Goal: Task Accomplishment & Management: Use online tool/utility

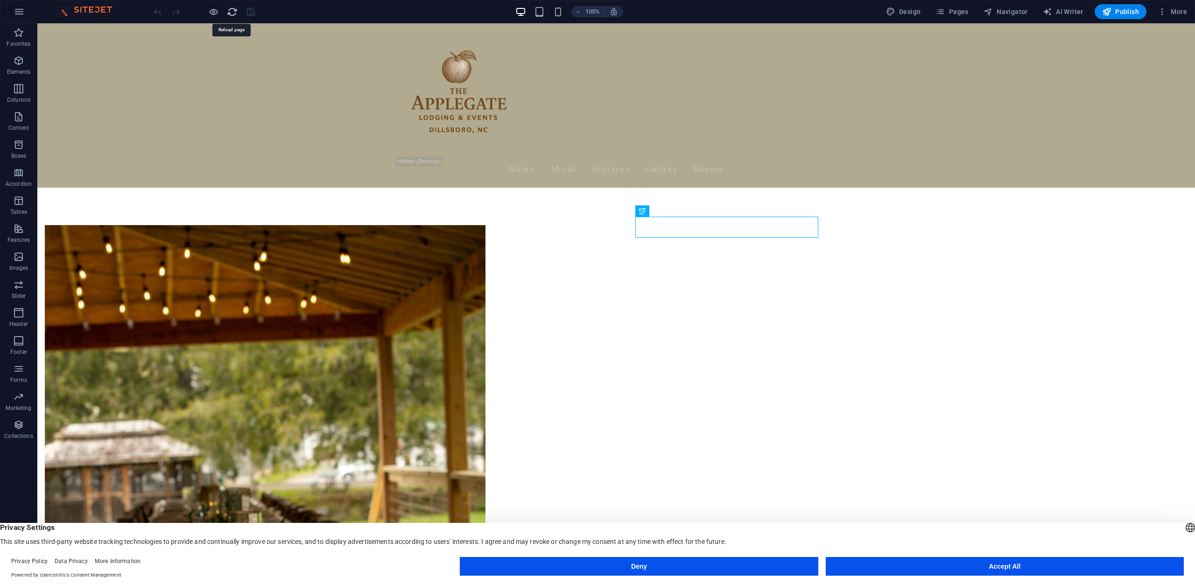
click at [234, 12] on icon "reload" at bounding box center [232, 12] width 11 height 11
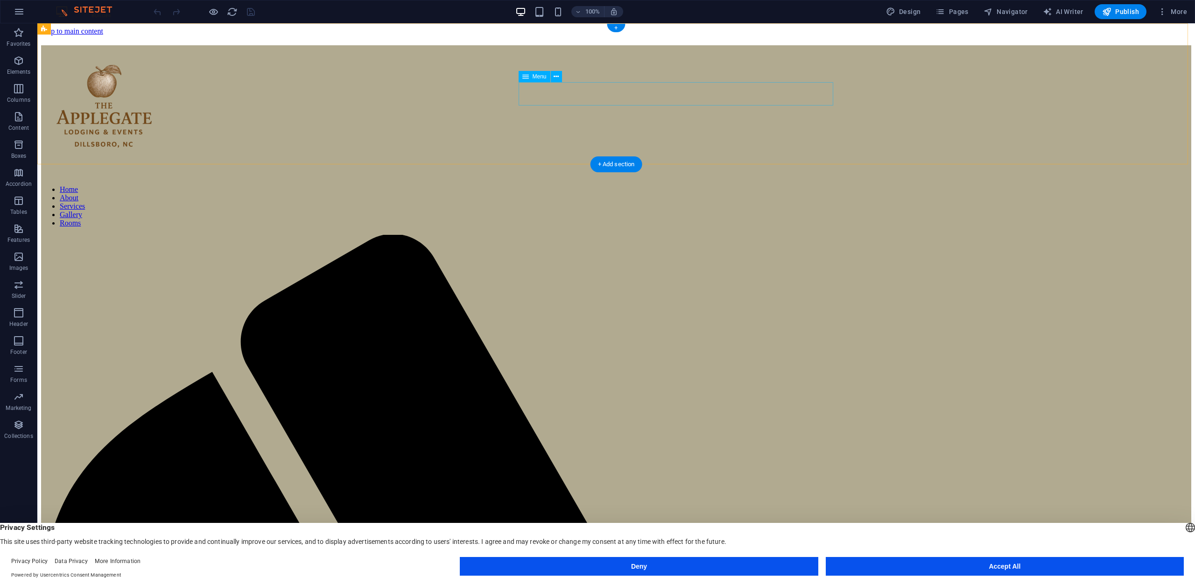
click at [563, 185] on nav "Home About Services Gallery Rooms" at bounding box center [616, 206] width 1150 height 42
click at [552, 76] on button at bounding box center [556, 76] width 11 height 11
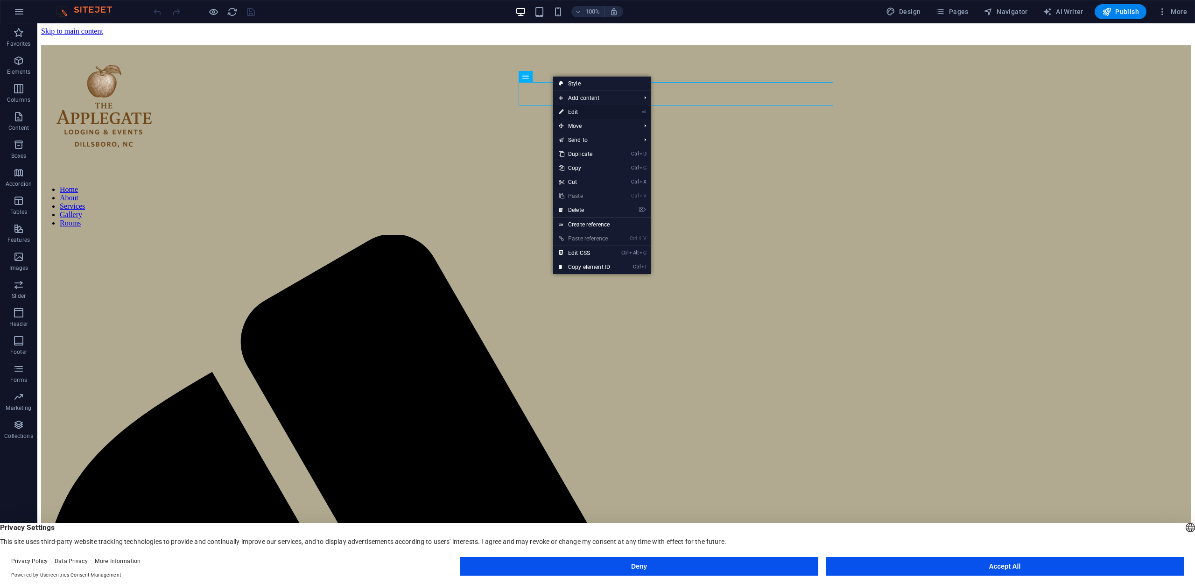
click at [572, 111] on link "⏎ Edit" at bounding box center [584, 112] width 63 height 14
select select
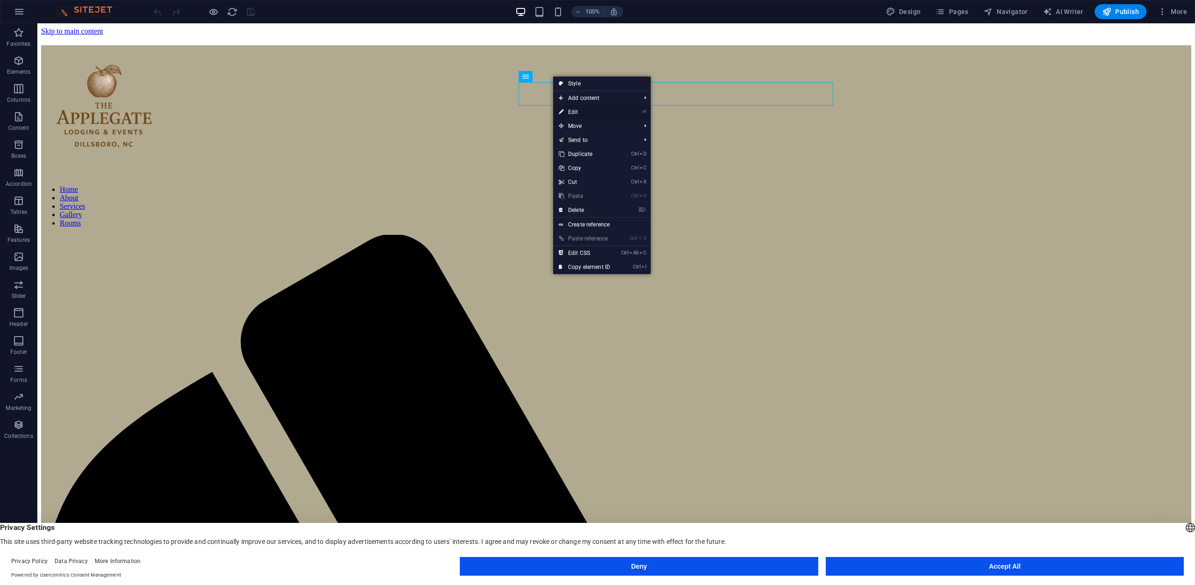
select select
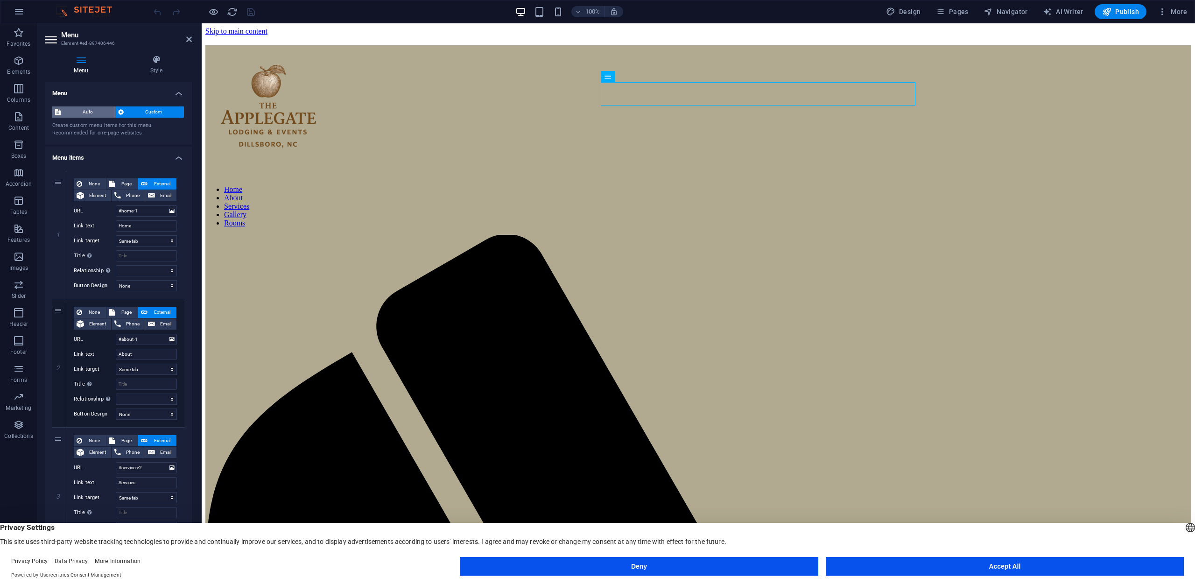
click at [81, 115] on span "Auto" at bounding box center [87, 111] width 49 height 11
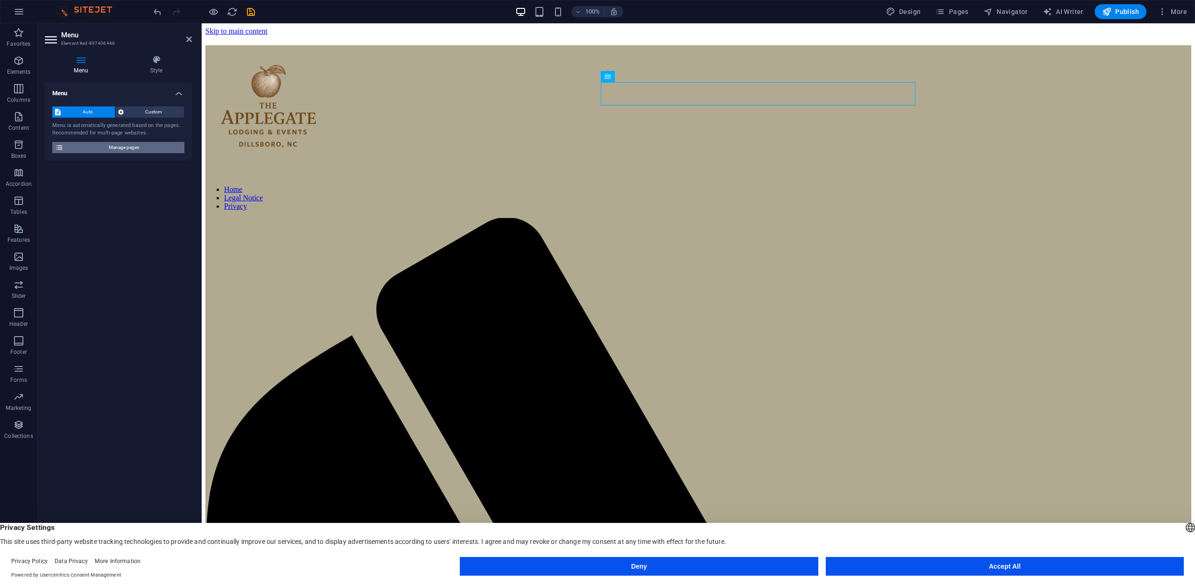
click at [107, 151] on span "Manage pages" at bounding box center [123, 147] width 115 height 11
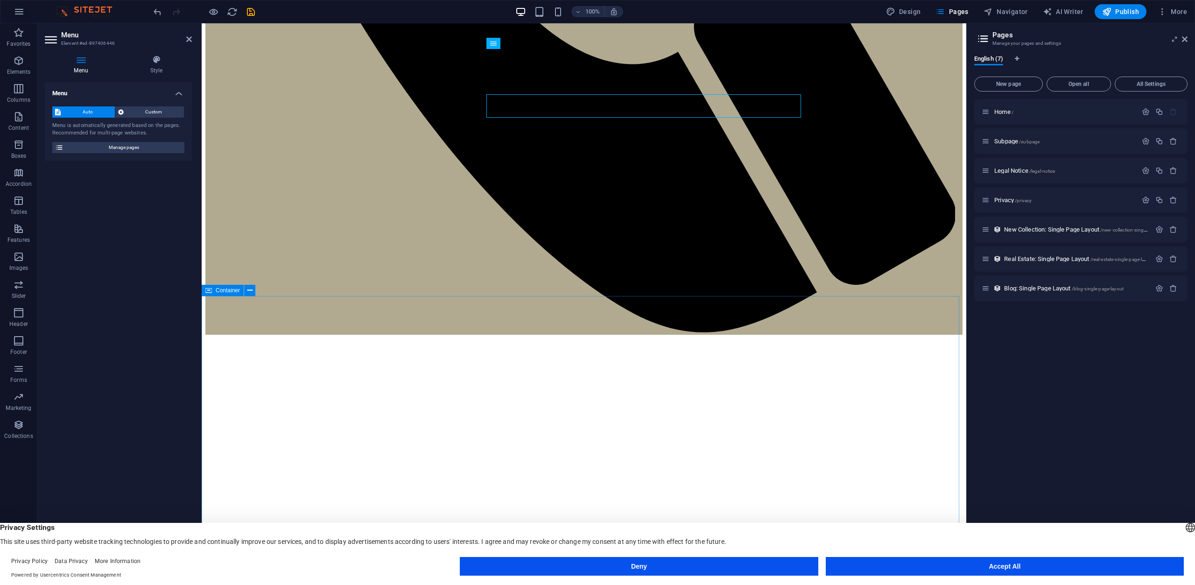
scroll to position [887, 0]
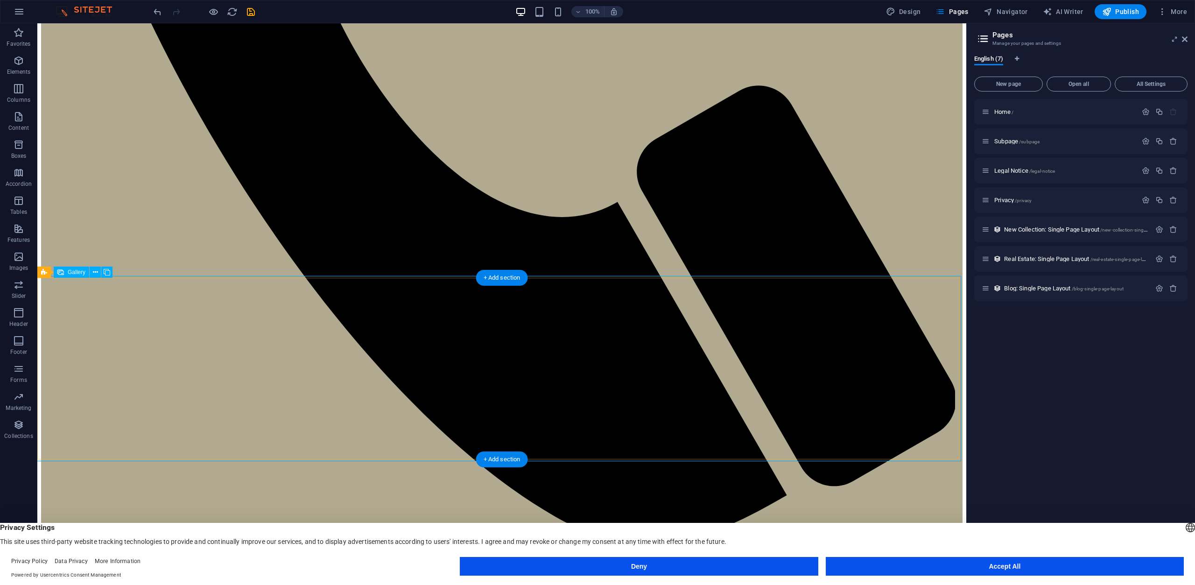
click at [106, 274] on icon at bounding box center [107, 273] width 7 height 10
click at [93, 272] on icon at bounding box center [95, 273] width 5 height 10
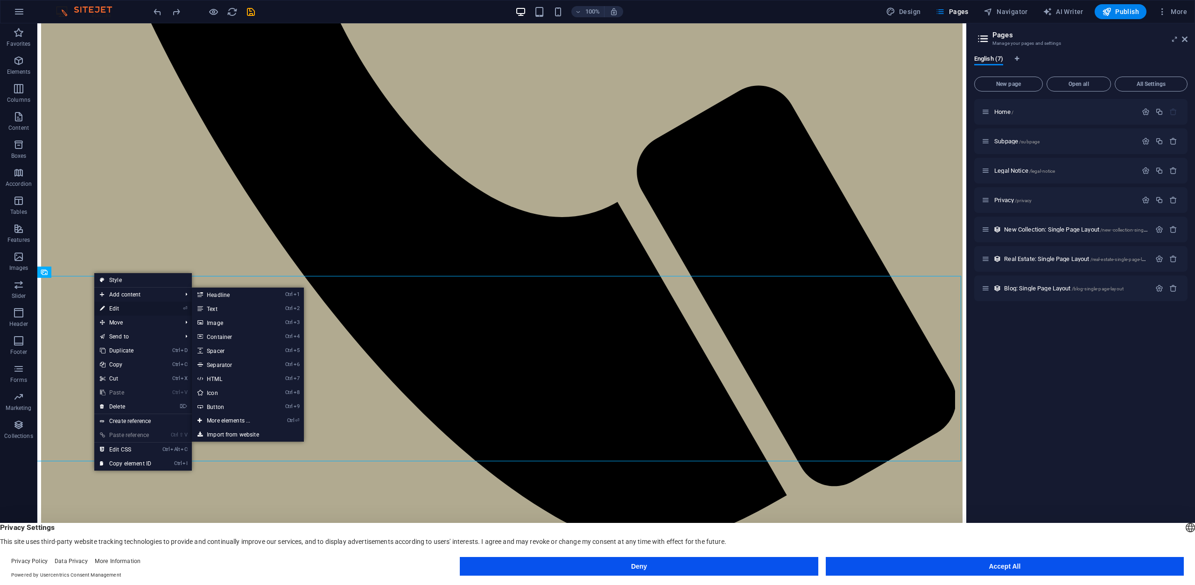
click at [114, 310] on link "⏎ Edit" at bounding box center [125, 309] width 63 height 14
select select "px"
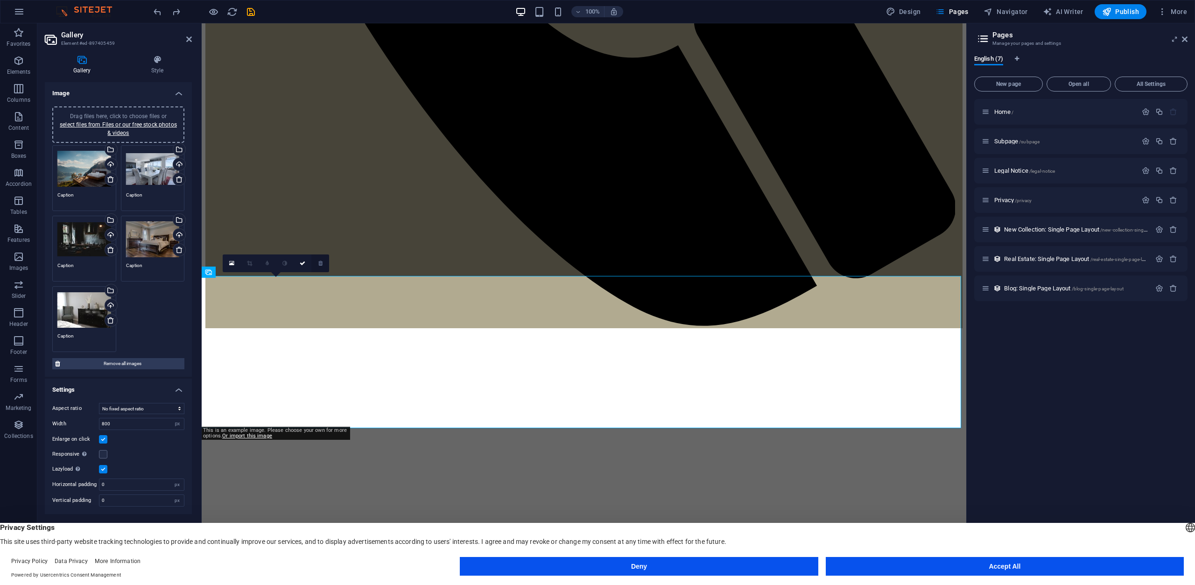
click at [321, 264] on icon at bounding box center [320, 264] width 4 height 6
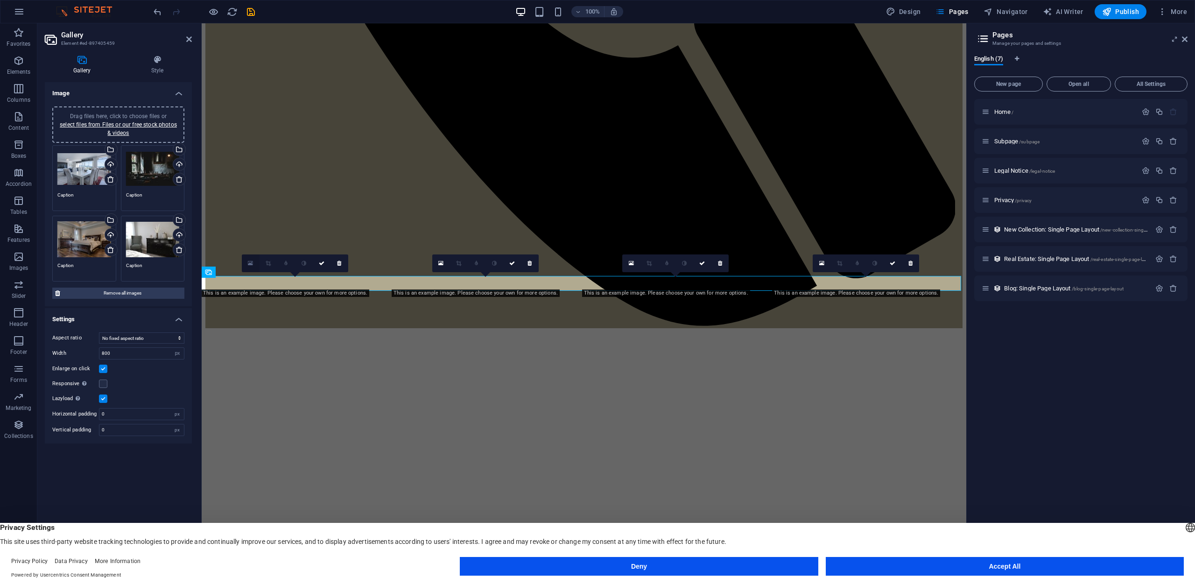
click at [248, 264] on icon at bounding box center [250, 263] width 5 height 7
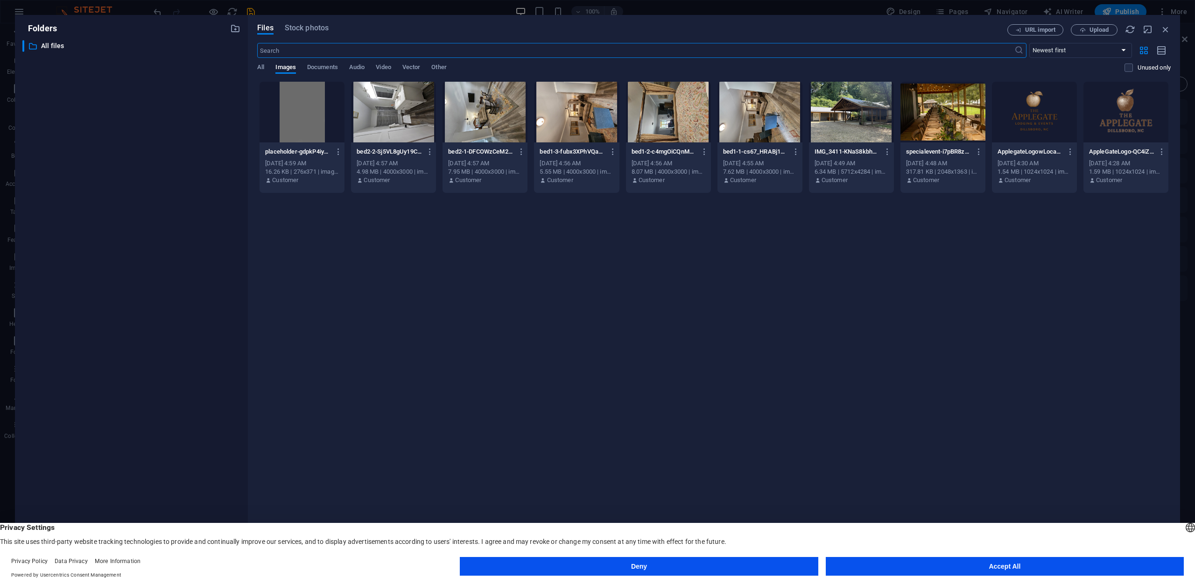
click at [948, 107] on div at bounding box center [943, 112] width 85 height 61
click at [930, 566] on button "Accept All" at bounding box center [1005, 566] width 358 height 19
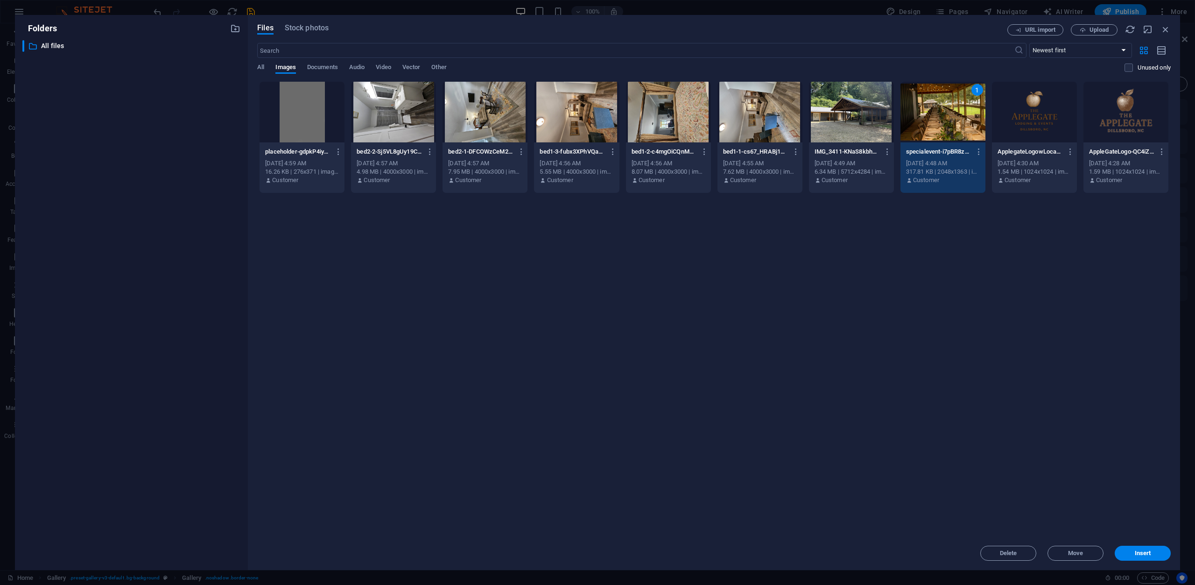
click at [859, 115] on div at bounding box center [851, 112] width 85 height 61
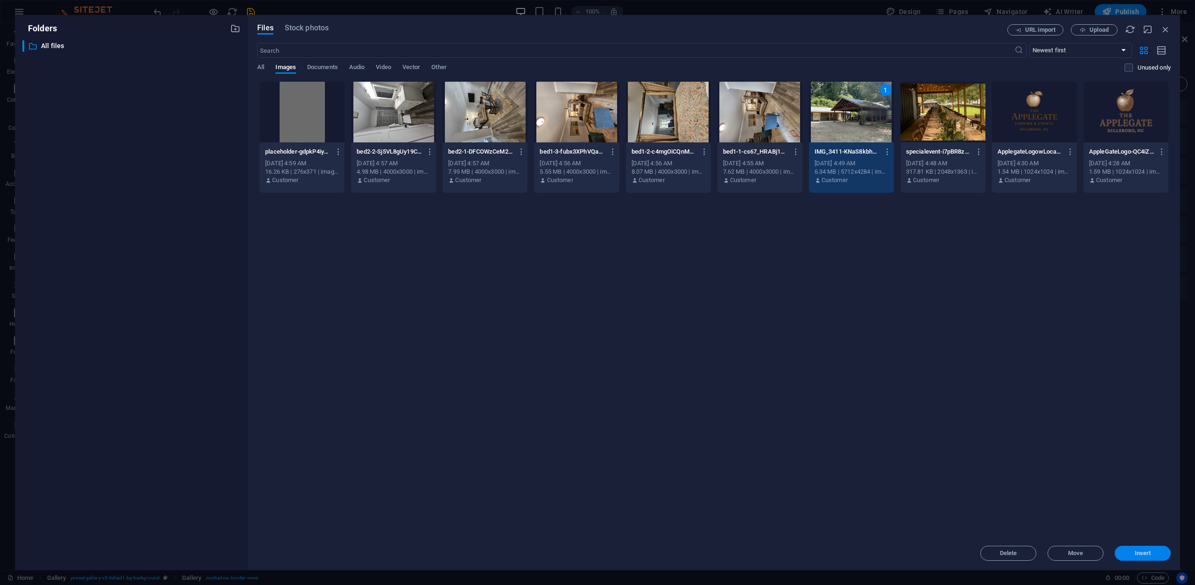
click at [1148, 550] on span "Insert" at bounding box center [1143, 553] width 16 height 6
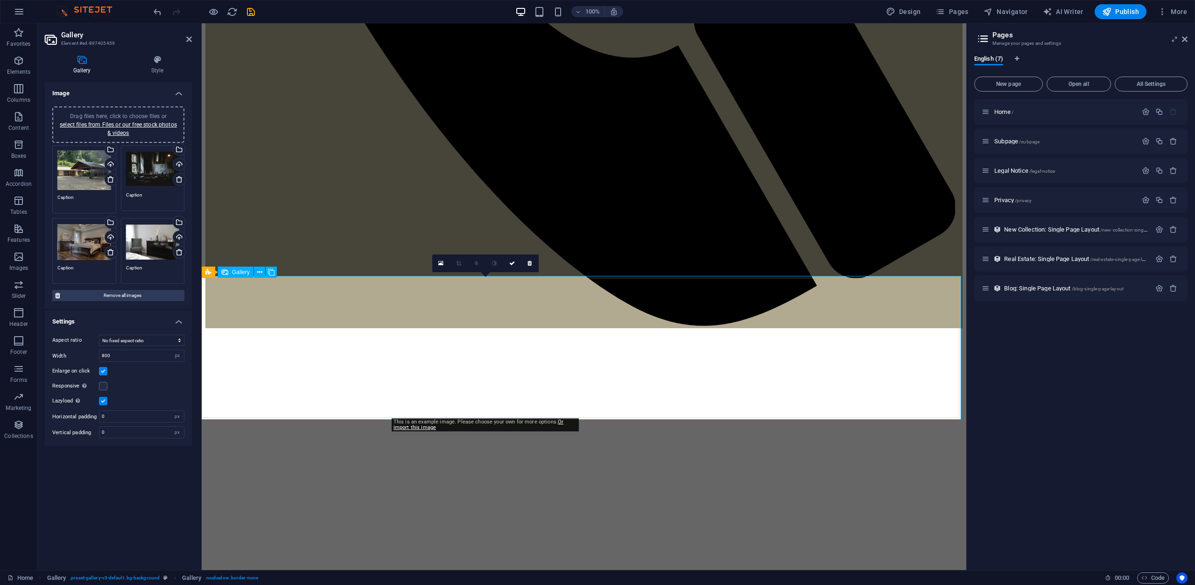
click at [440, 264] on icon at bounding box center [440, 263] width 5 height 7
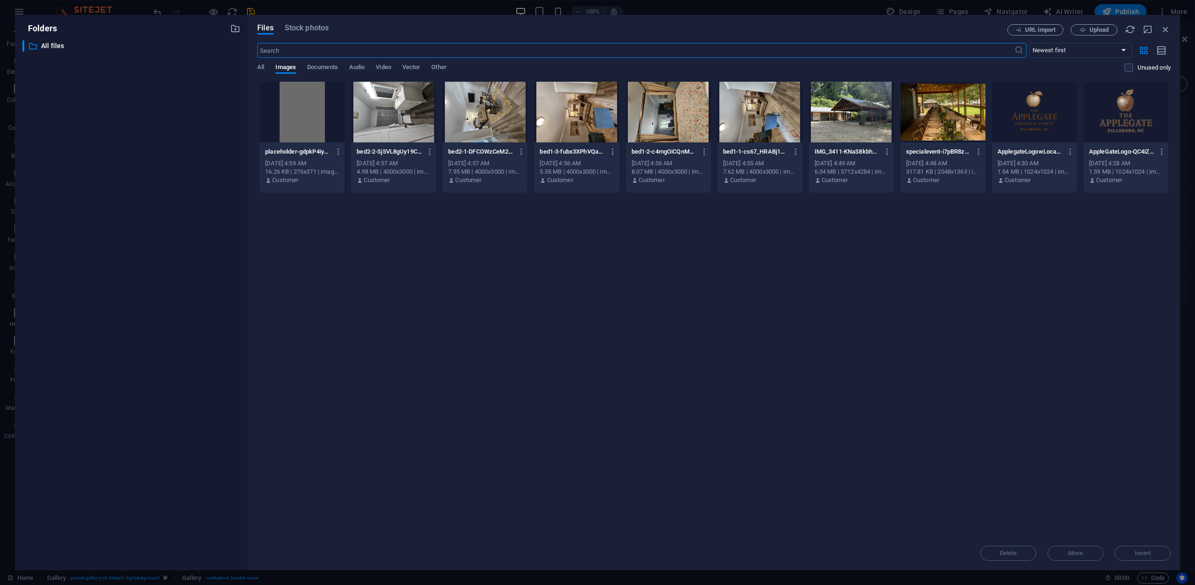
click at [758, 110] on div at bounding box center [760, 112] width 85 height 61
click at [971, 121] on div at bounding box center [943, 112] width 85 height 61
click at [1153, 552] on span "Insert" at bounding box center [1143, 553] width 49 height 6
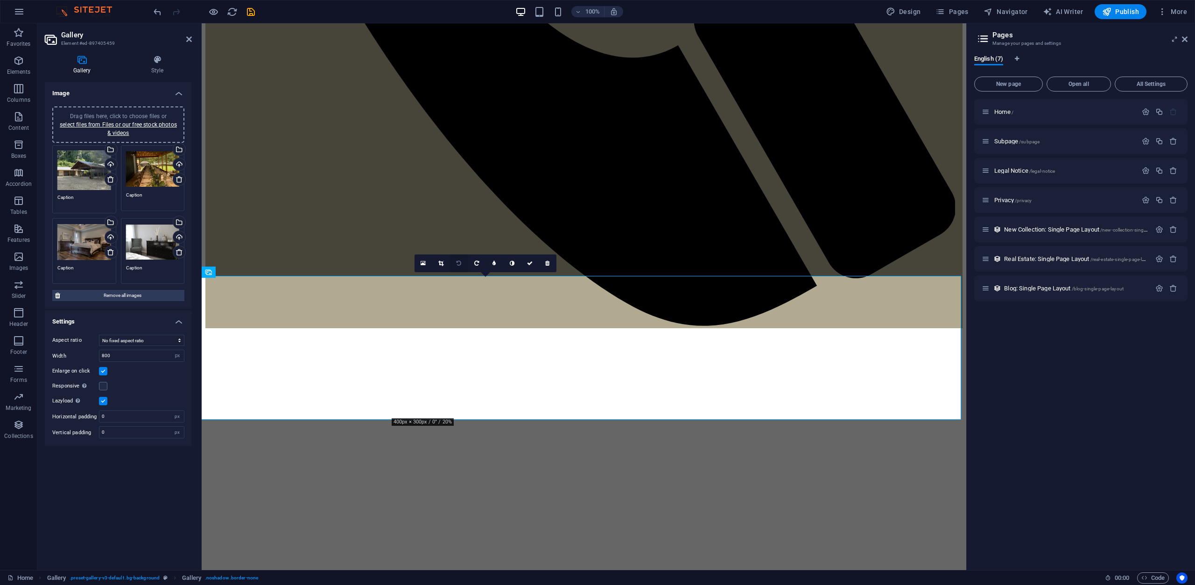
click at [460, 261] on icon at bounding box center [459, 264] width 5 height 6
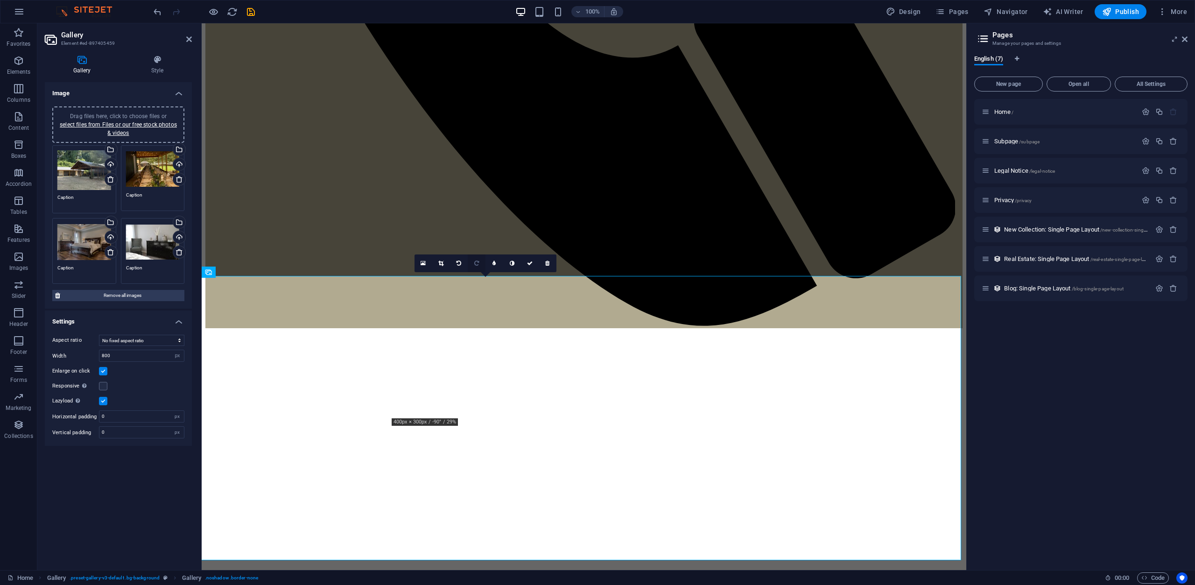
click at [477, 262] on icon at bounding box center [476, 264] width 5 height 6
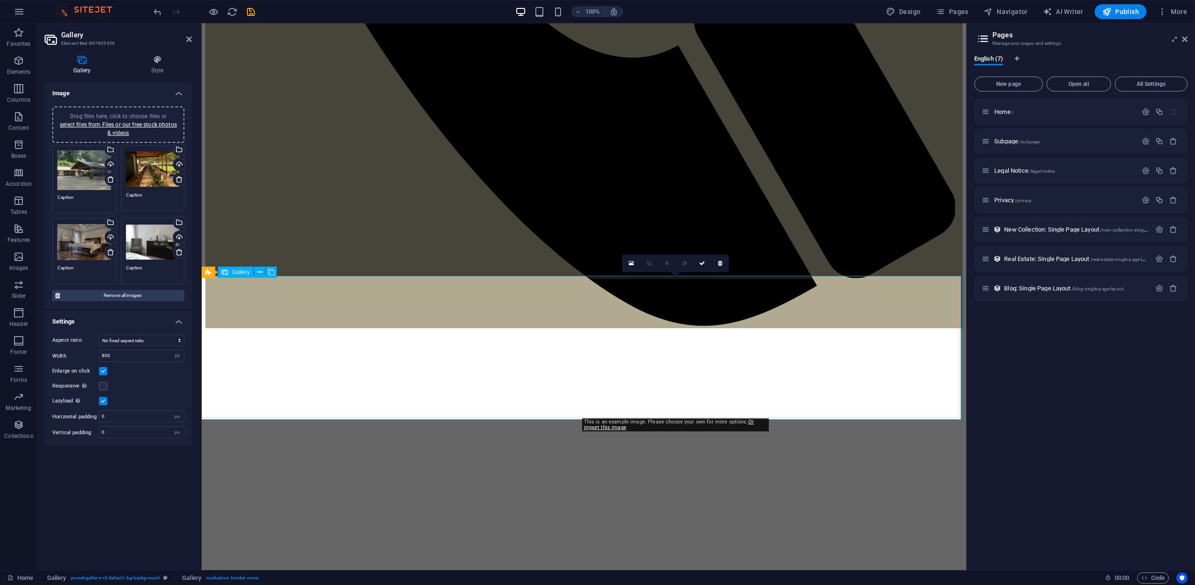
drag, startPoint x: 634, startPoint y: 310, endPoint x: 637, endPoint y: 302, distance: 8.3
click at [256, 10] on div "100% Design Pages Navigator AI Writer Publish More" at bounding box center [671, 11] width 1039 height 15
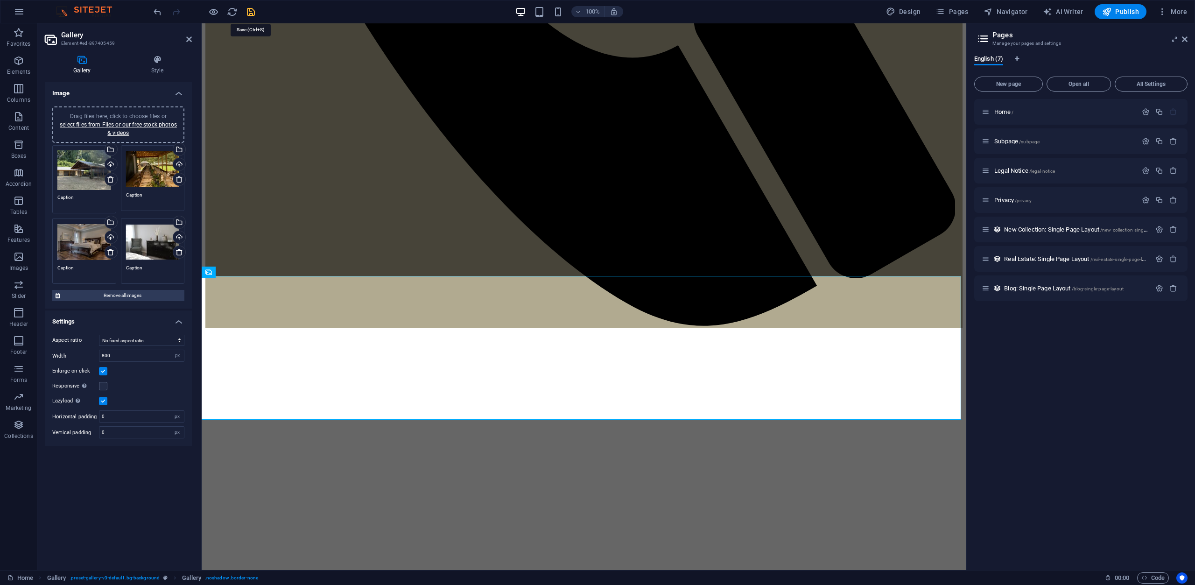
click at [247, 11] on icon "save" at bounding box center [251, 12] width 11 height 11
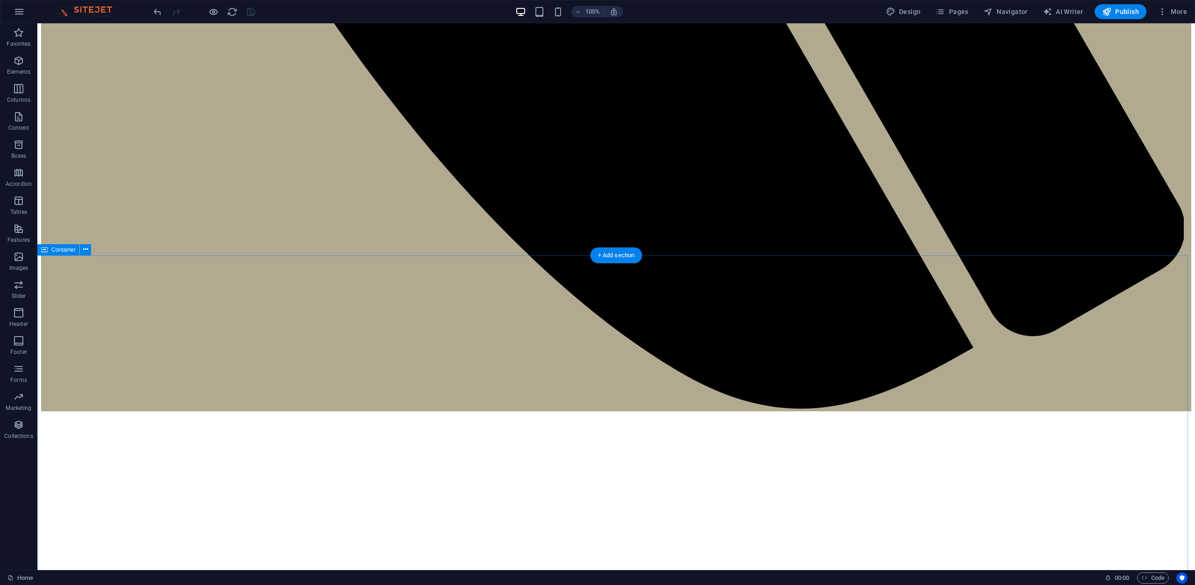
scroll to position [1354, 0]
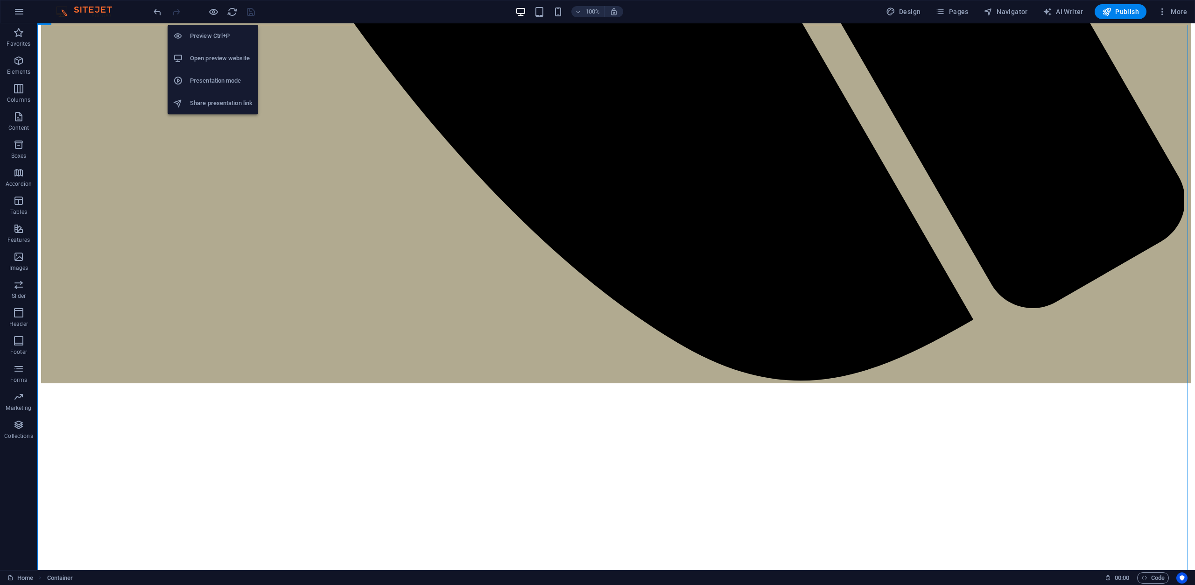
drag, startPoint x: 203, startPoint y: 105, endPoint x: 191, endPoint y: 101, distance: 11.8
click at [191, 101] on h6 "Share presentation link" at bounding box center [221, 103] width 63 height 11
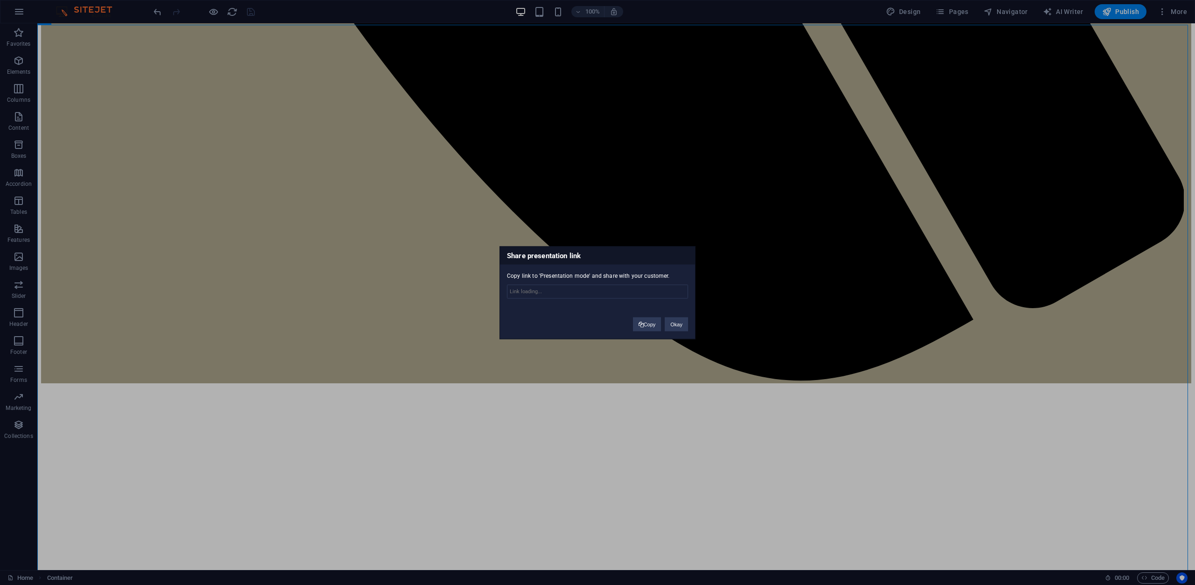
type input "https://cms.sitehub.io/presentation/2152367/016d5775d43f93f04735c69ffc3efb607d4…"
click at [642, 324] on button "Copy" at bounding box center [647, 324] width 28 height 14
click at [211, 15] on div "Share presentation link Copy link to 'Presentation mode' and share with your cu…" at bounding box center [597, 292] width 1195 height 585
click at [217, 12] on div "Share presentation link Copy link to 'Presentation mode' and share with your cu…" at bounding box center [597, 292] width 1195 height 585
click at [671, 328] on button "Okay" at bounding box center [676, 324] width 23 height 14
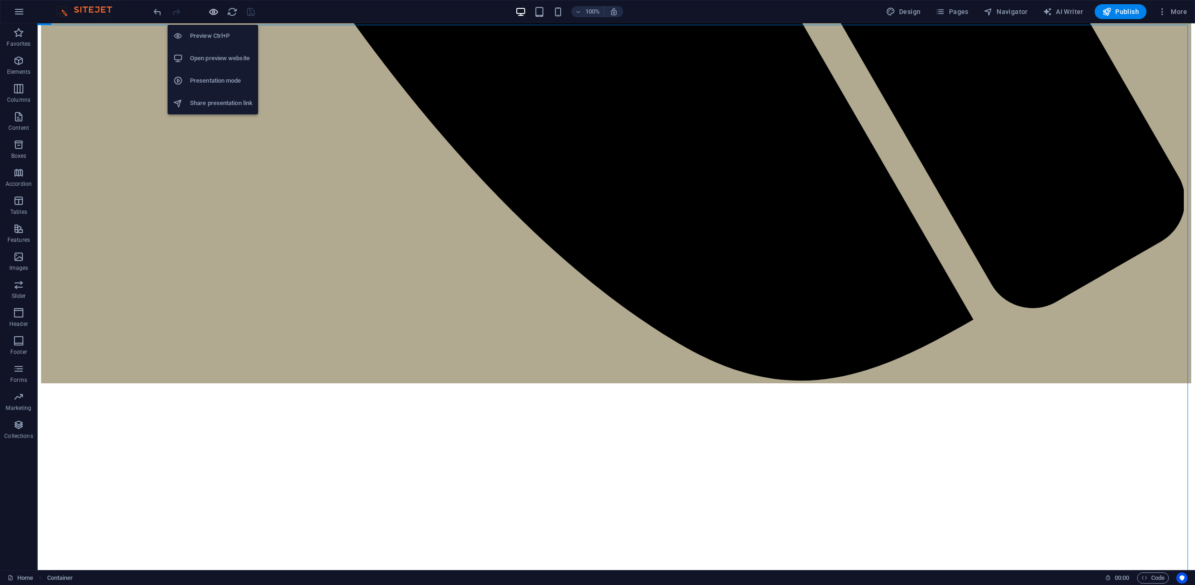
click at [213, 11] on icon "button" at bounding box center [213, 12] width 11 height 11
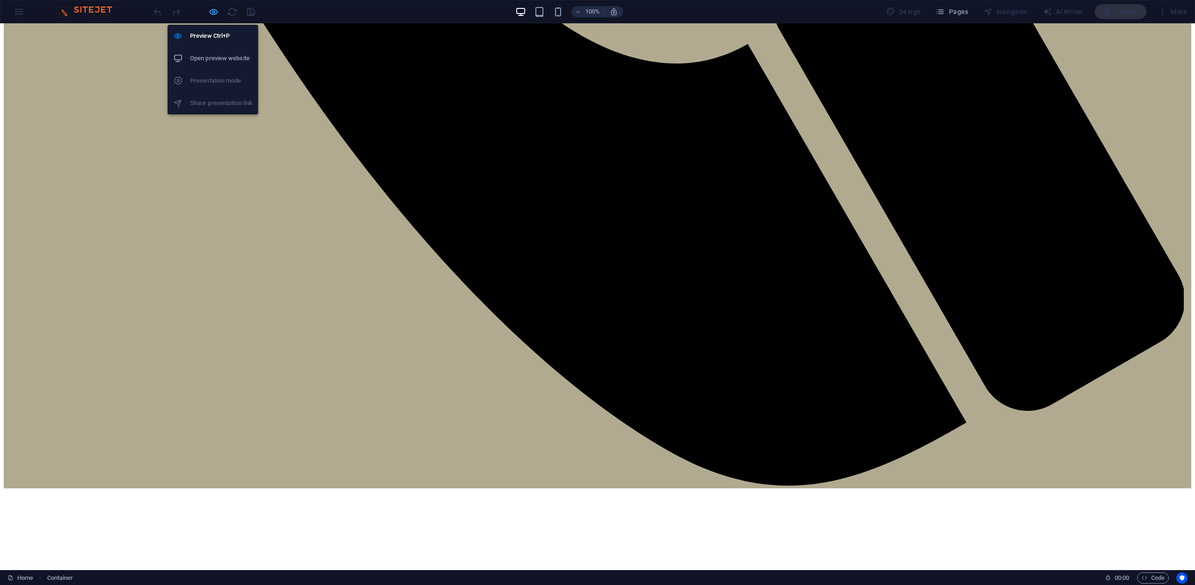
click at [213, 11] on icon "button" at bounding box center [213, 12] width 11 height 11
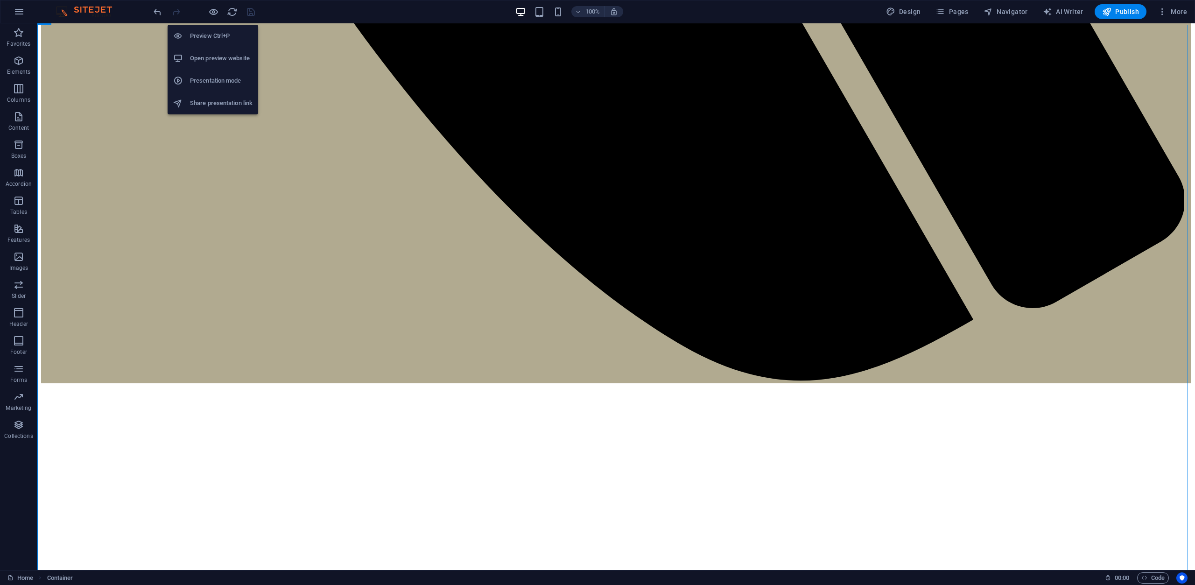
click at [209, 78] on h6 "Presentation mode" at bounding box center [221, 80] width 63 height 11
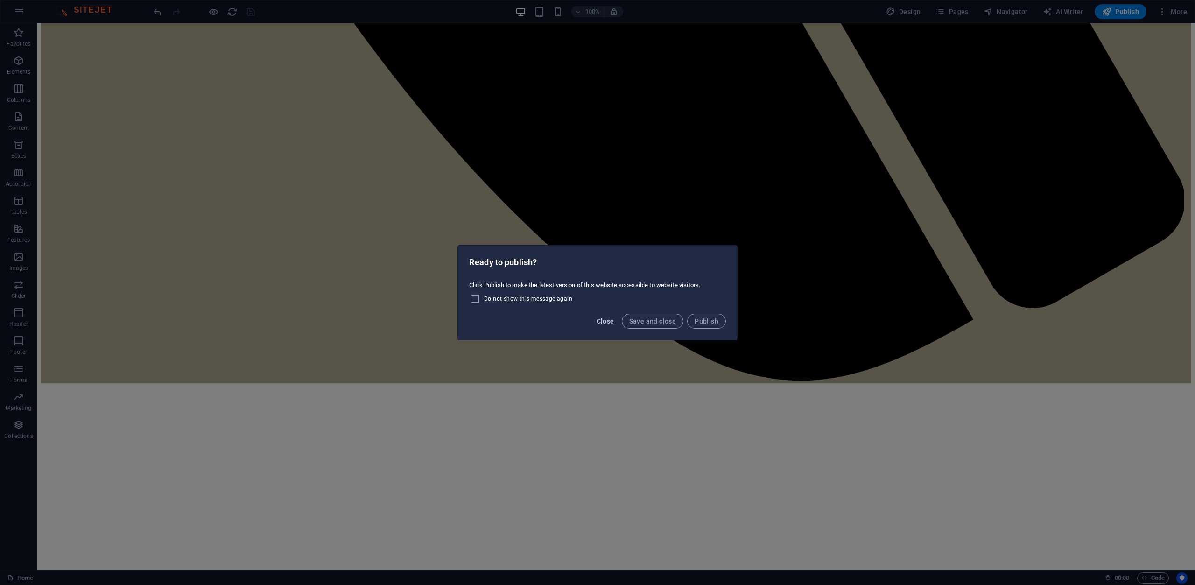
click at [604, 321] on span "Close" at bounding box center [606, 320] width 18 height 7
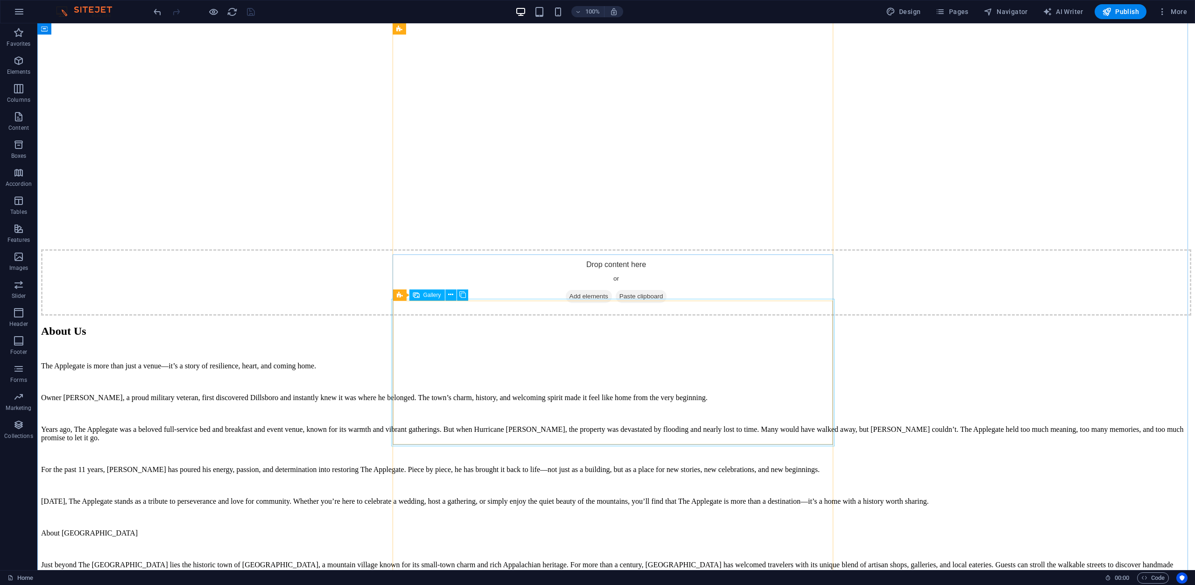
scroll to position [2194, 0]
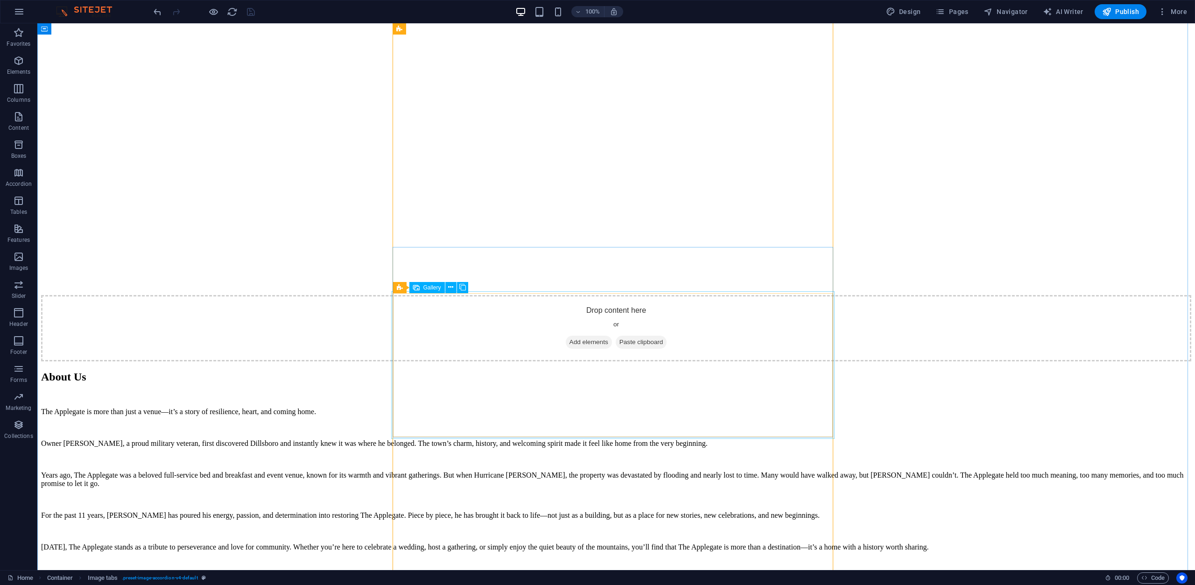
scroll to position [2101, 0]
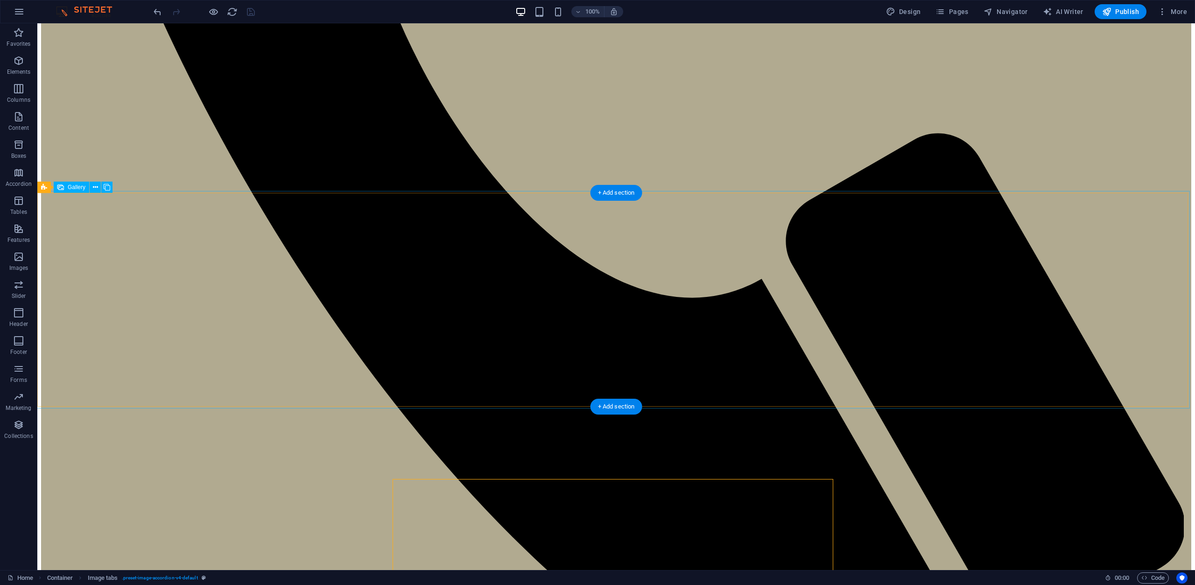
scroll to position [1167, 0]
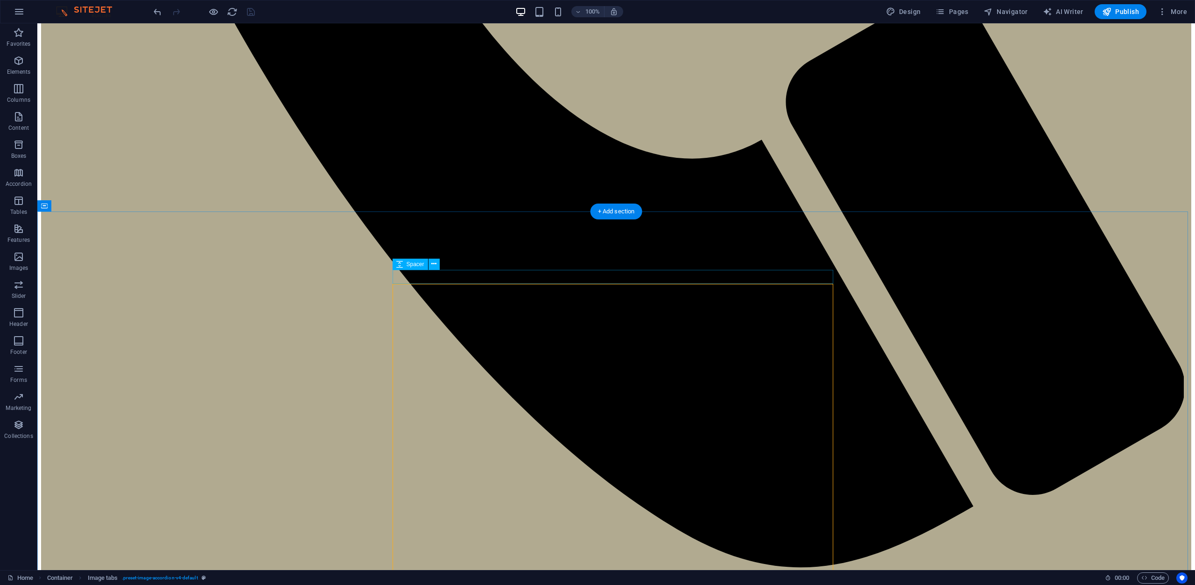
click at [432, 264] on icon at bounding box center [433, 264] width 5 height 10
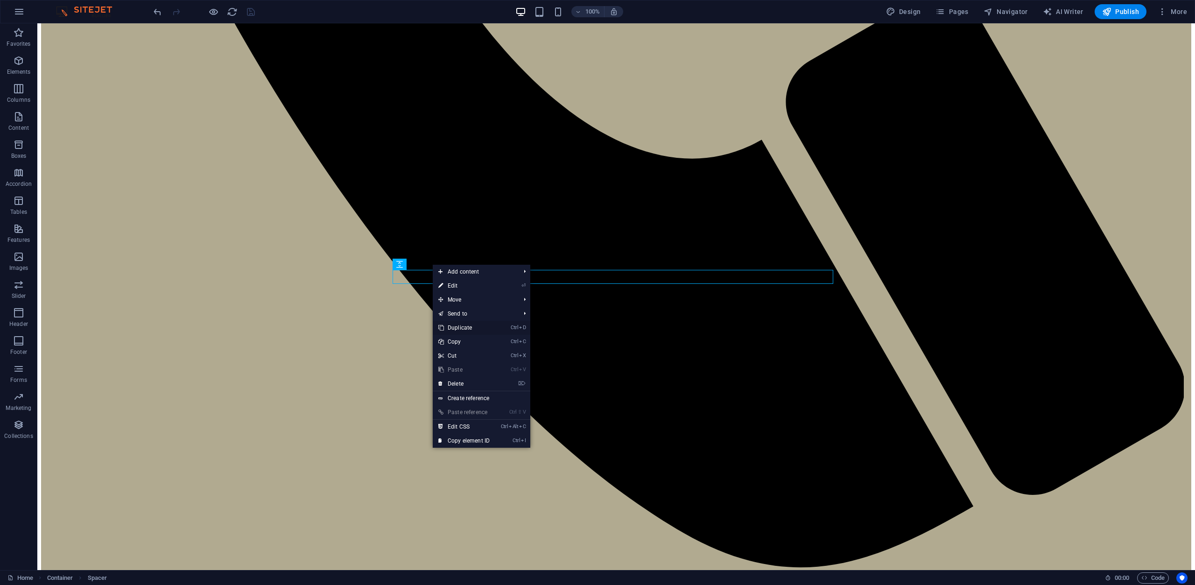
click at [460, 325] on link "Ctrl D Duplicate" at bounding box center [464, 328] width 63 height 14
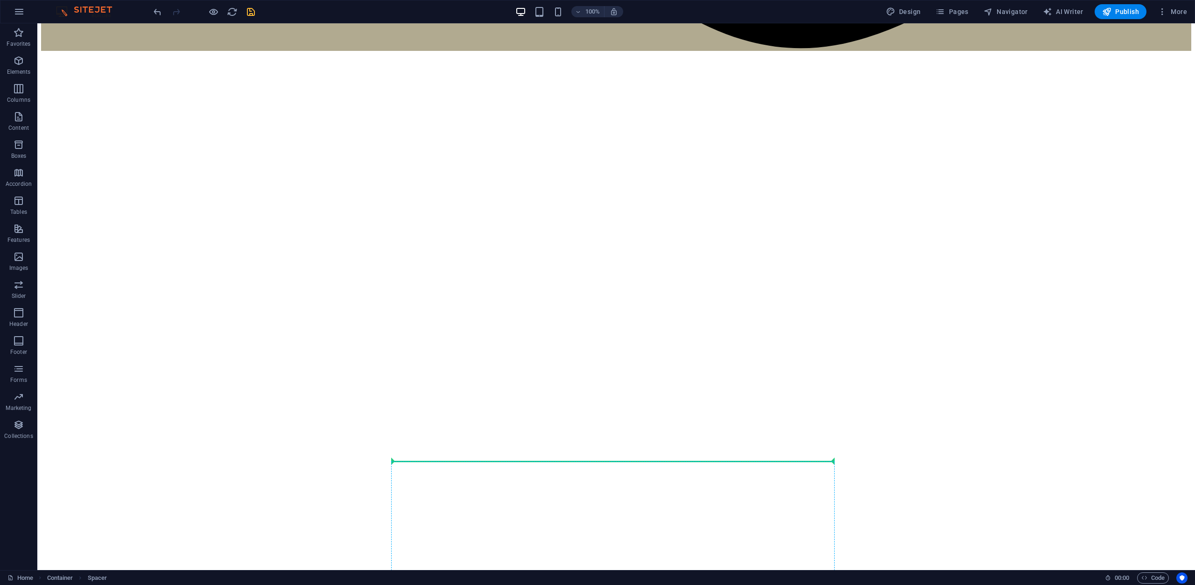
scroll to position [1771, 0]
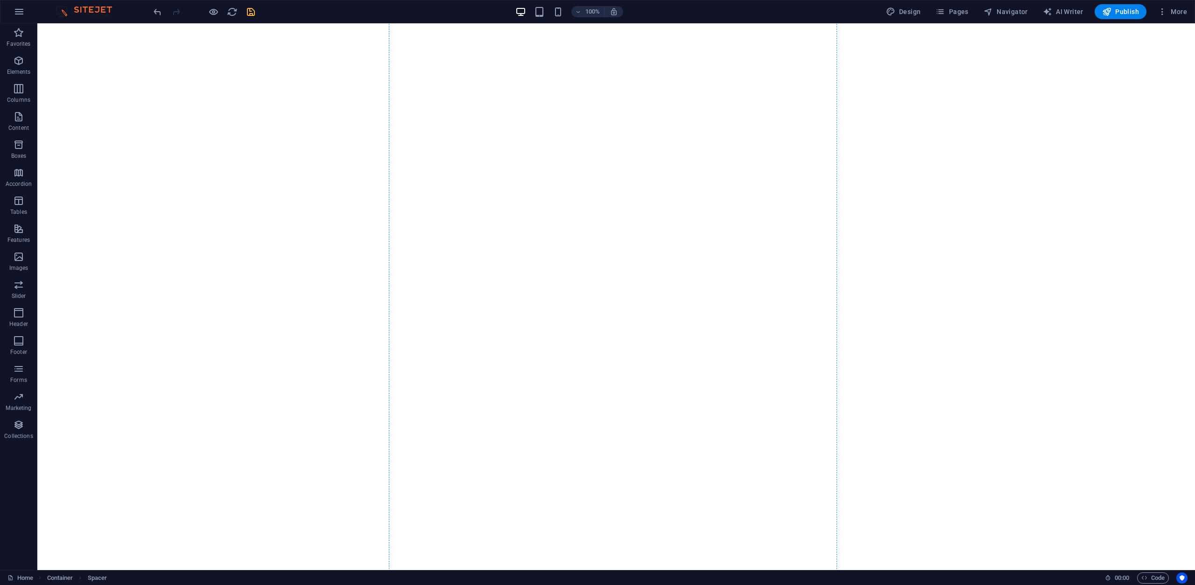
drag, startPoint x: 487, startPoint y: 289, endPoint x: 464, endPoint y: 466, distance: 178.0
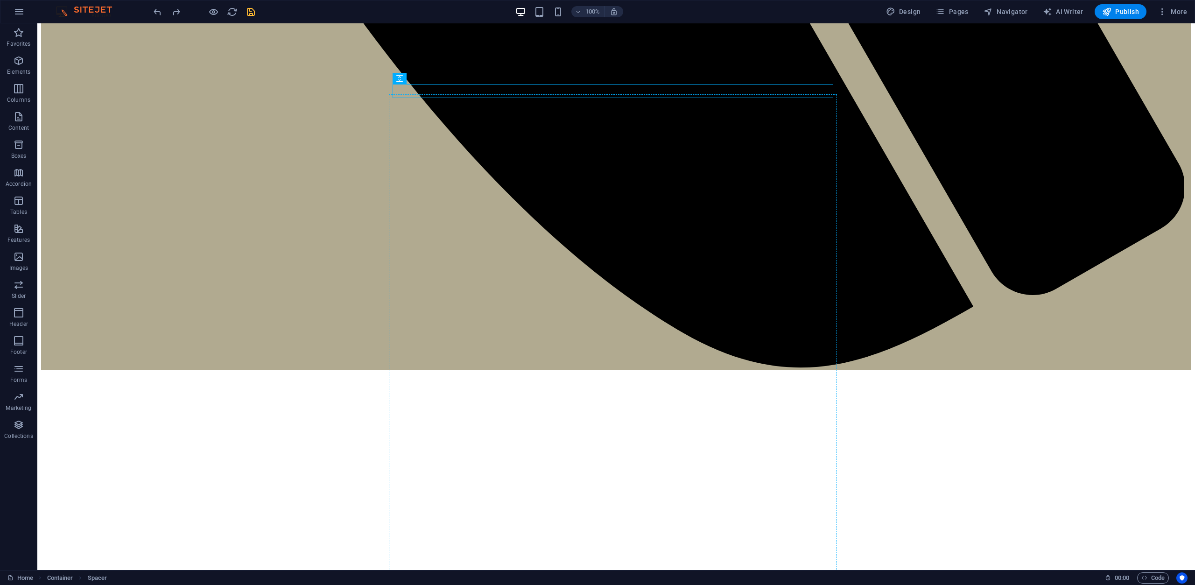
scroll to position [1368, 0]
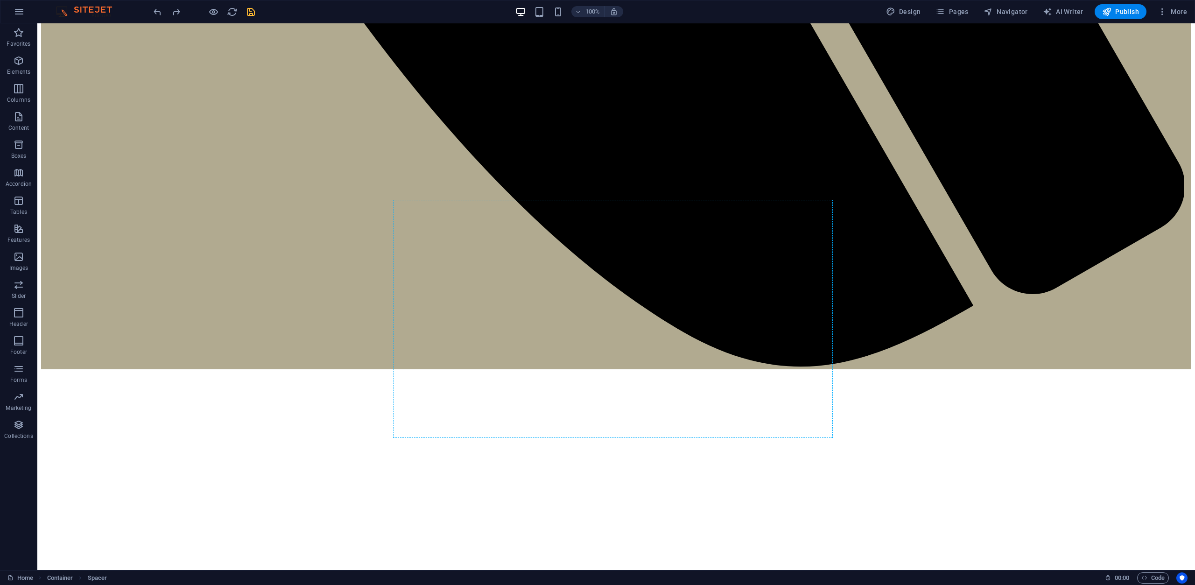
drag, startPoint x: 454, startPoint y: 296, endPoint x: 826, endPoint y: 195, distance: 385.8
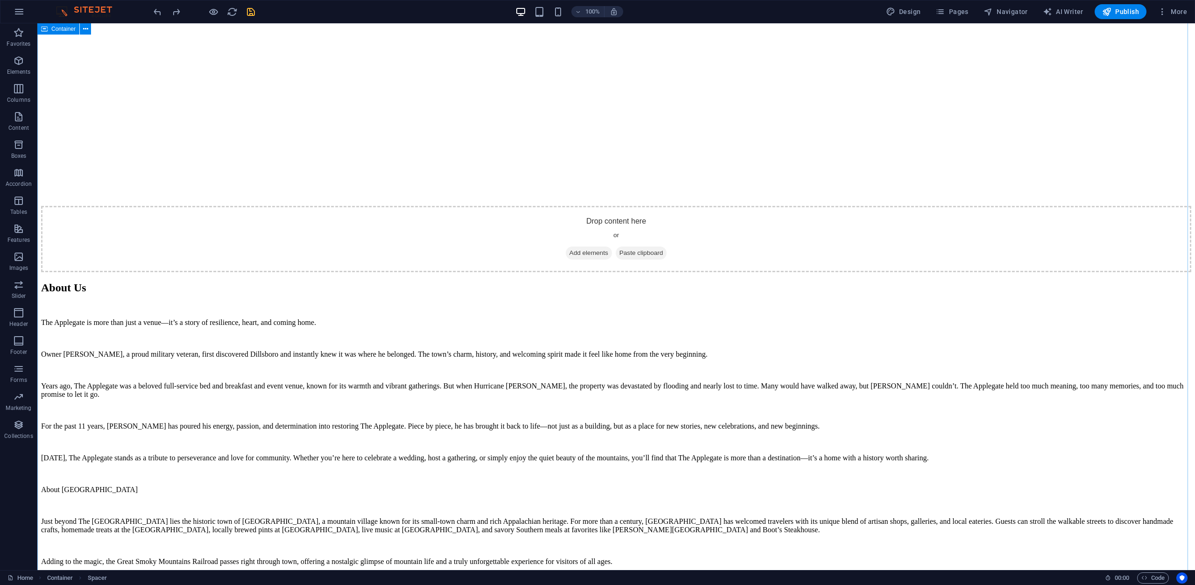
scroll to position [2235, 0]
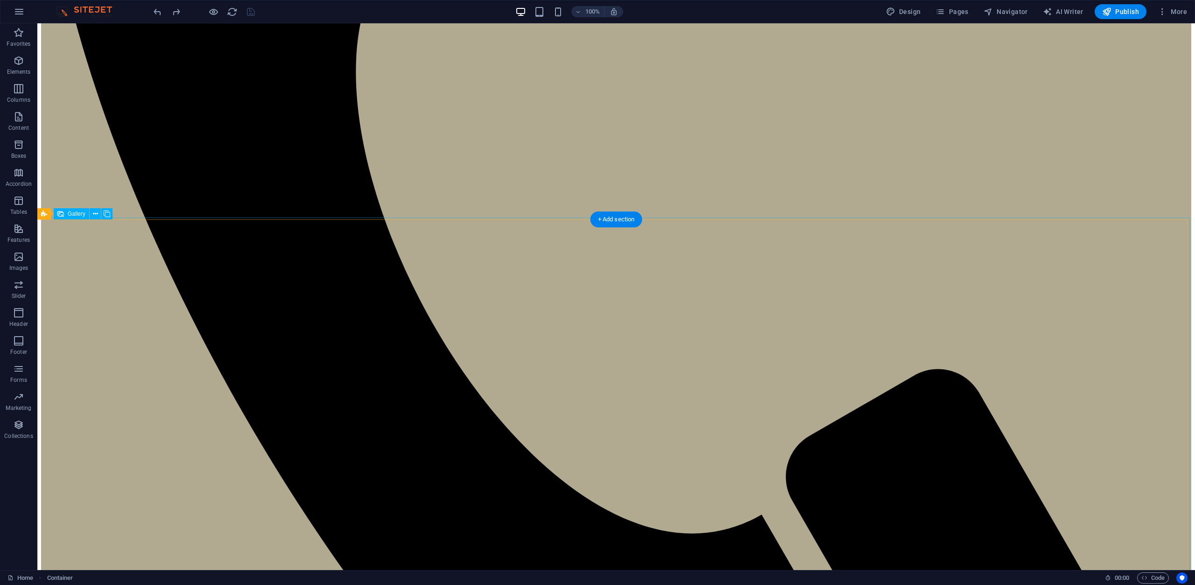
scroll to position [788, 0]
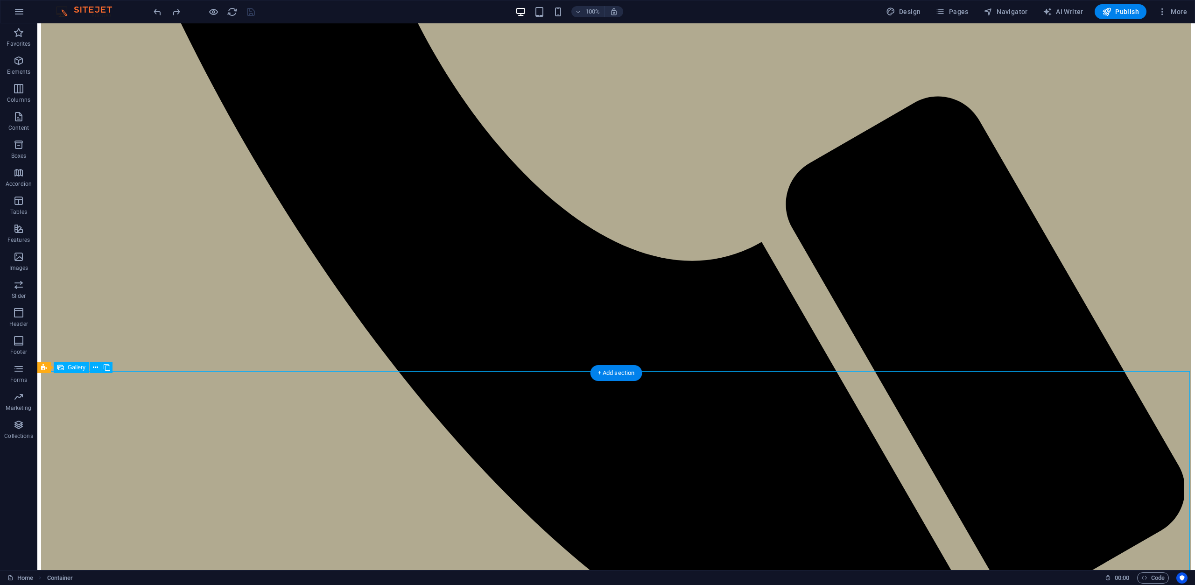
scroll to position [1068, 0]
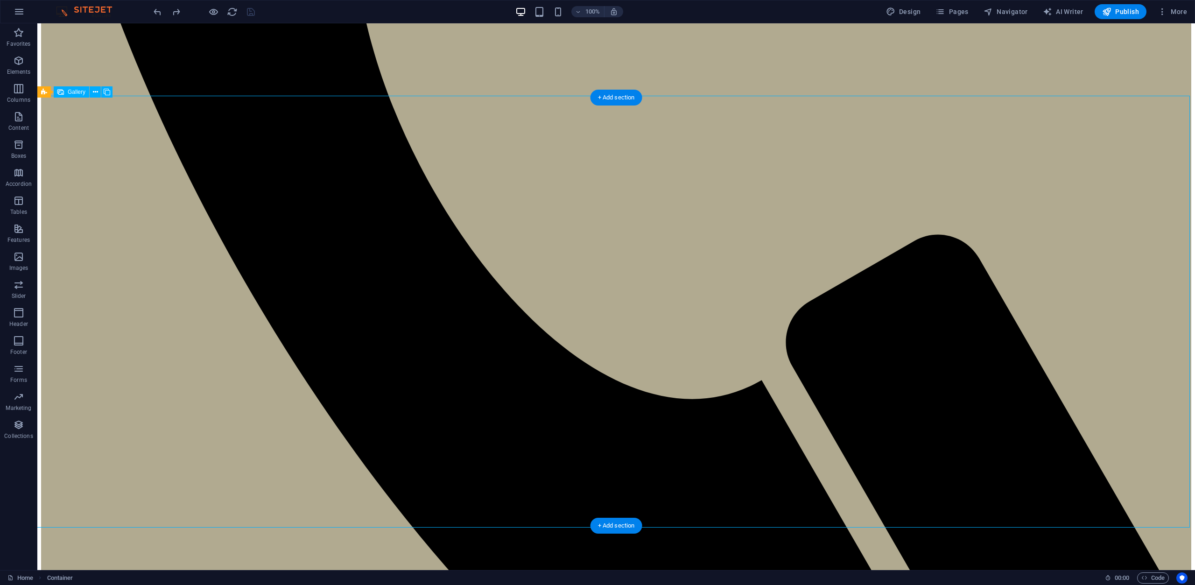
scroll to position [881, 0]
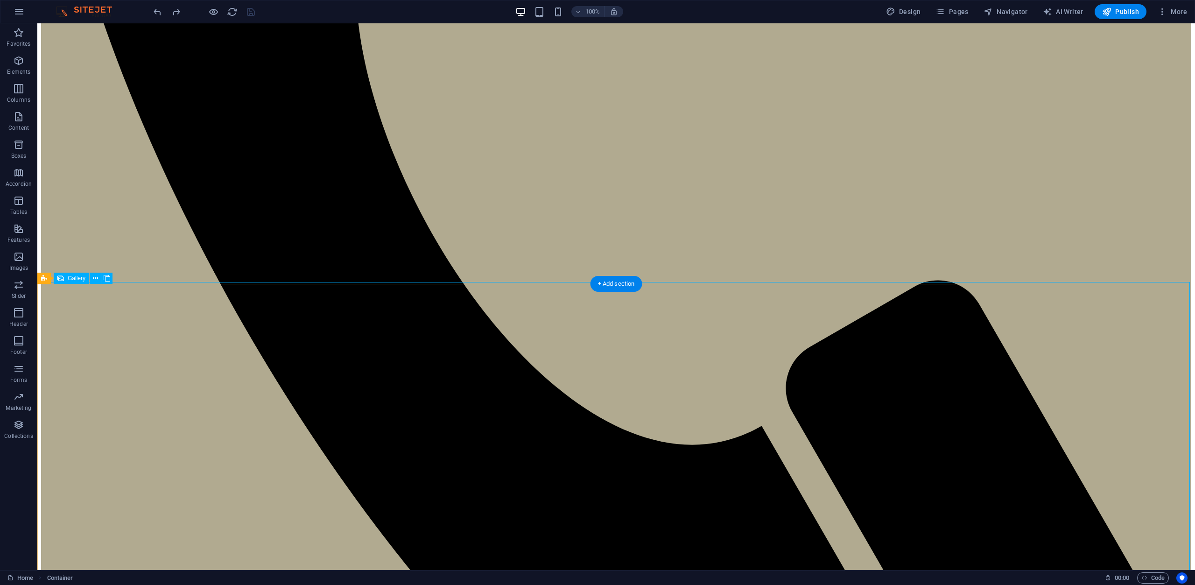
select select "px"
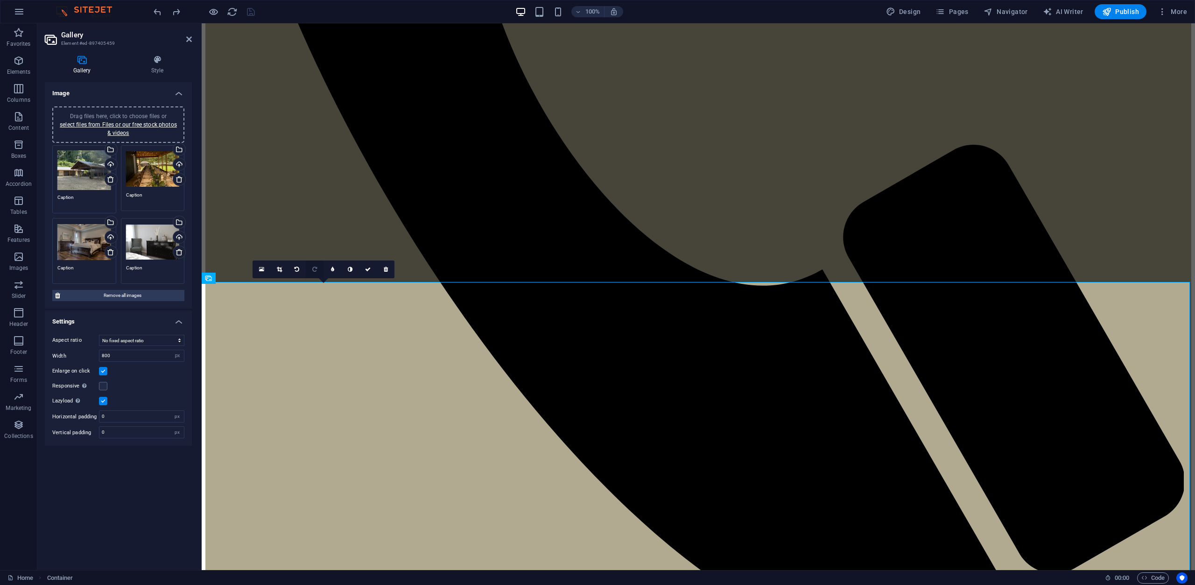
click at [312, 267] on icon at bounding box center [314, 270] width 5 height 6
click at [313, 270] on icon at bounding box center [314, 270] width 5 height 6
click at [318, 270] on link at bounding box center [315, 270] width 18 height 18
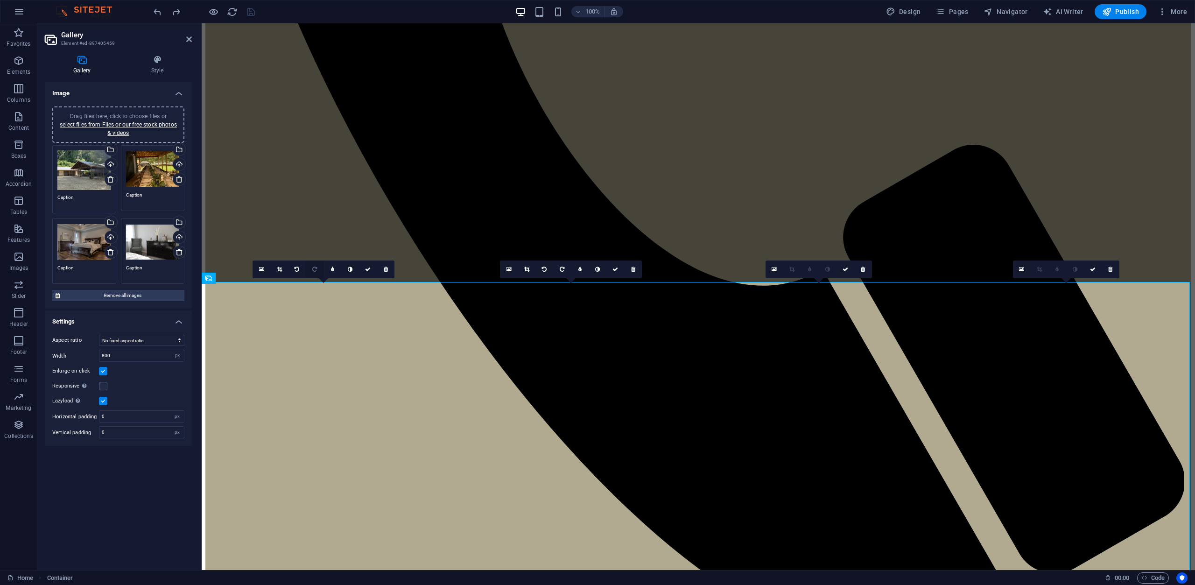
click at [313, 270] on icon at bounding box center [314, 270] width 5 height 6
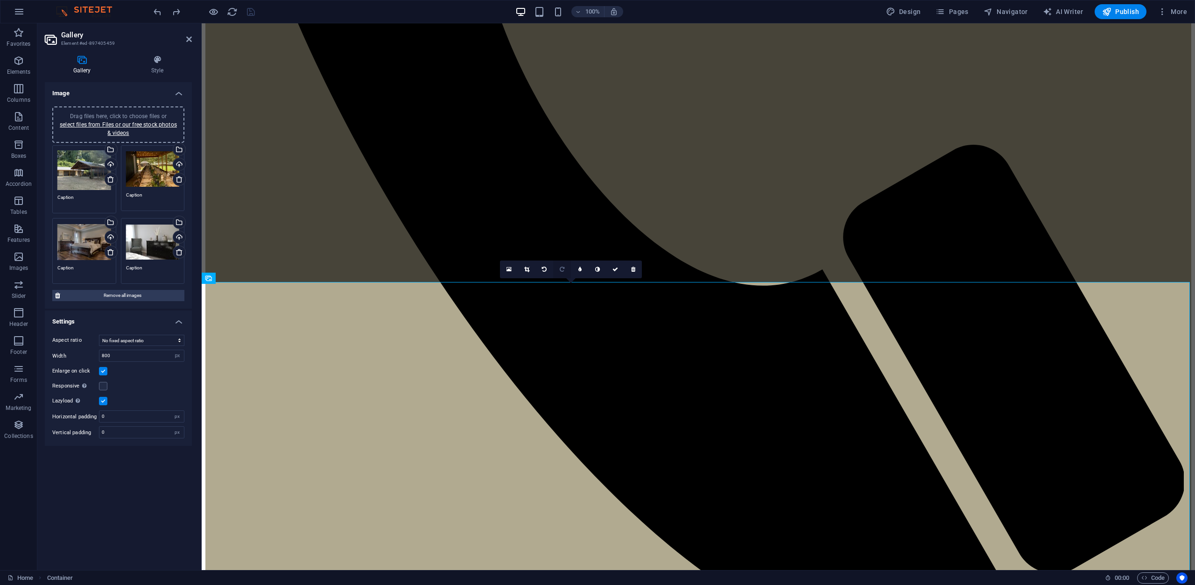
click at [566, 269] on link at bounding box center [562, 270] width 18 height 18
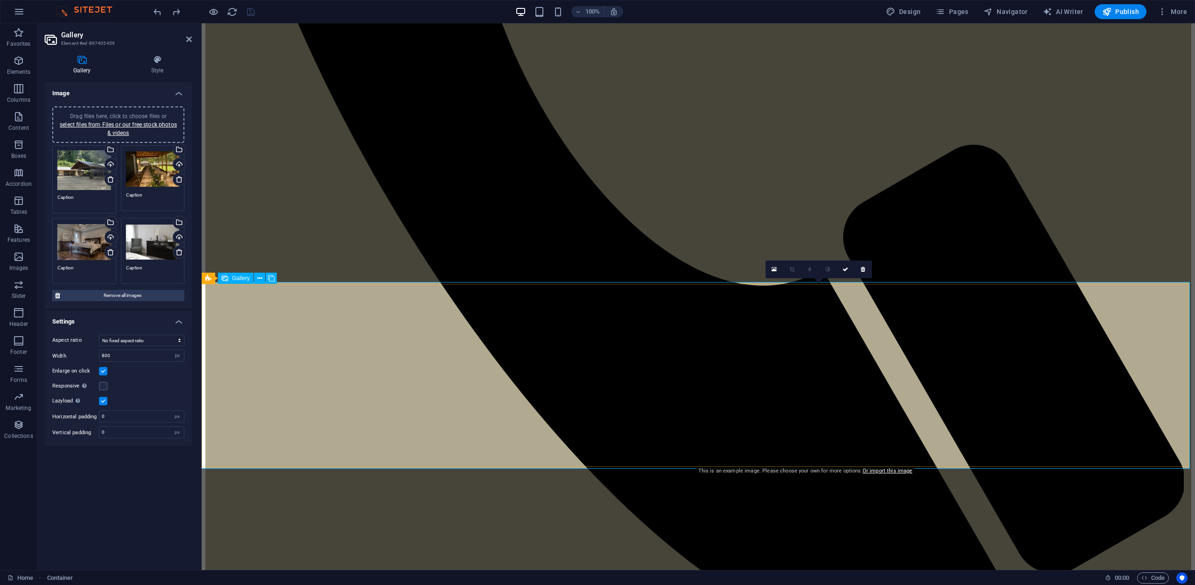
click at [774, 268] on icon at bounding box center [774, 269] width 5 height 7
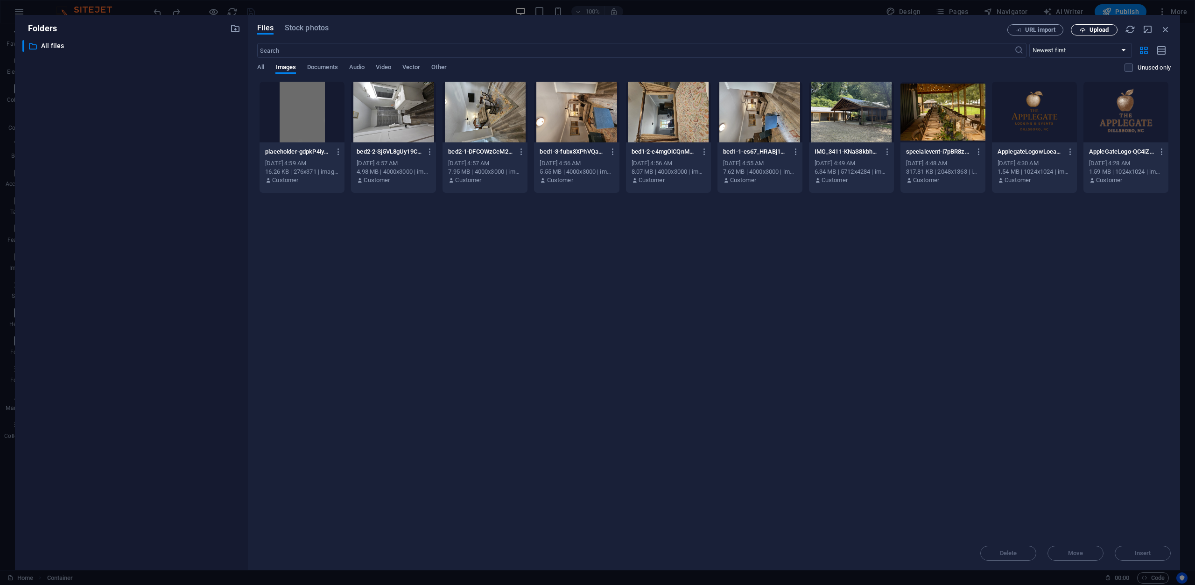
click at [1095, 31] on span "Upload" at bounding box center [1099, 30] width 19 height 6
click at [1087, 25] on button "Upload" at bounding box center [1094, 29] width 47 height 11
click at [1169, 27] on icon "button" at bounding box center [1166, 29] width 10 height 10
select select "image"
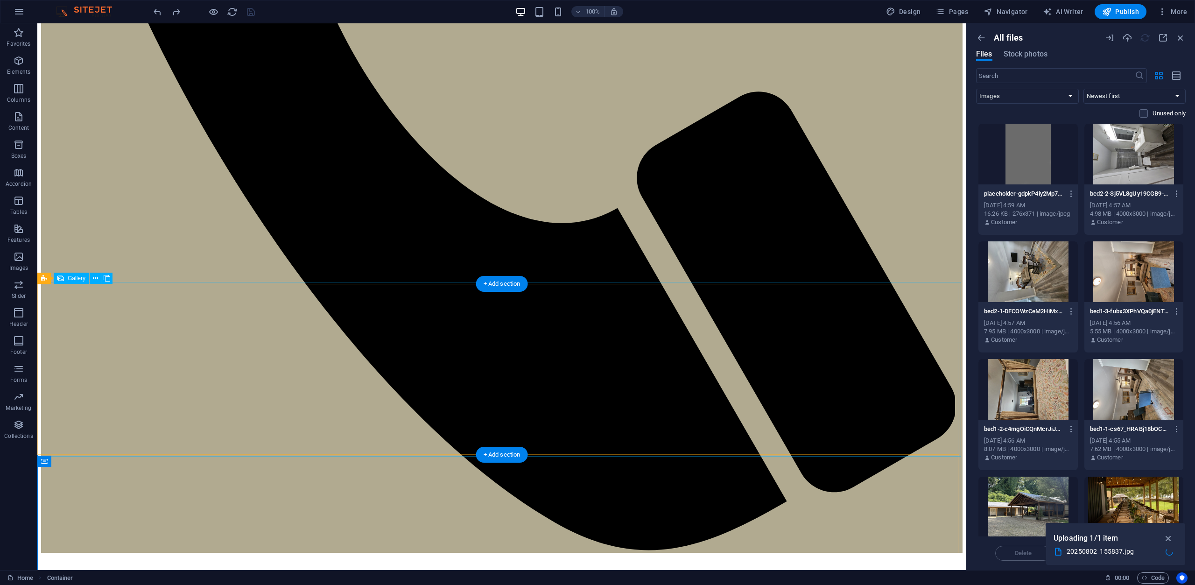
select select "px"
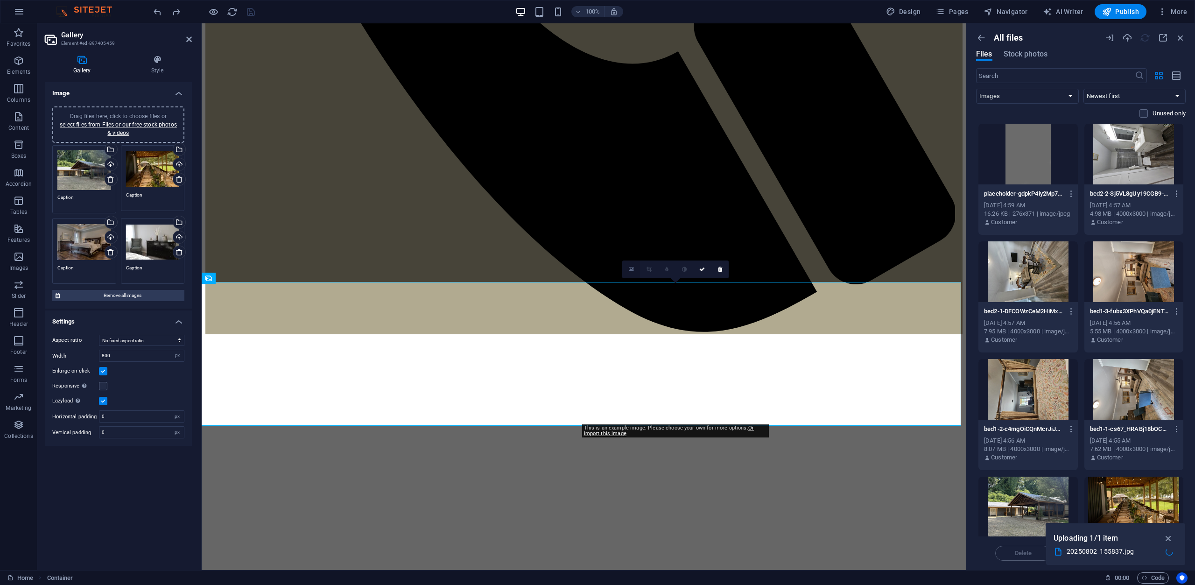
click at [634, 272] on link at bounding box center [631, 270] width 18 height 18
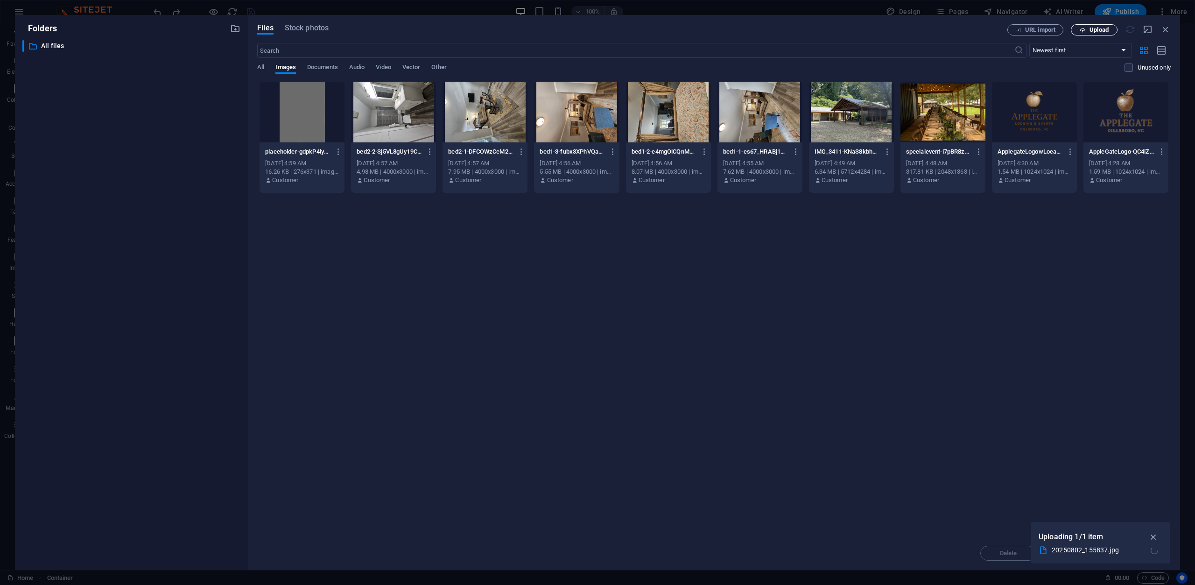
click at [1091, 29] on span "Upload" at bounding box center [1099, 30] width 19 height 6
click at [596, 371] on div "Drop files here to upload them instantly placeholder-gdpkP4iy2Mp7DixvGpACYA.jpg…" at bounding box center [714, 308] width 914 height 455
click at [1155, 527] on icon "button" at bounding box center [1153, 525] width 11 height 10
click at [1049, 508] on div "Drop files here to upload them instantly placeholder-gdpkP4iy2Mp7DixvGpACYA.jpg…" at bounding box center [714, 308] width 914 height 455
click at [1165, 31] on icon "button" at bounding box center [1166, 29] width 10 height 10
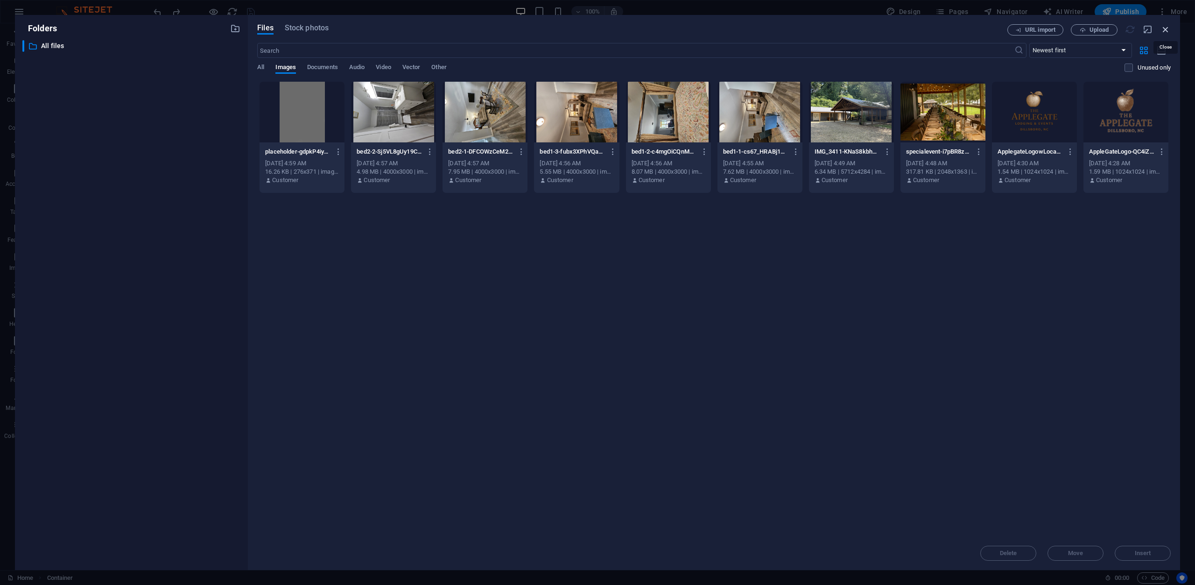
select select "image"
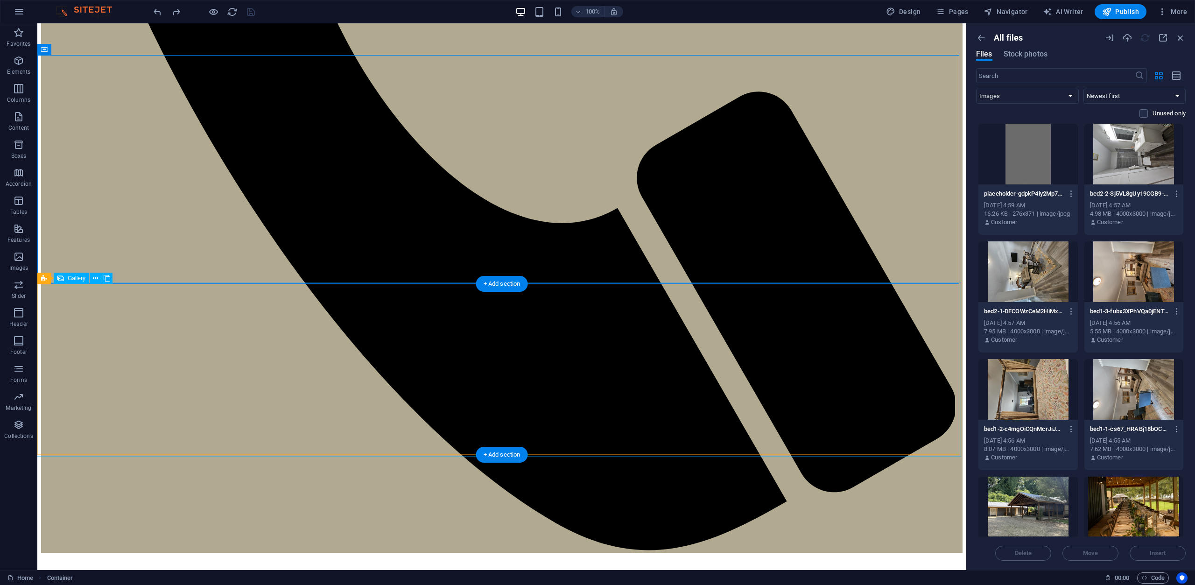
select select "px"
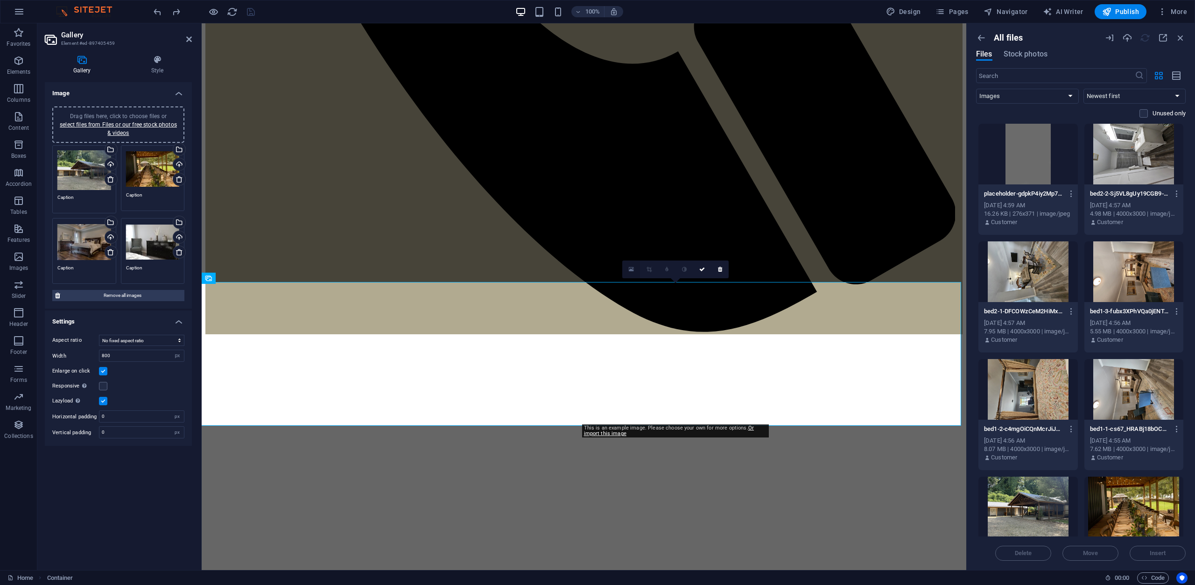
click at [637, 271] on link at bounding box center [631, 270] width 18 height 18
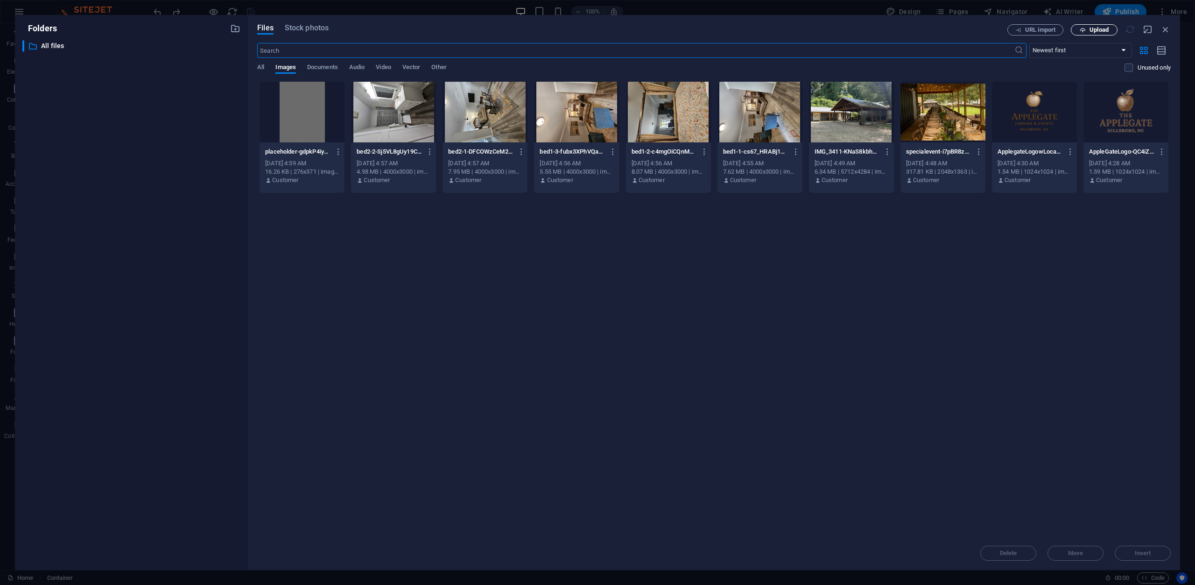
click at [1094, 31] on span "Upload" at bounding box center [1099, 30] width 19 height 6
click at [307, 104] on div at bounding box center [302, 112] width 85 height 61
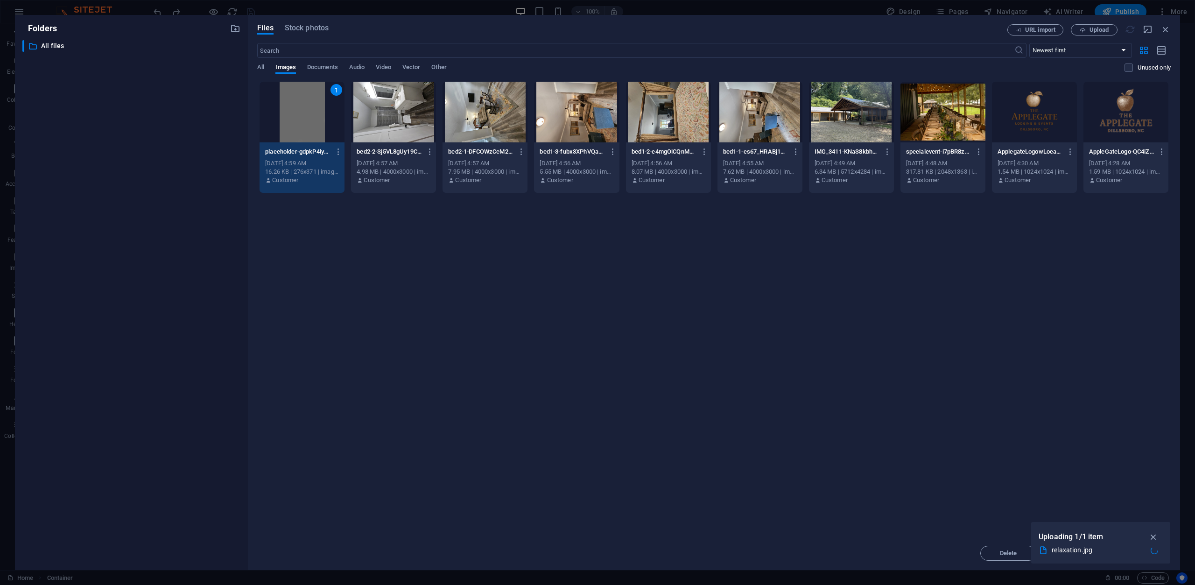
click at [1070, 546] on div "relaxation.jpg" at bounding box center [1098, 550] width 92 height 11
select select "image"
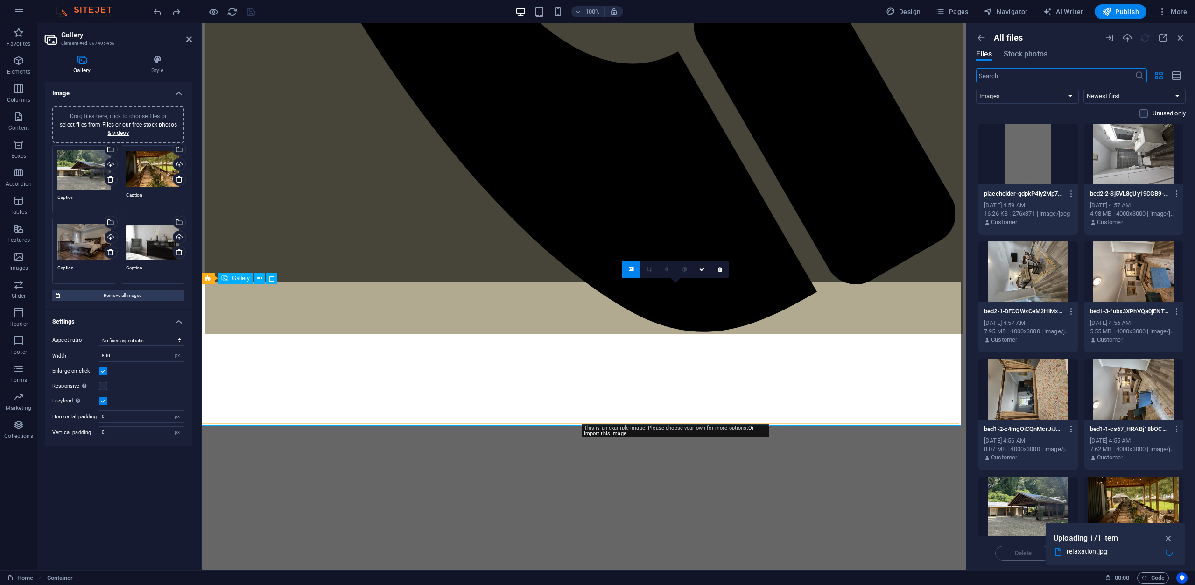
click at [635, 271] on link at bounding box center [631, 270] width 18 height 18
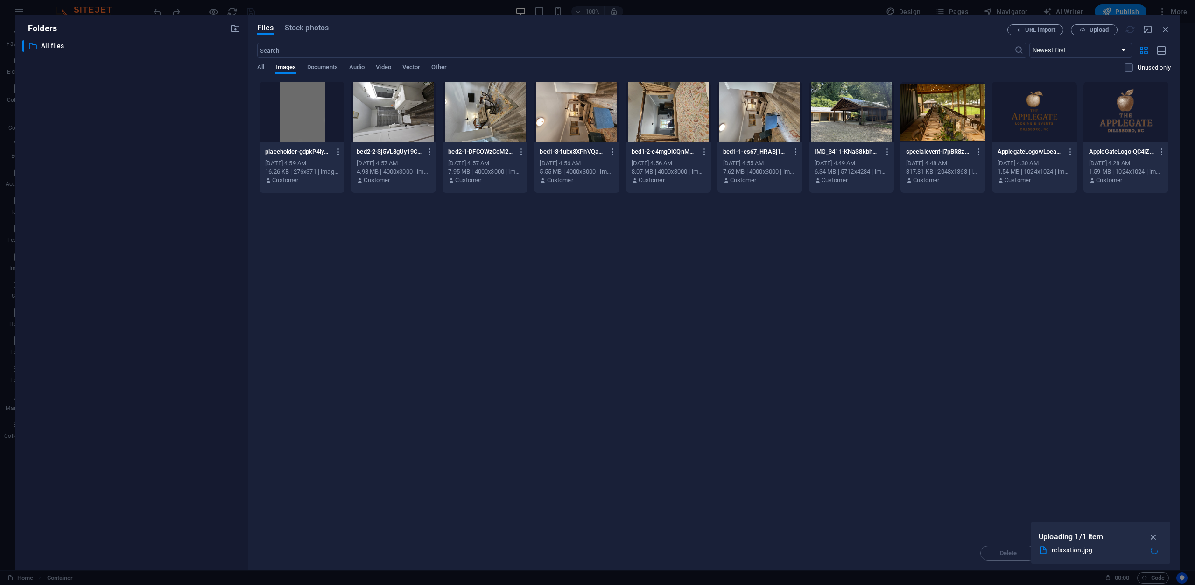
click at [1065, 542] on p "Uploading 1/1 item" at bounding box center [1071, 537] width 65 height 12
select select "image"
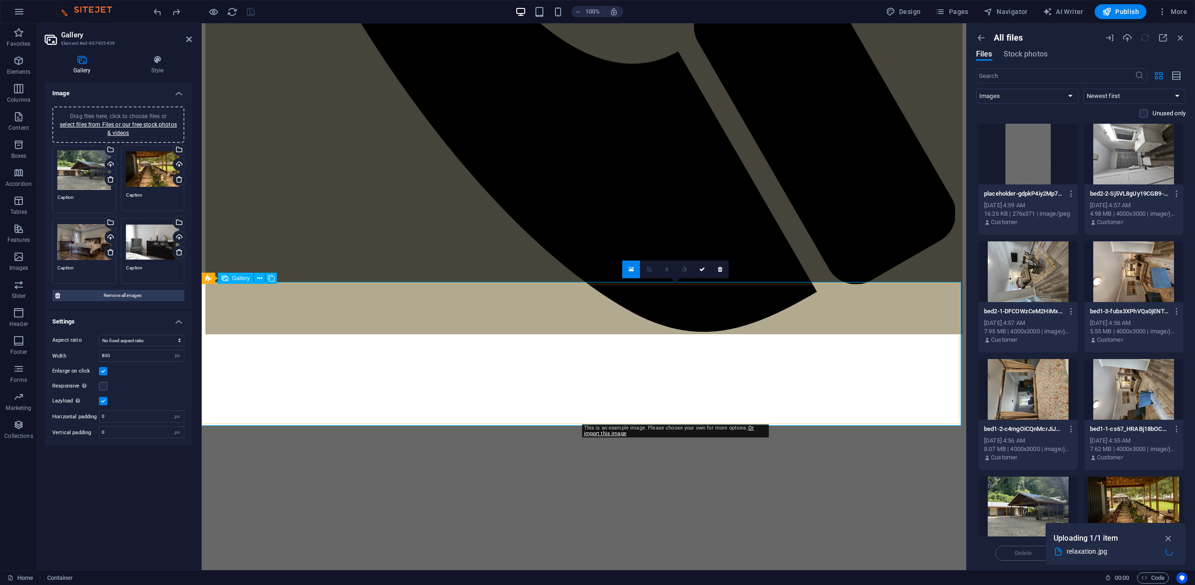
click at [701, 267] on icon at bounding box center [702, 270] width 6 height 6
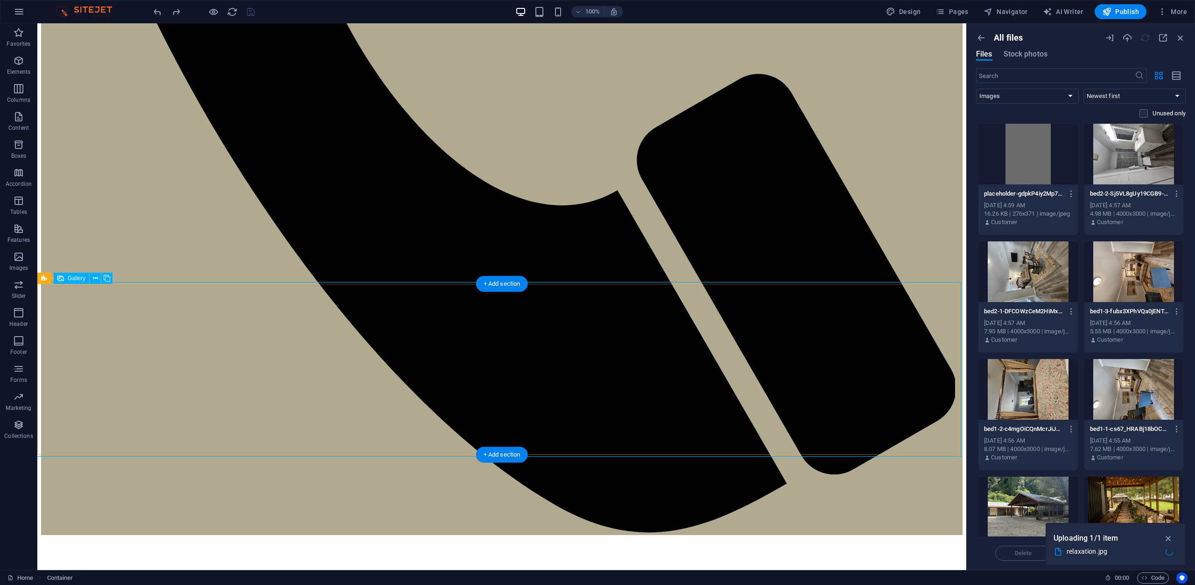
scroll to position [928, 0]
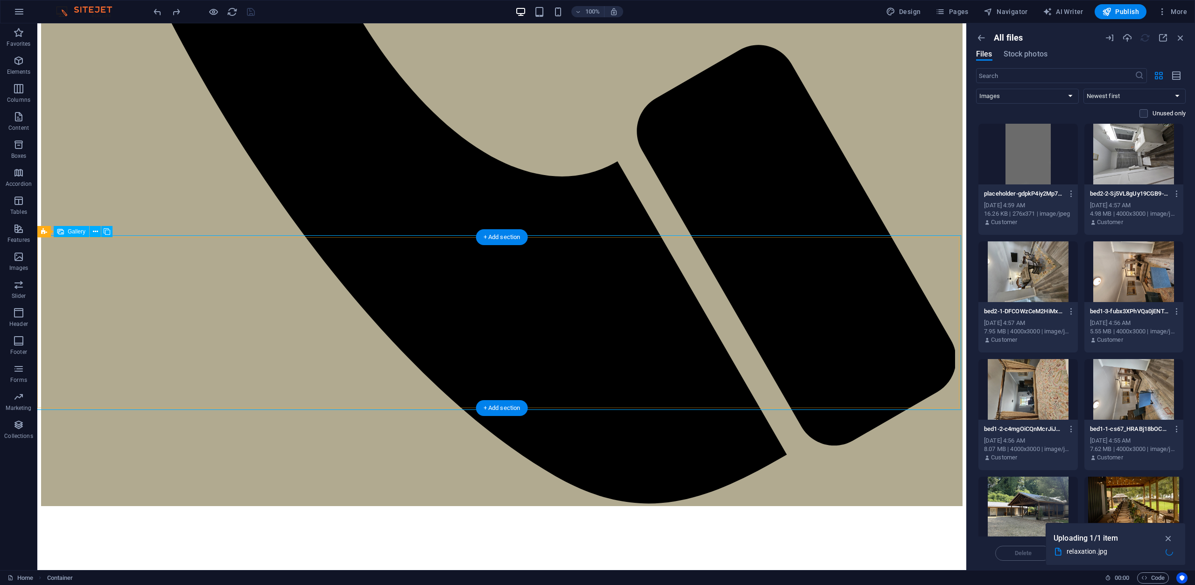
select select "px"
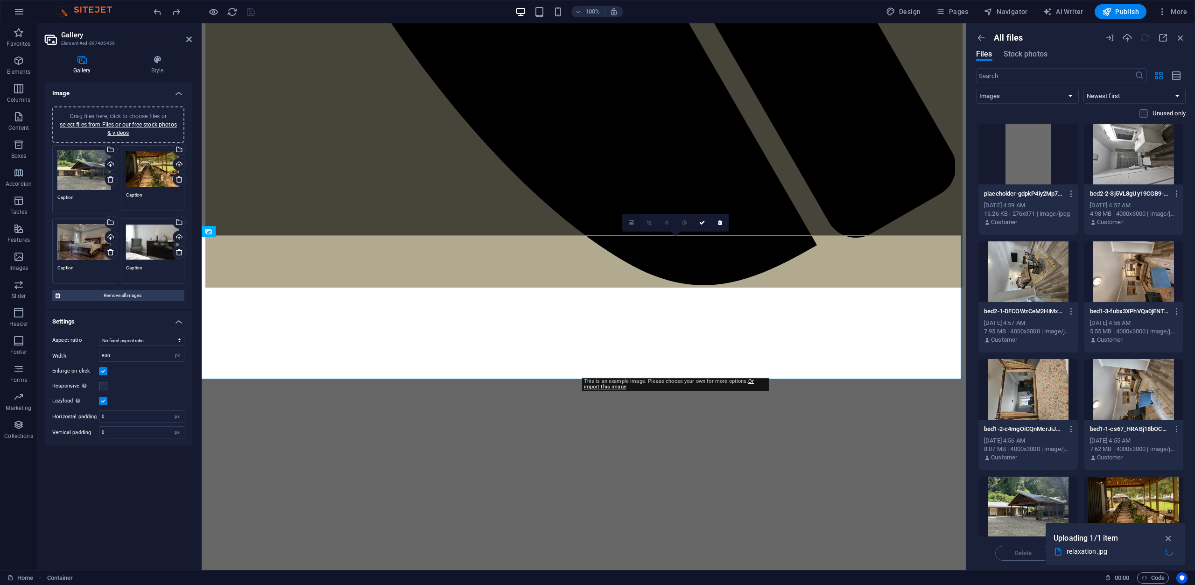
click at [633, 223] on icon at bounding box center [631, 222] width 5 height 7
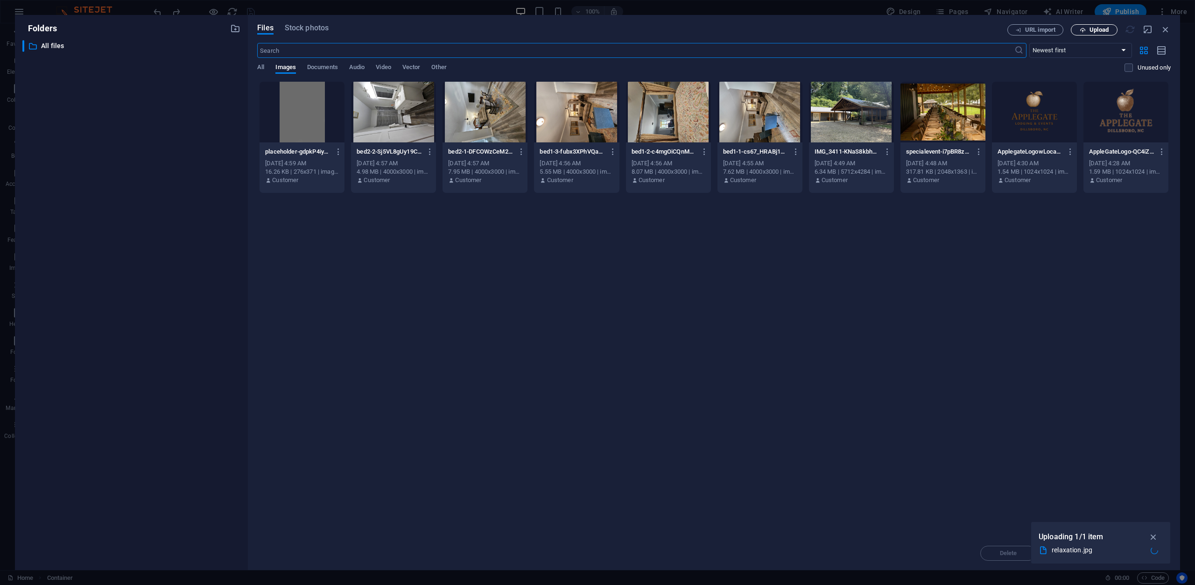
click at [1099, 28] on span "Upload" at bounding box center [1099, 30] width 19 height 6
click at [325, 1] on div "Folders ​ All files All files Files Stock photos URL import Upload ​ Newest fir…" at bounding box center [597, 292] width 1195 height 585
select select "image"
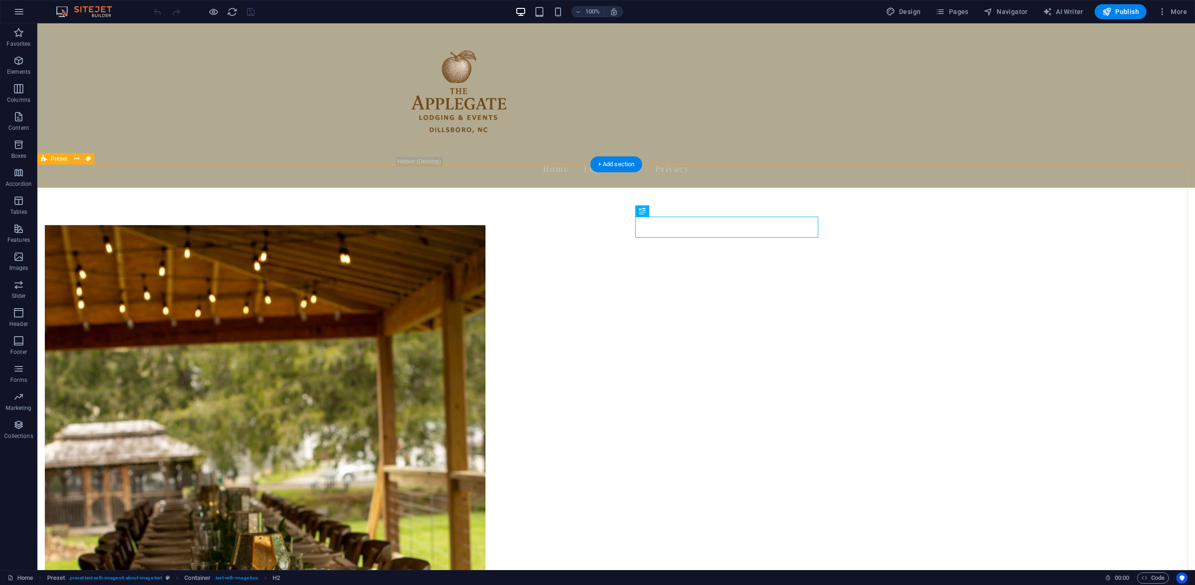
drag, startPoint x: 341, startPoint y: 284, endPoint x: 351, endPoint y: 271, distance: 16.7
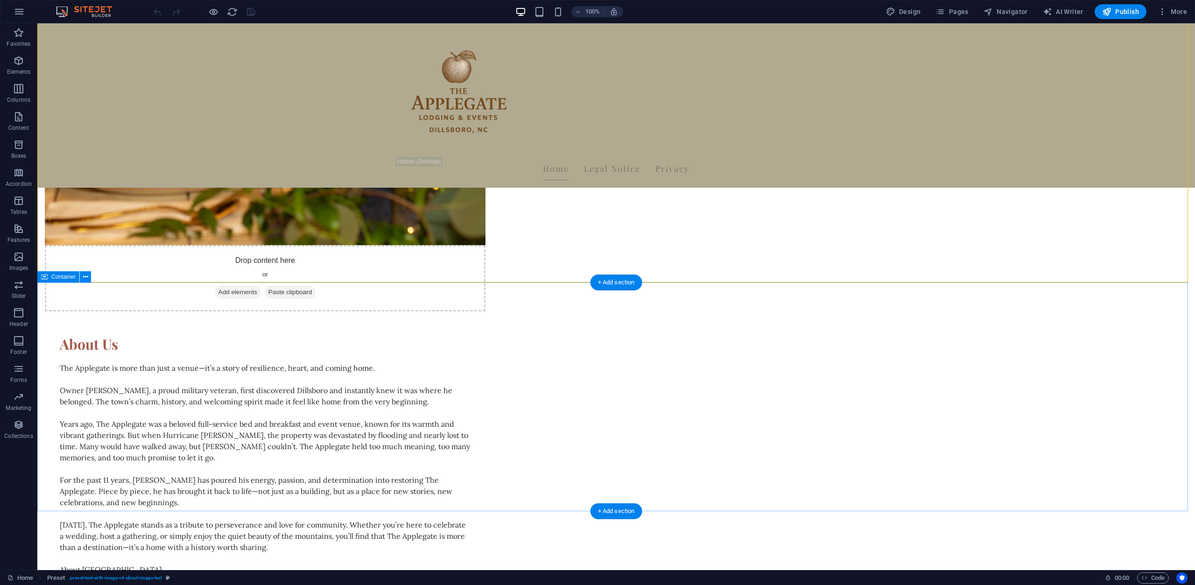
scroll to position [887, 0]
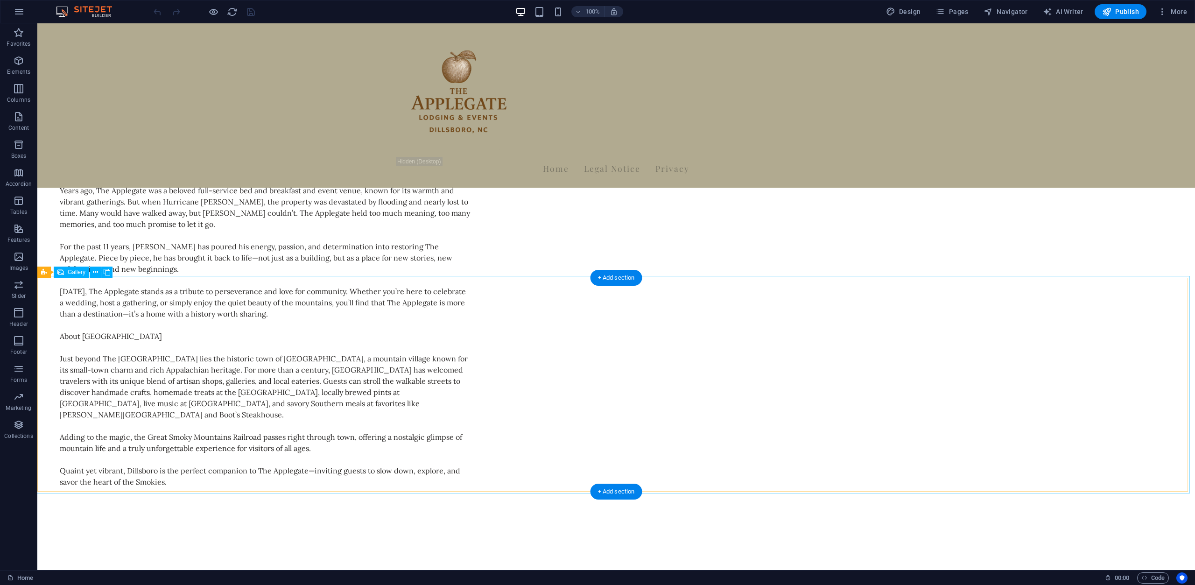
select select "px"
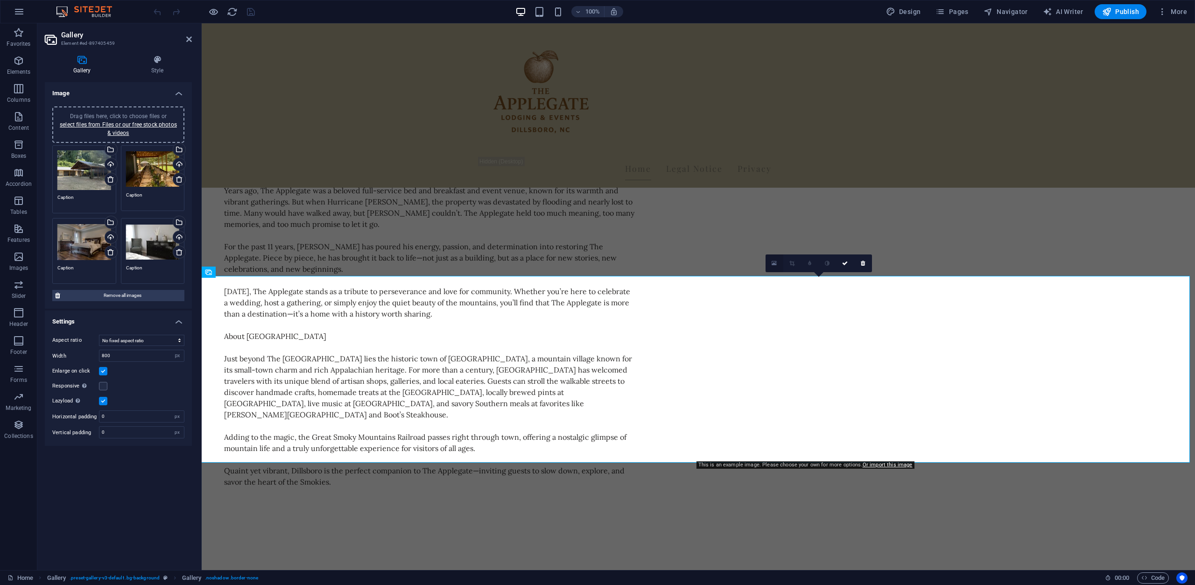
click at [777, 264] on link at bounding box center [775, 263] width 18 height 18
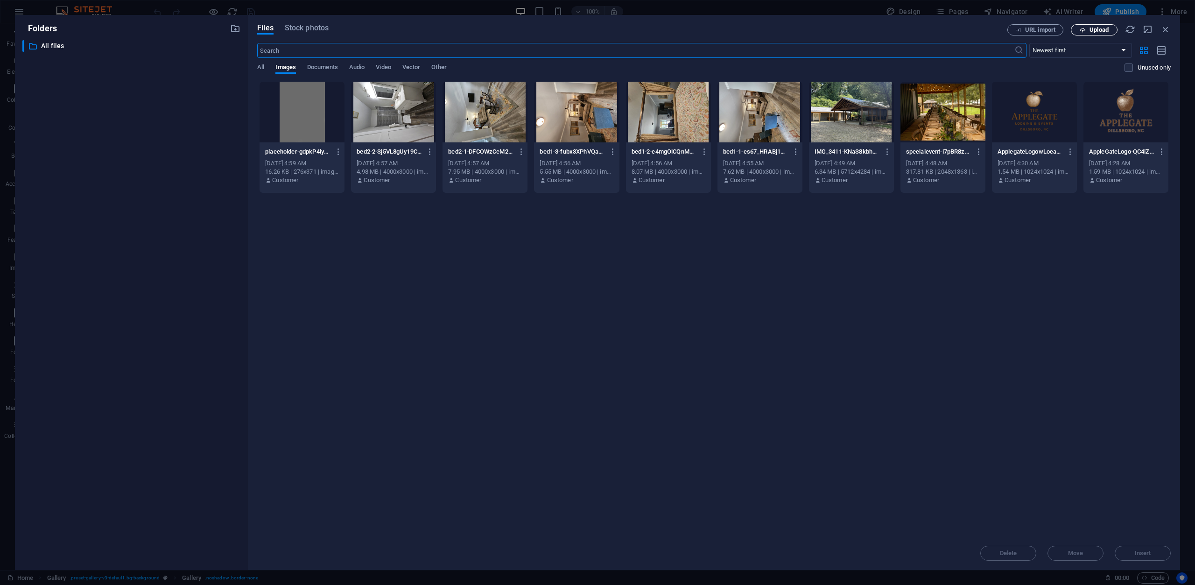
click at [1101, 29] on span "Upload" at bounding box center [1099, 30] width 19 height 6
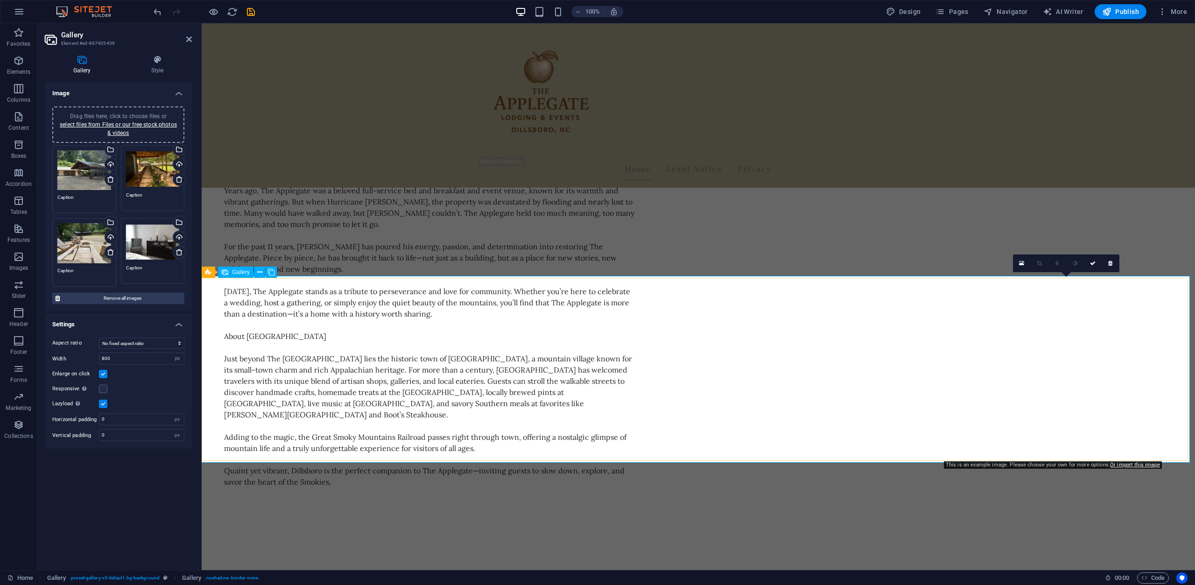
click at [1022, 264] on icon at bounding box center [1021, 263] width 5 height 7
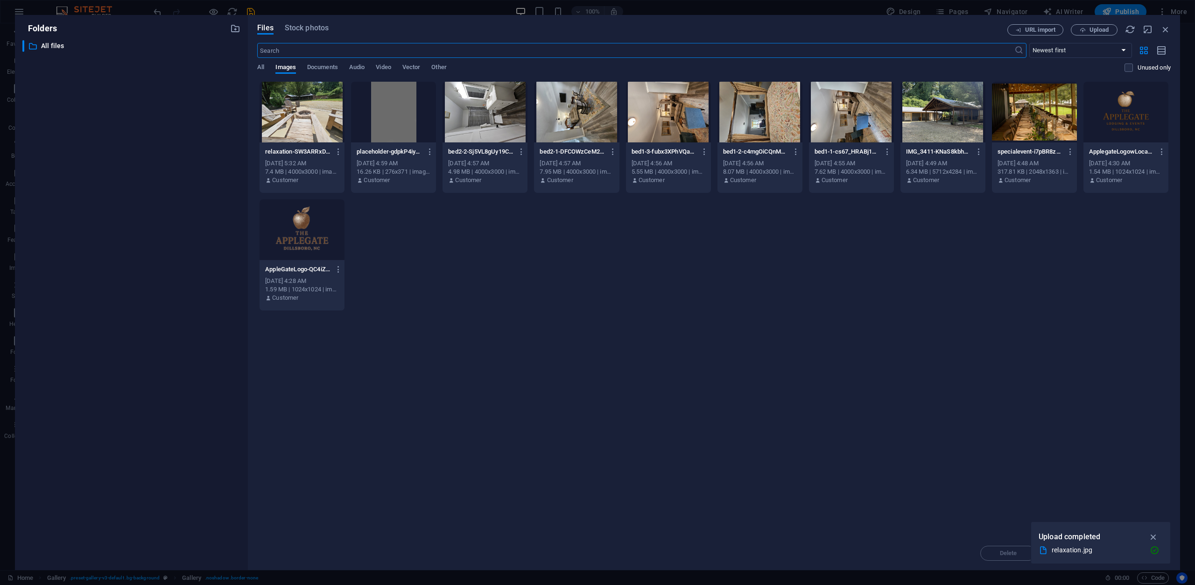
drag, startPoint x: 991, startPoint y: 36, endPoint x: 777, endPoint y: 24, distance: 214.2
click at [775, 24] on div "Files Stock photos URL import Upload ​ Newest first Oldest first Name (A-Z) Nam…" at bounding box center [714, 292] width 932 height 555
click at [1081, 28] on icon "button" at bounding box center [1083, 30] width 6 height 6
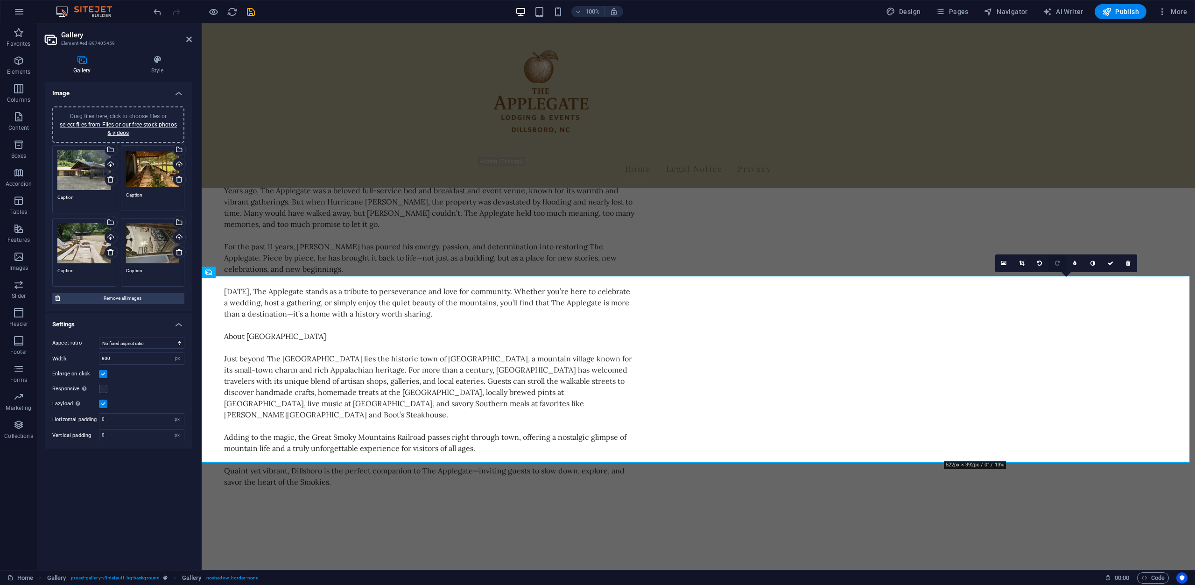
click at [1058, 261] on icon at bounding box center [1057, 264] width 5 height 6
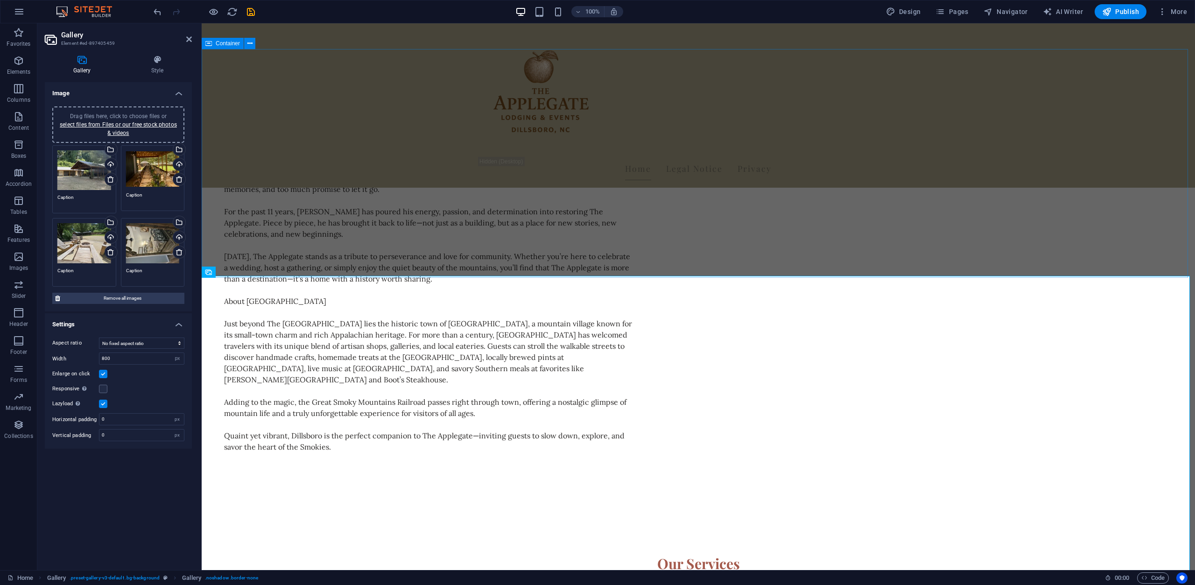
scroll to position [1074, 0]
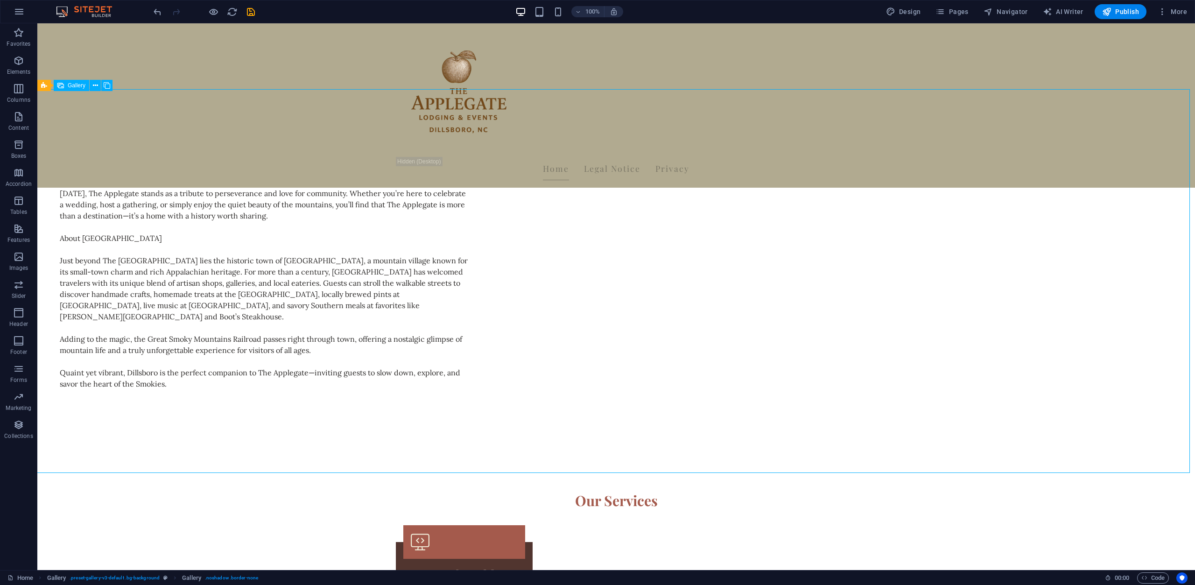
scroll to position [934, 0]
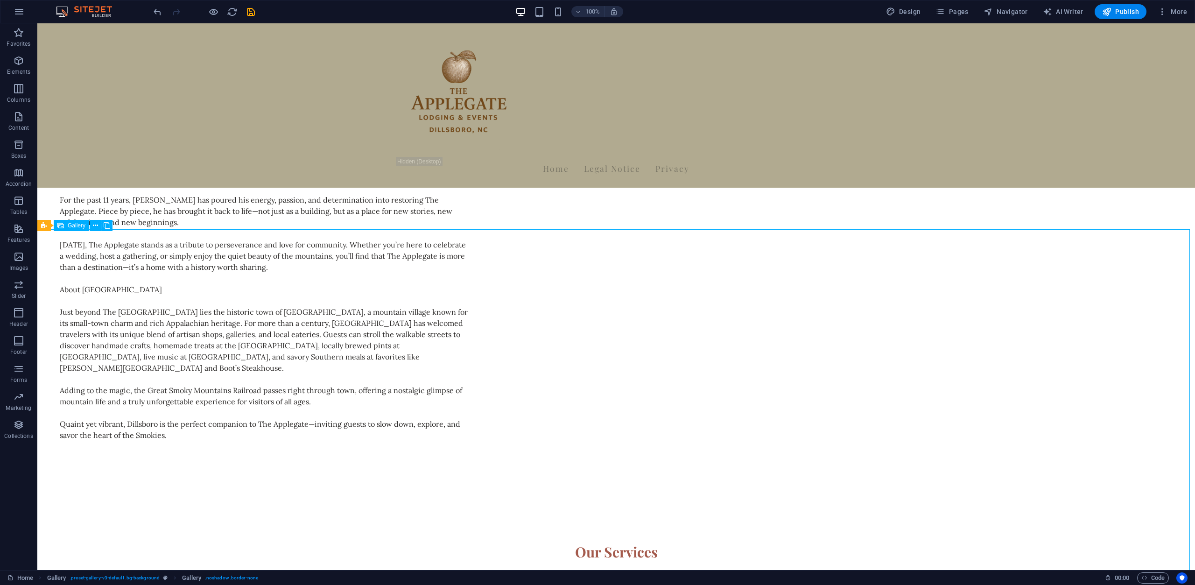
select select "px"
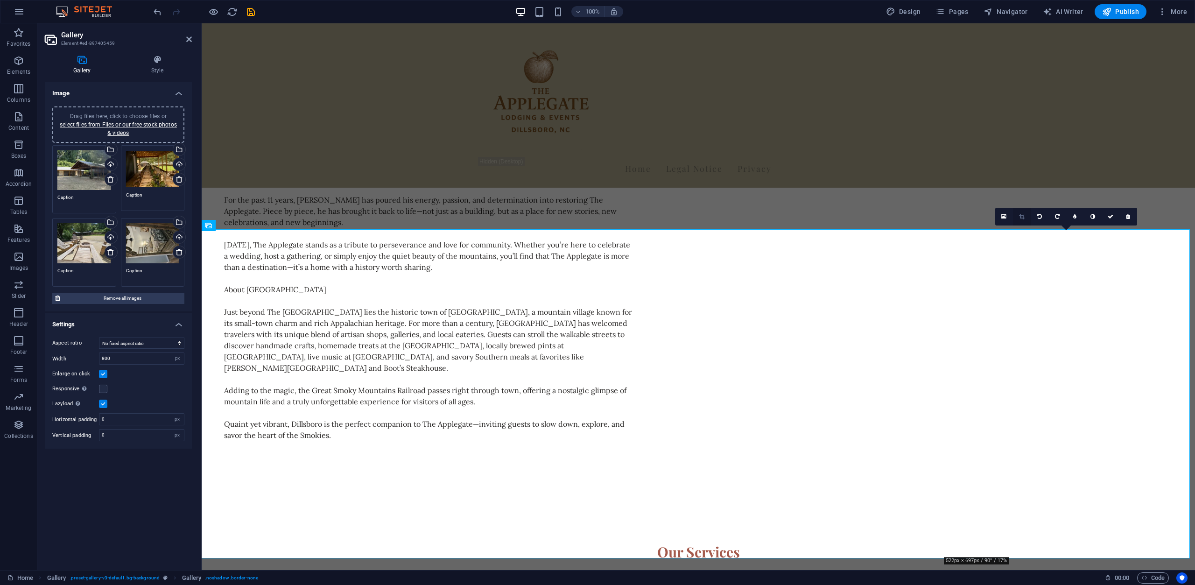
click at [1019, 215] on icon at bounding box center [1021, 217] width 5 height 6
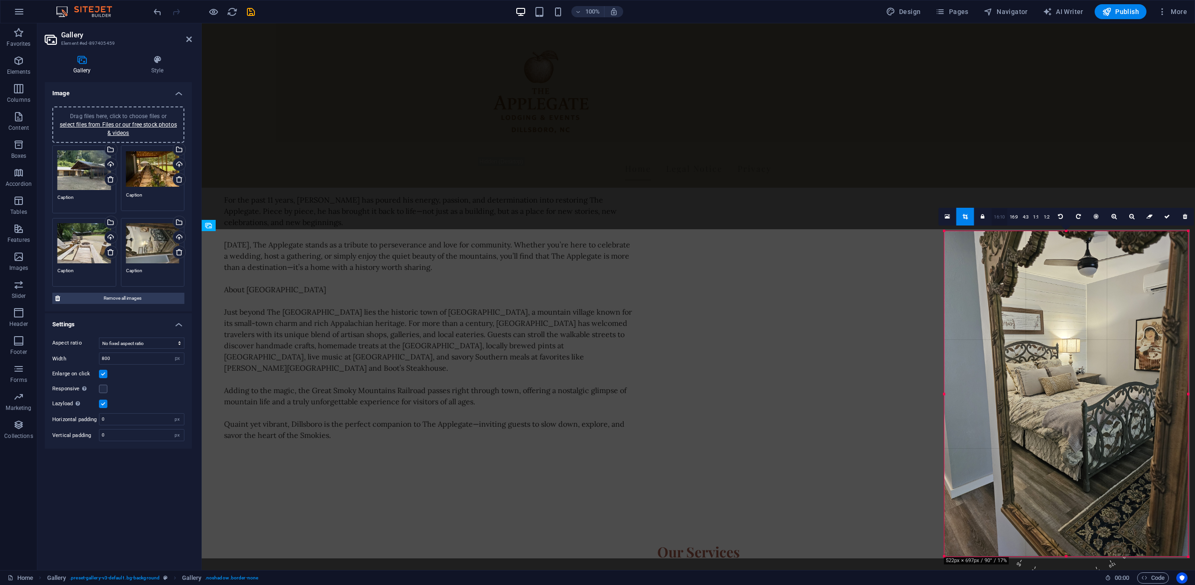
click at [1004, 216] on link "16:10" at bounding box center [1000, 217] width 16 height 18
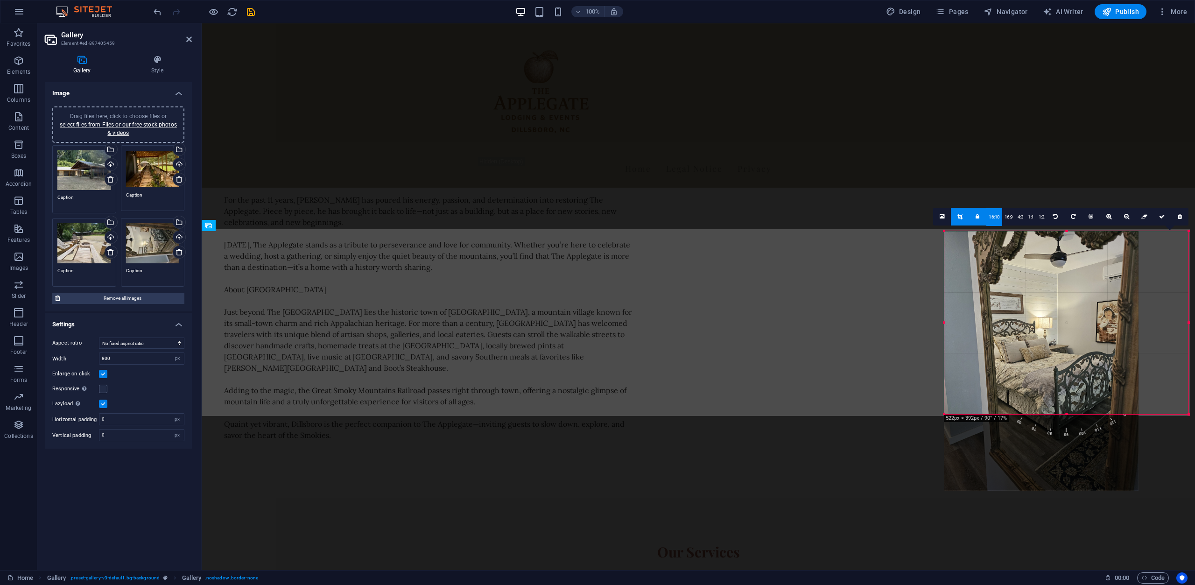
drag, startPoint x: 1066, startPoint y: 382, endPoint x: 1046, endPoint y: 412, distance: 36.3
click at [1046, 413] on div at bounding box center [1066, 414] width 245 height 3
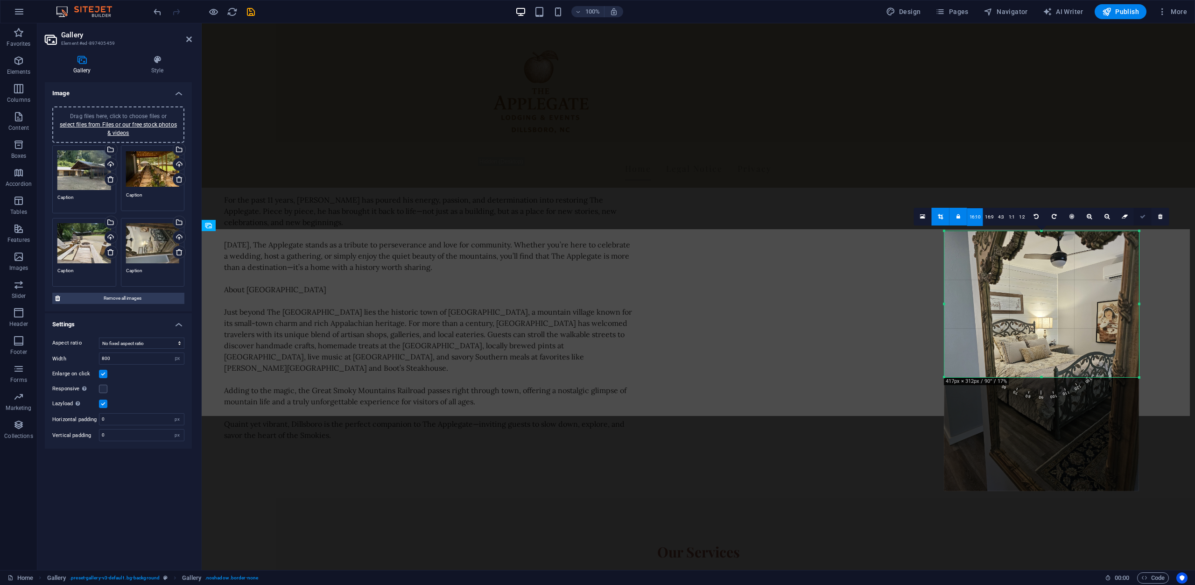
click at [1143, 217] on icon at bounding box center [1143, 217] width 6 height 6
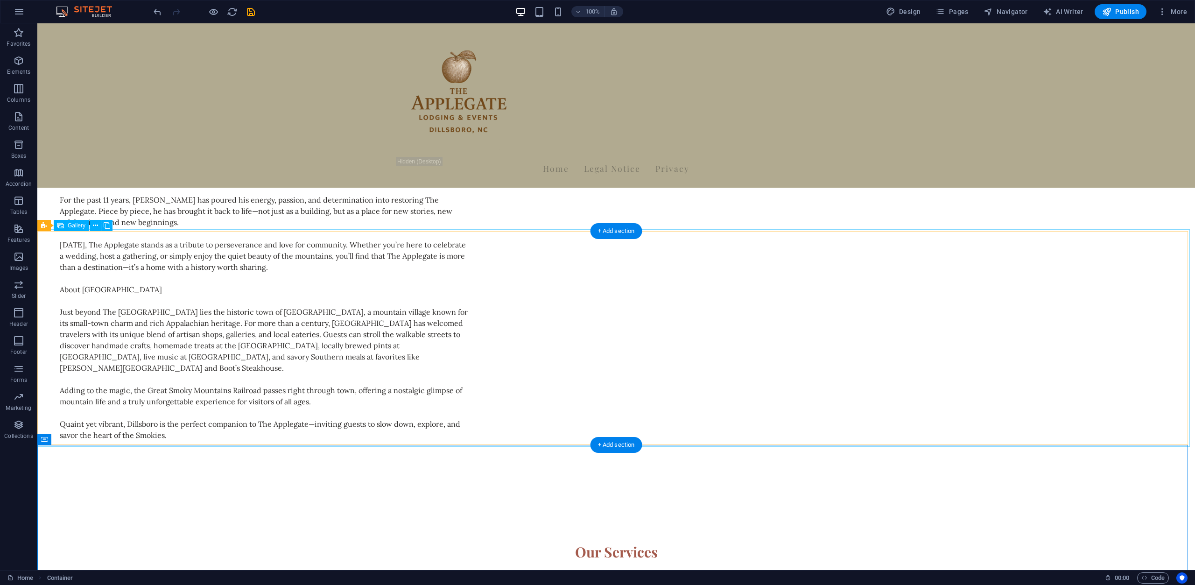
select select "px"
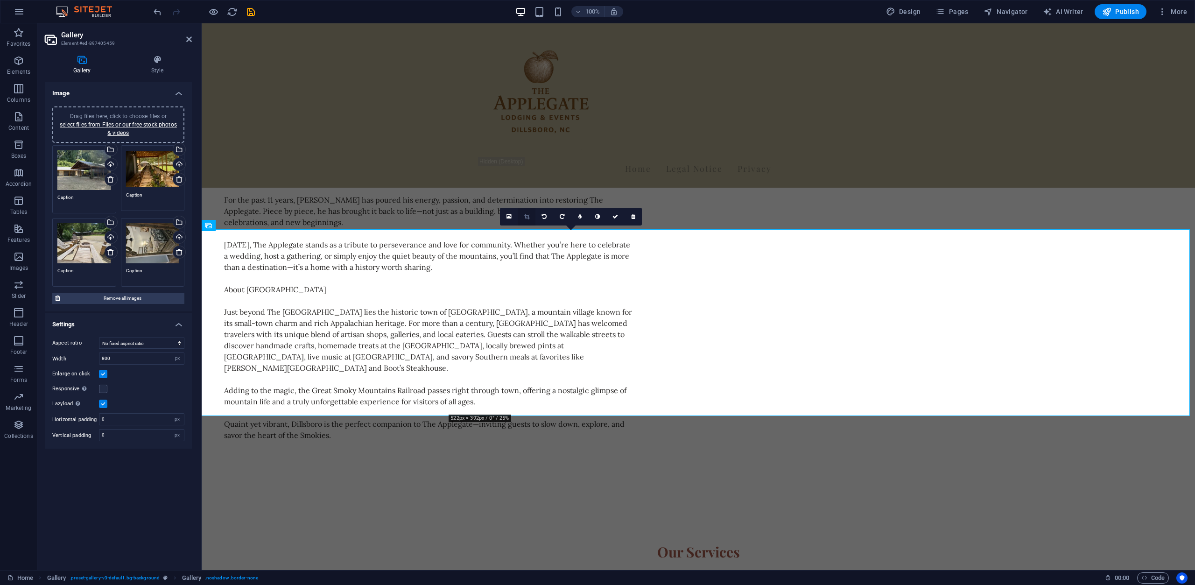
click at [526, 217] on icon at bounding box center [526, 217] width 5 height 6
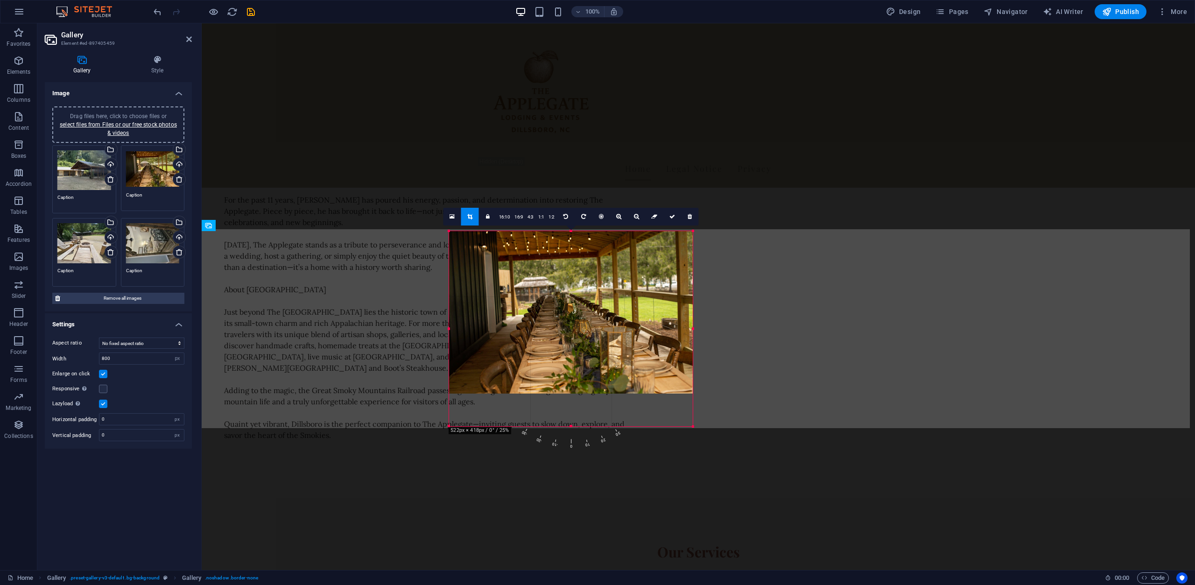
drag, startPoint x: 571, startPoint y: 414, endPoint x: 569, endPoint y: 426, distance: 12.2
click at [569, 426] on div at bounding box center [571, 426] width 244 height 3
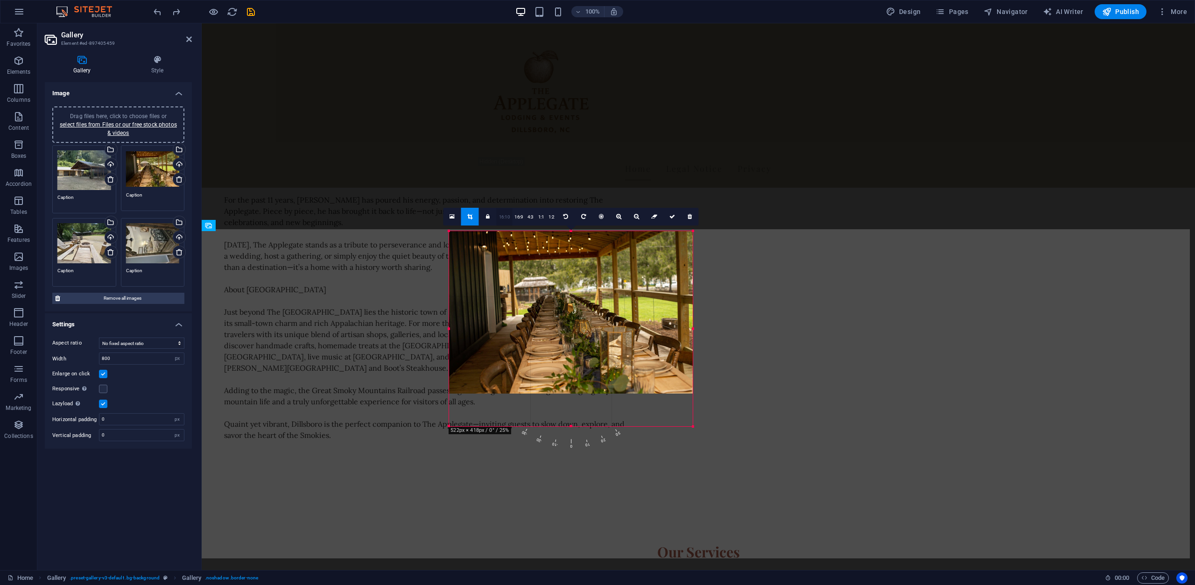
click at [500, 218] on link "16:10" at bounding box center [505, 217] width 16 height 18
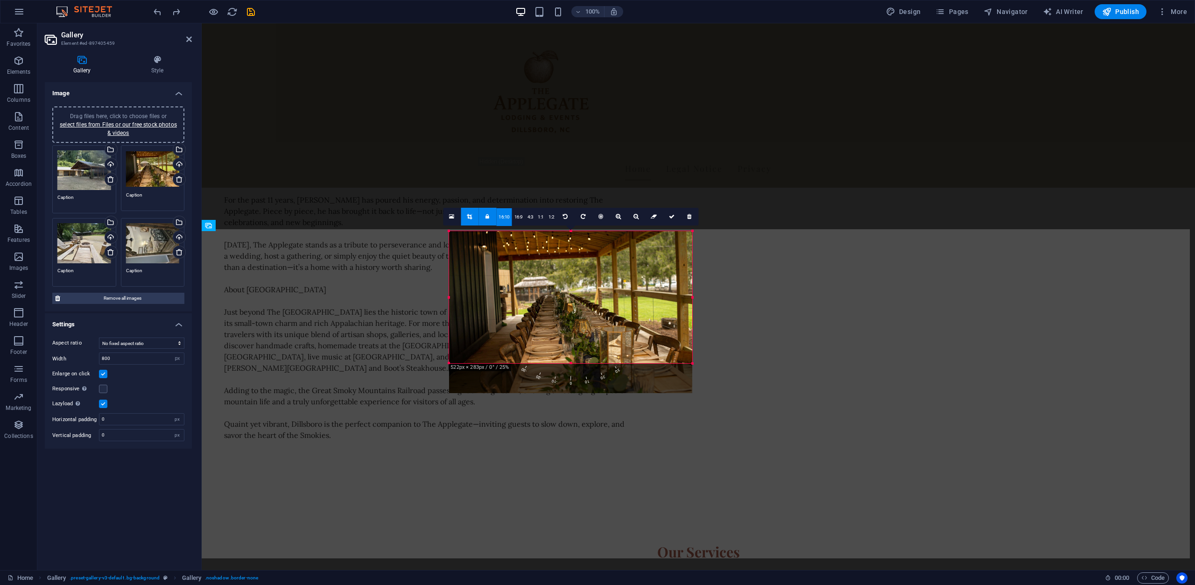
drag, startPoint x: 571, startPoint y: 382, endPoint x: 558, endPoint y: 362, distance: 24.0
click at [558, 362] on div at bounding box center [570, 363] width 243 height 3
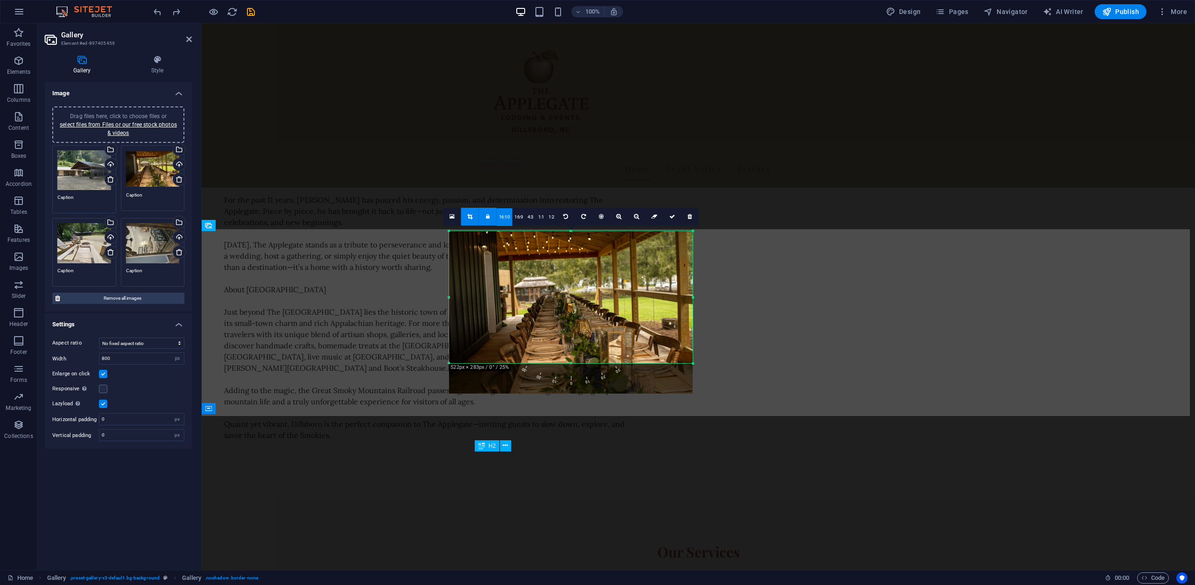
drag, startPoint x: 629, startPoint y: 466, endPoint x: 628, endPoint y: 461, distance: 5.2
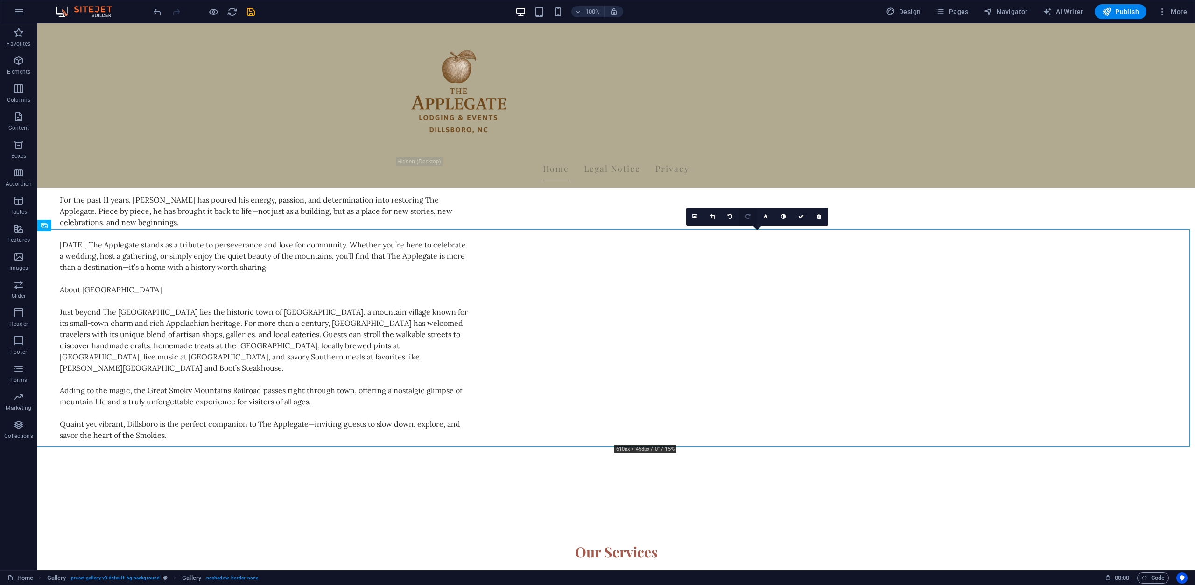
click at [753, 213] on link at bounding box center [749, 217] width 18 height 18
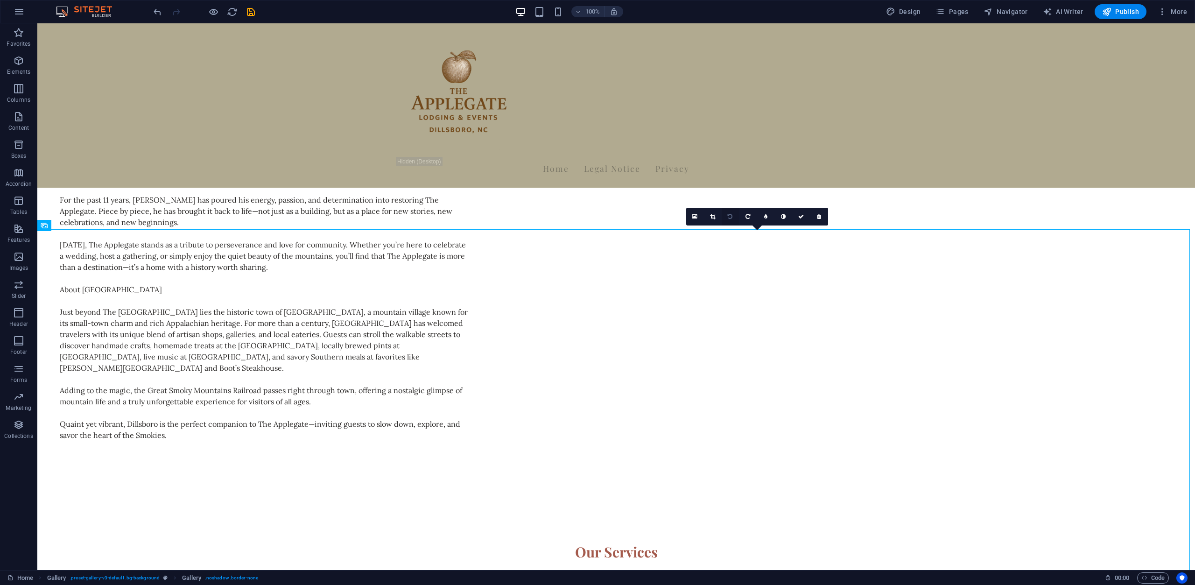
click at [731, 218] on icon at bounding box center [730, 217] width 5 height 6
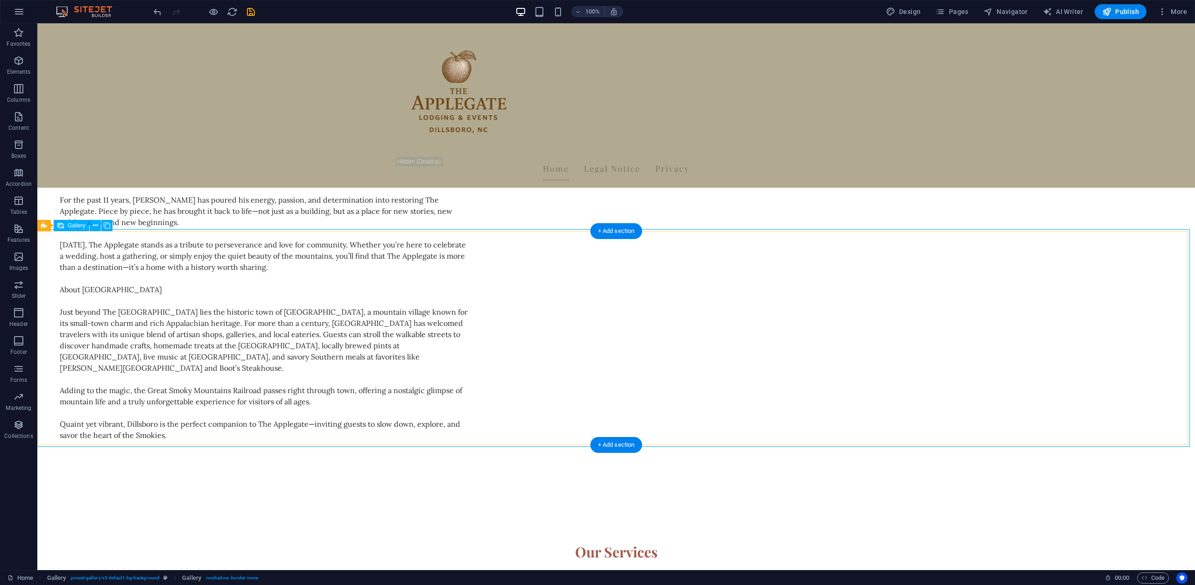
select select "px"
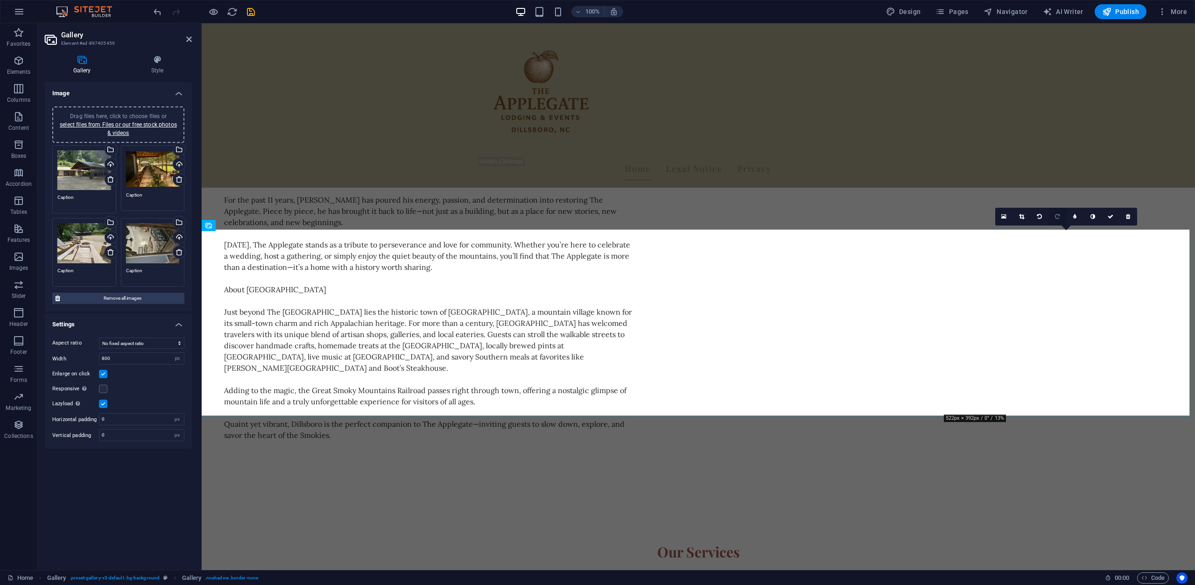
click at [1054, 218] on link at bounding box center [1058, 217] width 18 height 18
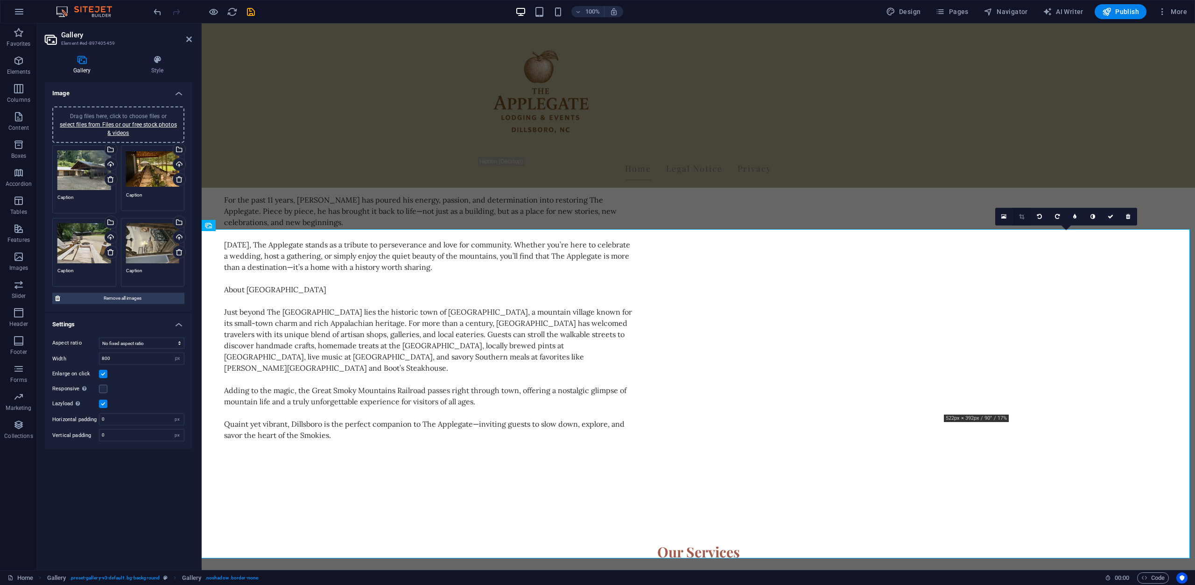
click at [1026, 216] on link at bounding box center [1022, 217] width 18 height 18
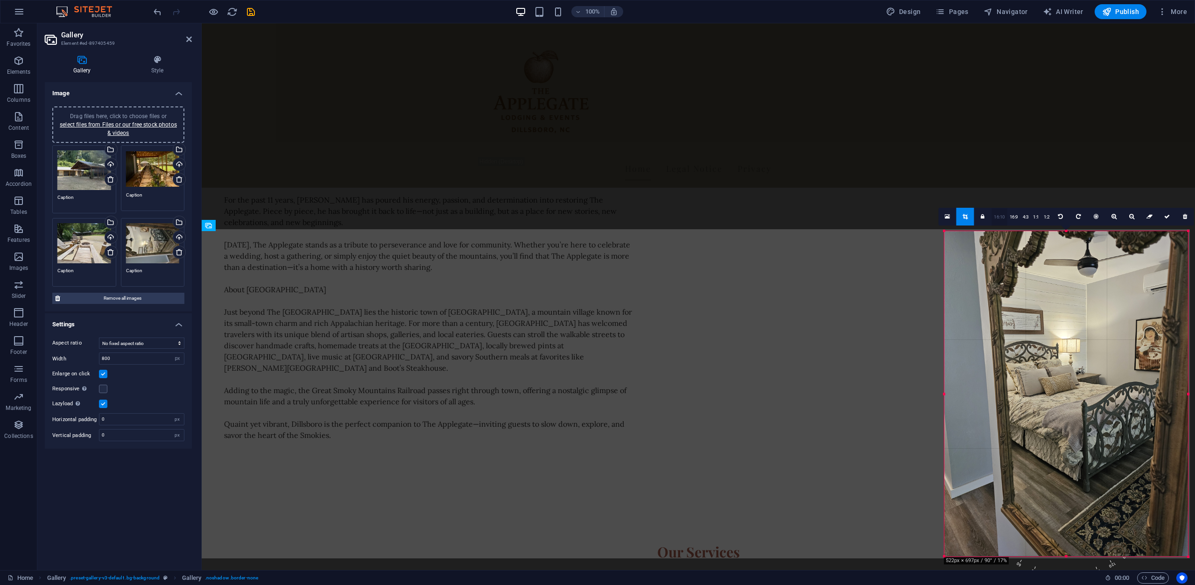
click at [997, 214] on link "16:10" at bounding box center [1000, 217] width 16 height 18
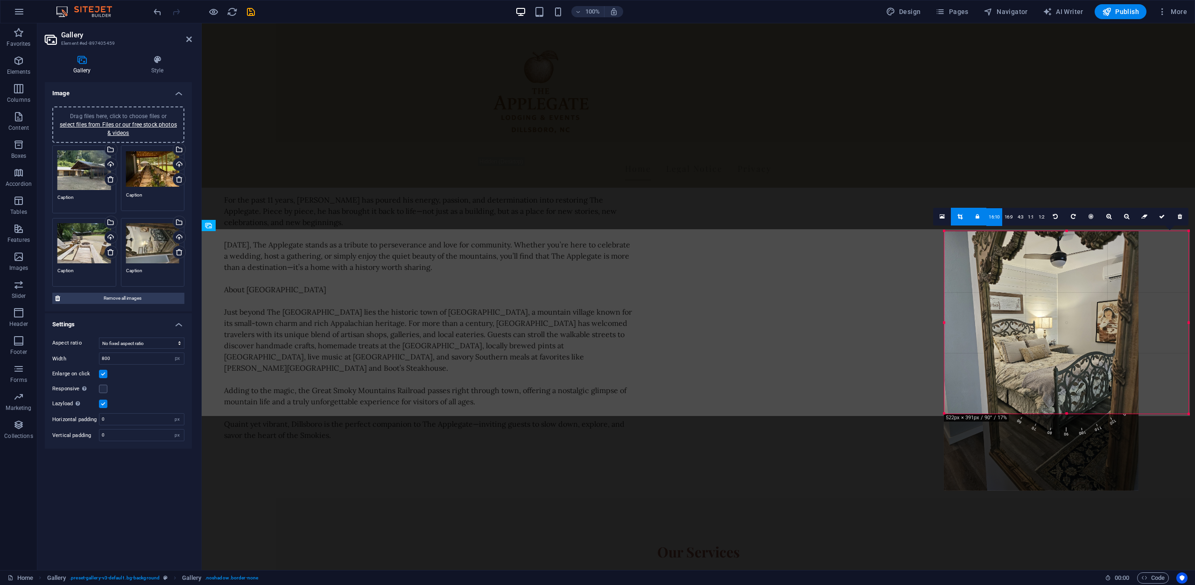
drag, startPoint x: 1066, startPoint y: 382, endPoint x: 1061, endPoint y: 413, distance: 30.7
click at [1061, 413] on div at bounding box center [1066, 413] width 245 height 3
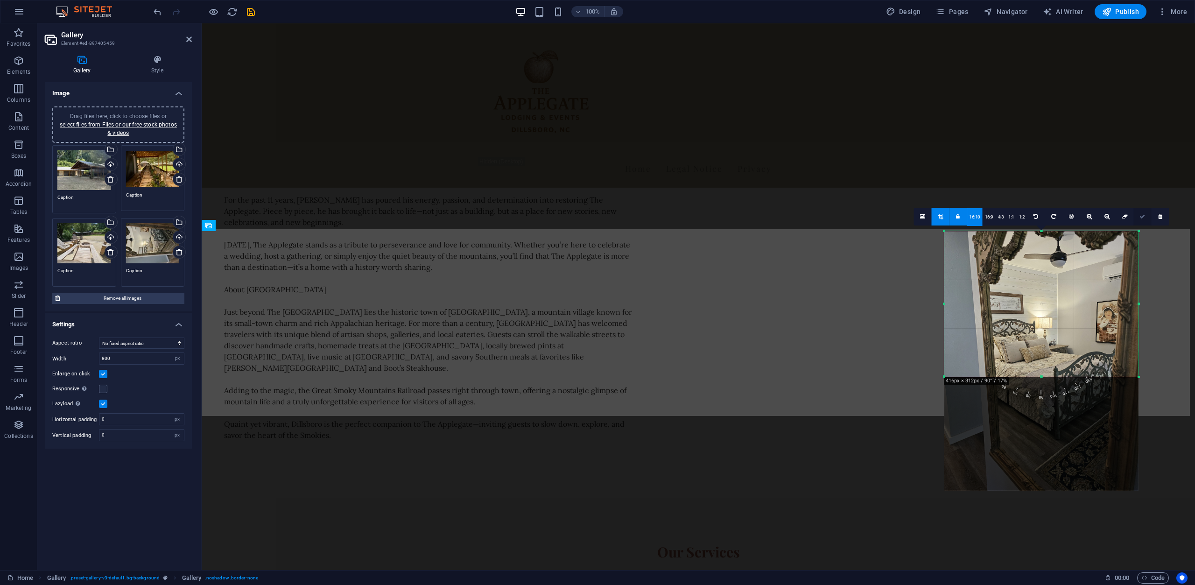
click at [1141, 218] on icon at bounding box center [1143, 217] width 6 height 6
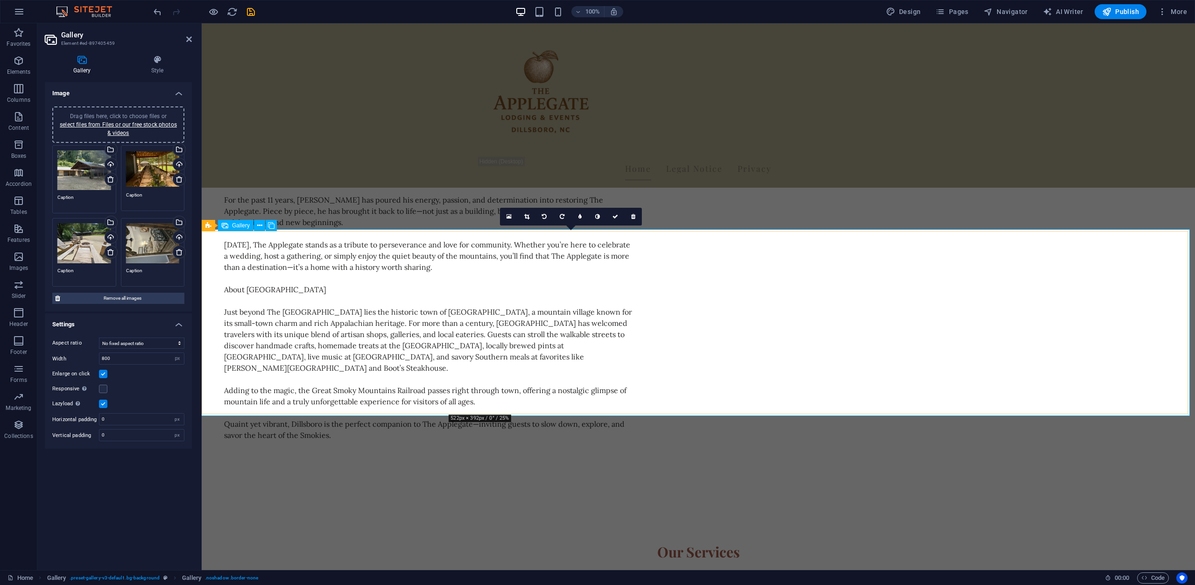
click at [524, 217] on icon at bounding box center [526, 217] width 5 height 6
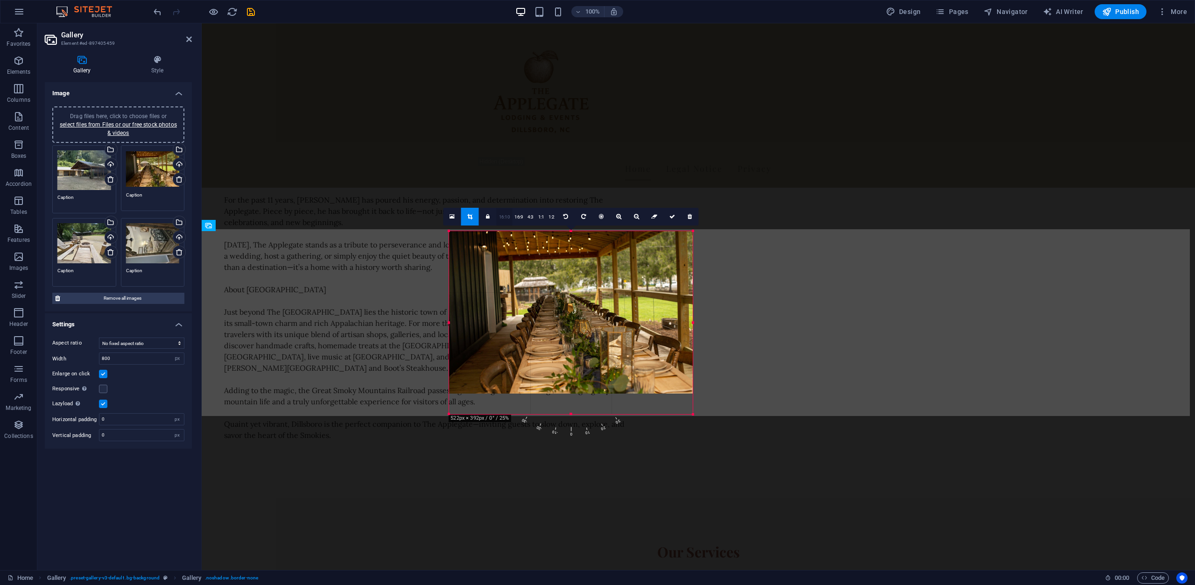
click at [504, 216] on link "16:10" at bounding box center [505, 217] width 16 height 18
click at [519, 218] on link "16:9" at bounding box center [518, 217] width 13 height 18
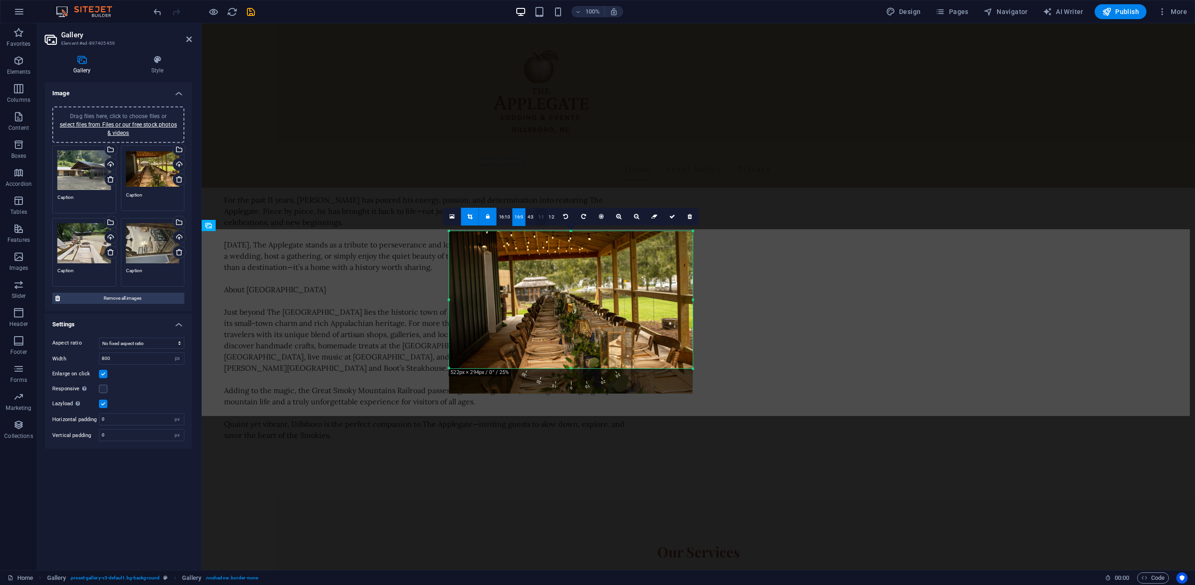
click at [541, 216] on link "1:1" at bounding box center [541, 217] width 11 height 18
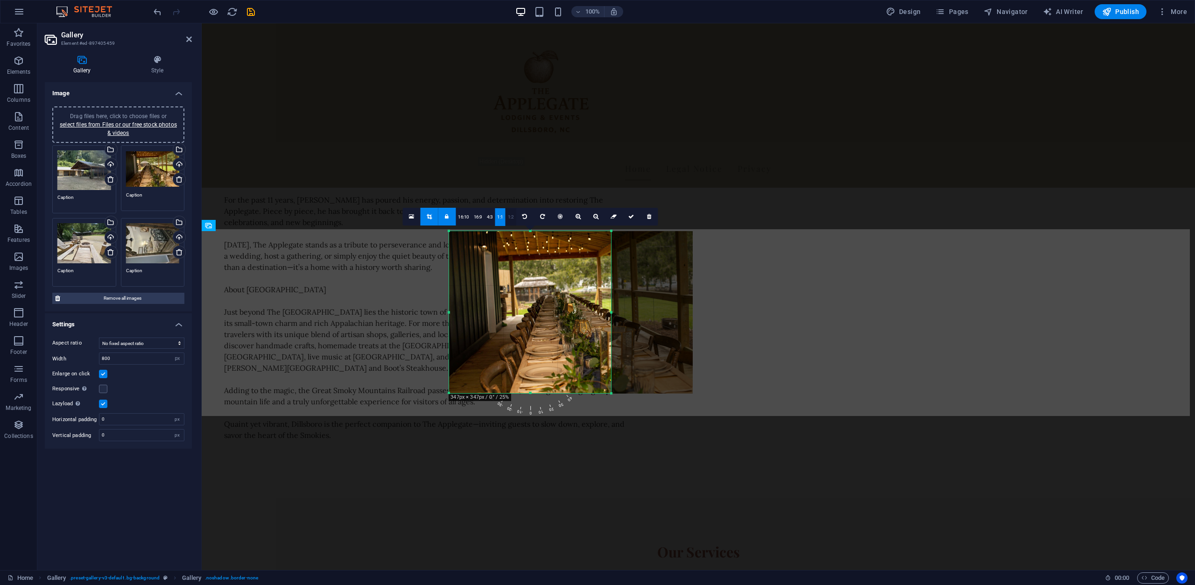
click at [510, 216] on link "1:2" at bounding box center [511, 217] width 11 height 18
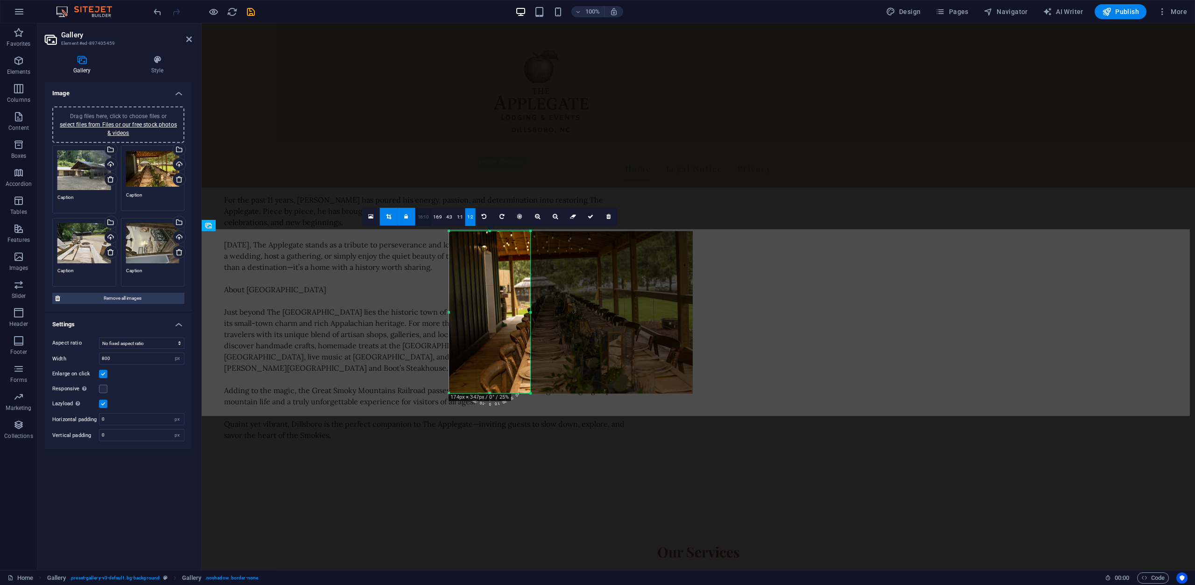
click at [420, 214] on link "16:10" at bounding box center [424, 217] width 16 height 18
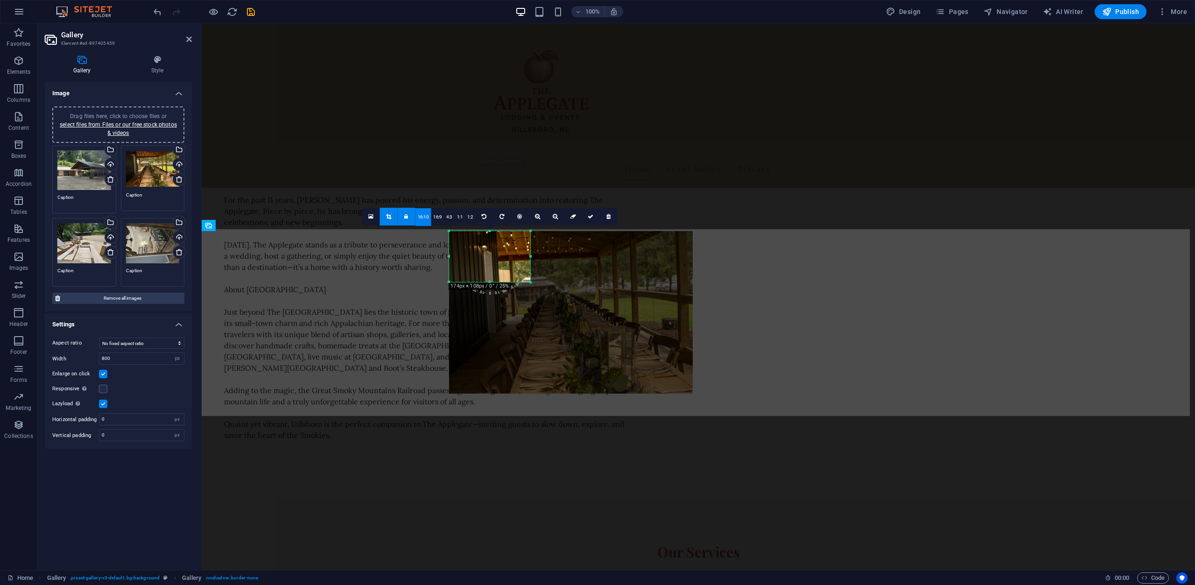
click at [406, 215] on icon at bounding box center [406, 217] width 4 height 6
click at [437, 217] on link "16:9" at bounding box center [437, 217] width 13 height 18
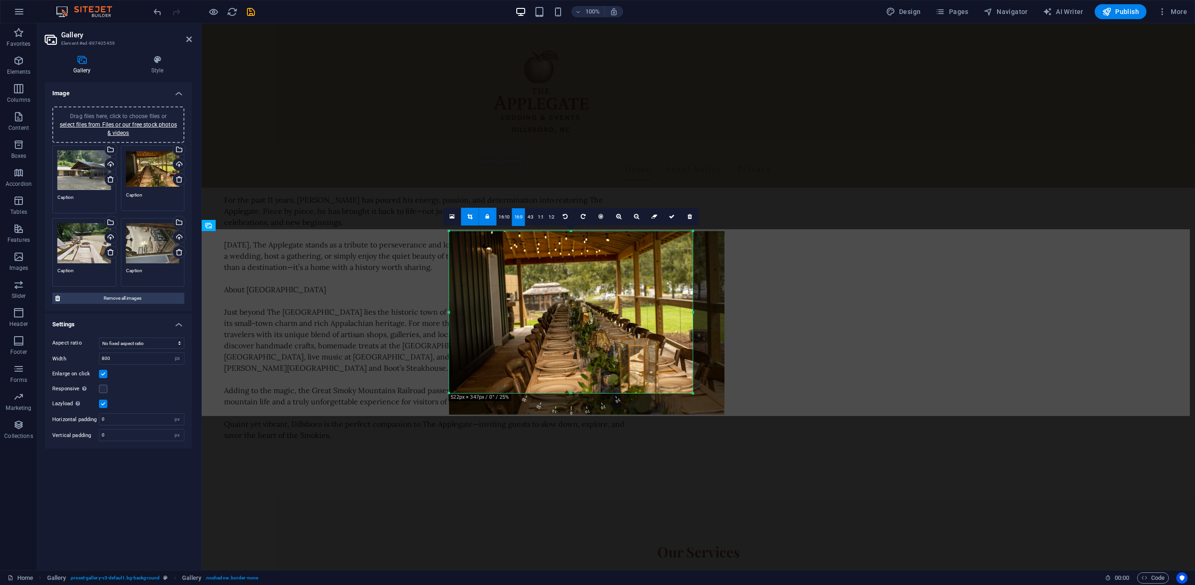
drag, startPoint x: 531, startPoint y: 276, endPoint x: 640, endPoint y: 392, distance: 159.2
click at [640, 392] on div "180 170 160 150 140 130 120 110 100 90 80 70 60 50 40 30 20 10 0 -10 -20 -30 -4…" at bounding box center [570, 312] width 243 height 162
click at [674, 218] on icon at bounding box center [672, 217] width 6 height 6
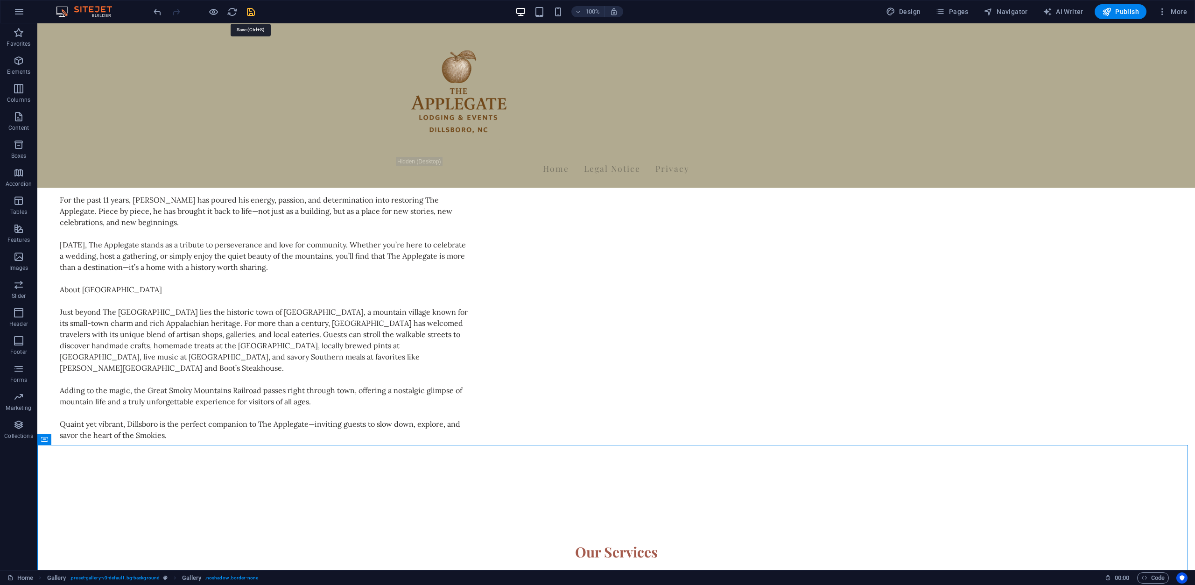
click at [252, 9] on icon "save" at bounding box center [251, 12] width 11 height 11
click at [251, 10] on icon "save" at bounding box center [251, 12] width 11 height 11
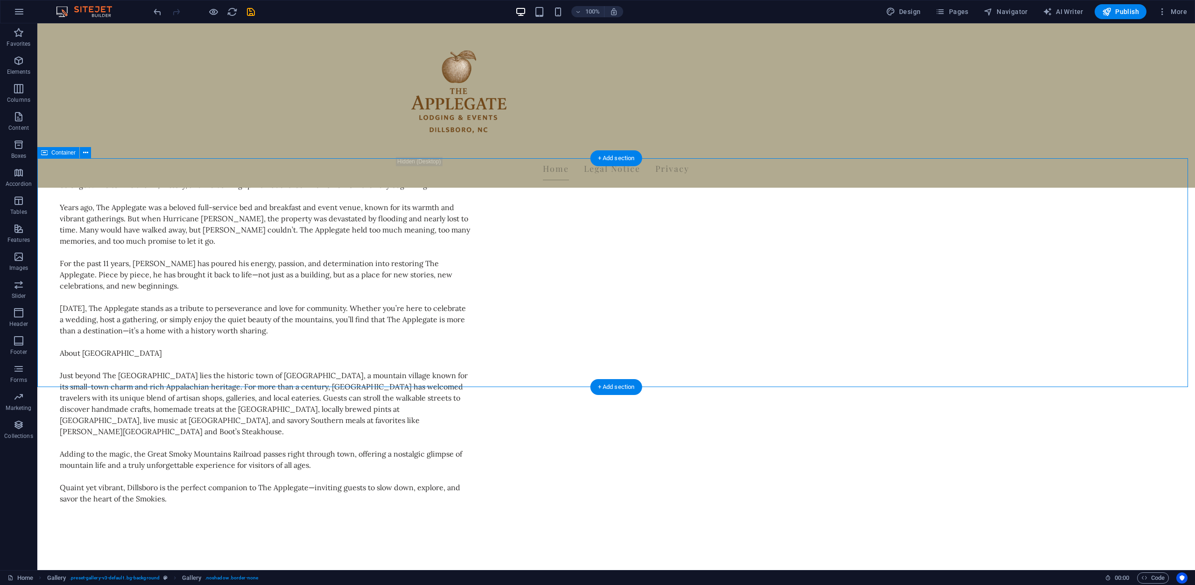
scroll to position [654, 0]
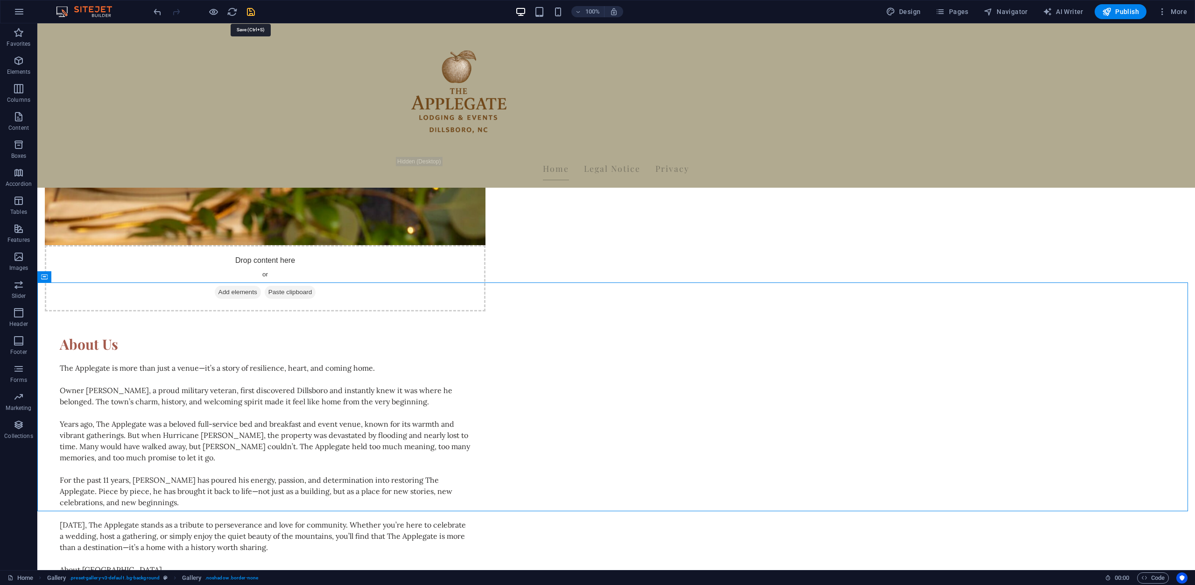
click at [246, 12] on icon "save" at bounding box center [251, 12] width 11 height 11
click at [250, 12] on icon "save" at bounding box center [251, 12] width 11 height 11
click at [249, 237] on div "Drop content here or Add elements Paste clipboard About Us The Applegate is mor…" at bounding box center [616, 77] width 1158 height 1415
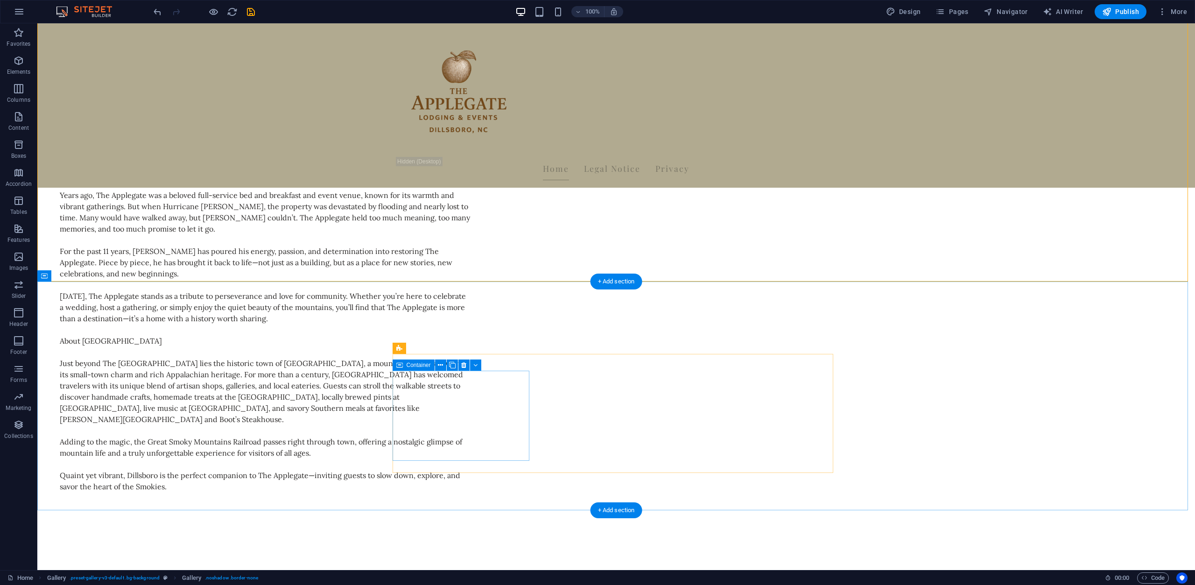
scroll to position [887, 0]
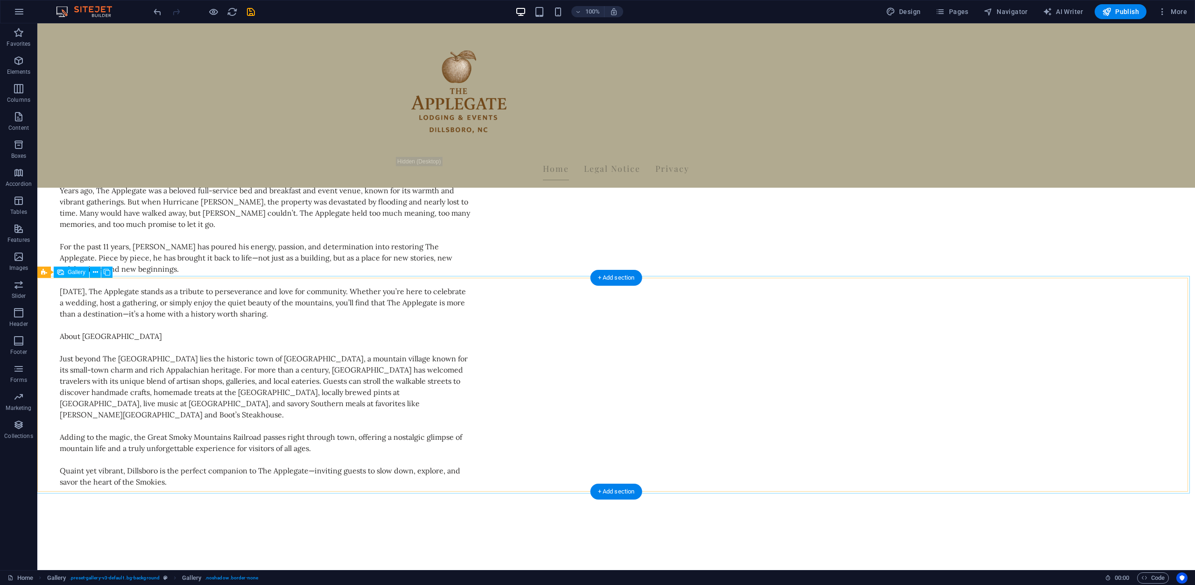
click at [1163, 579] on span "Code" at bounding box center [1152, 577] width 23 height 11
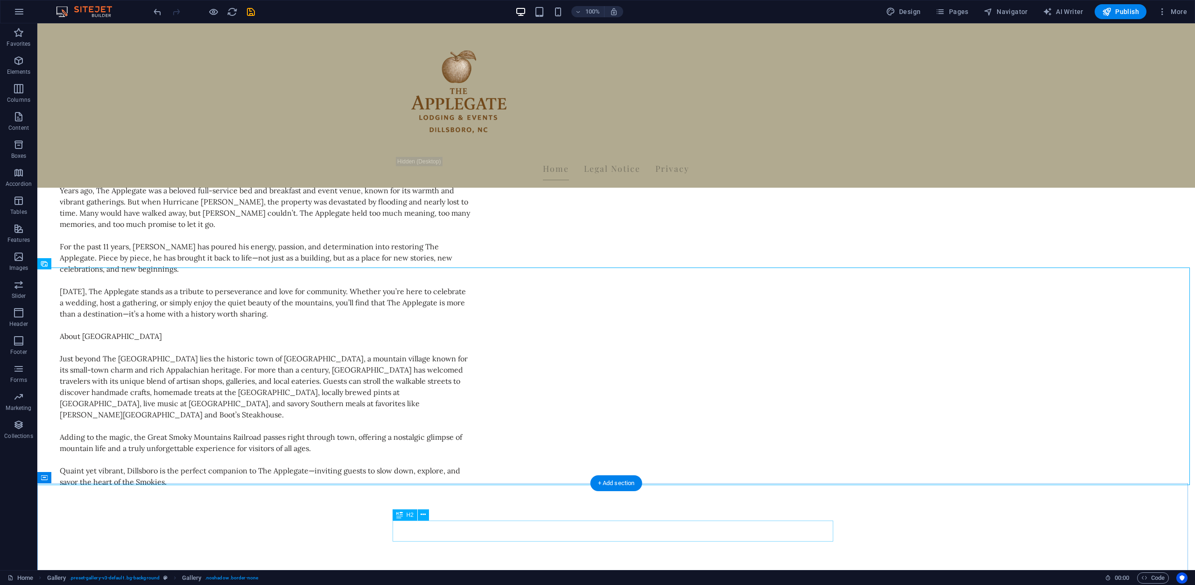
scroll to position [1120, 0]
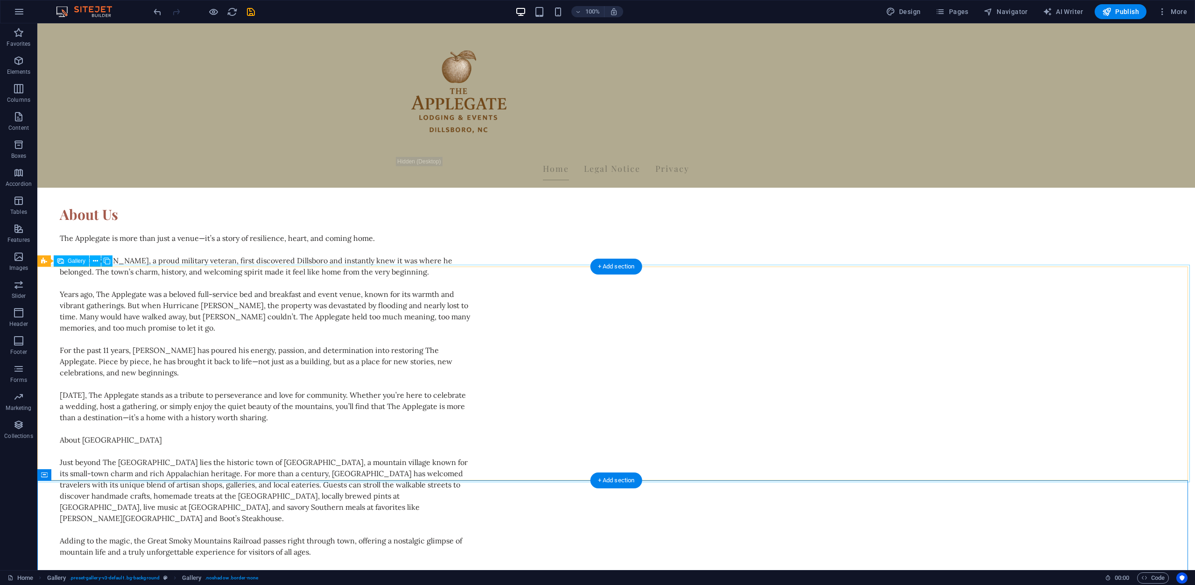
scroll to position [775, 0]
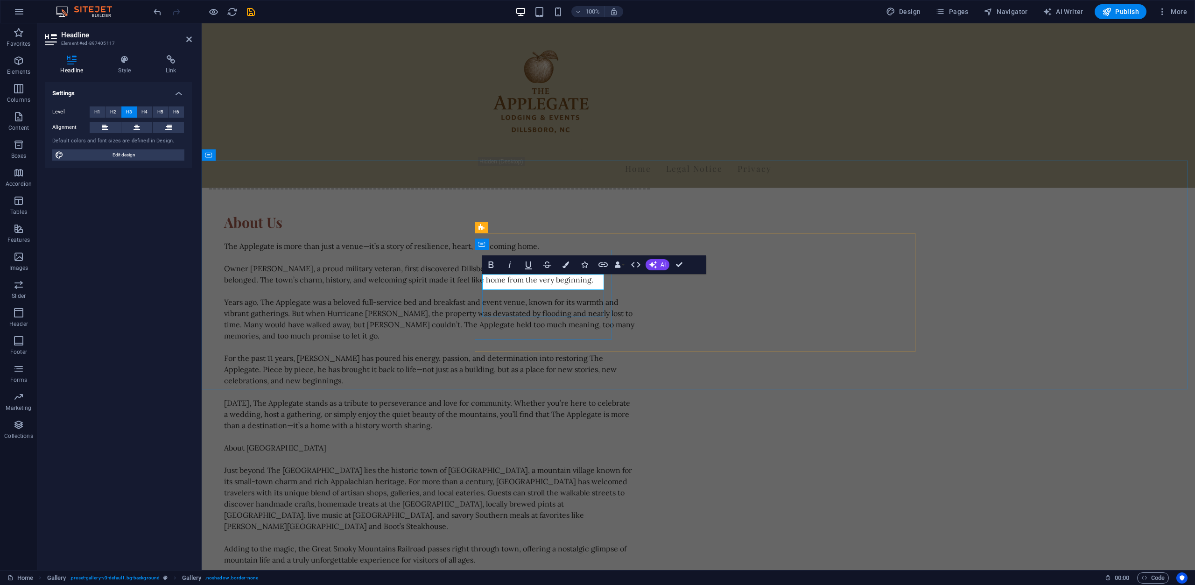
scroll to position [778, 0]
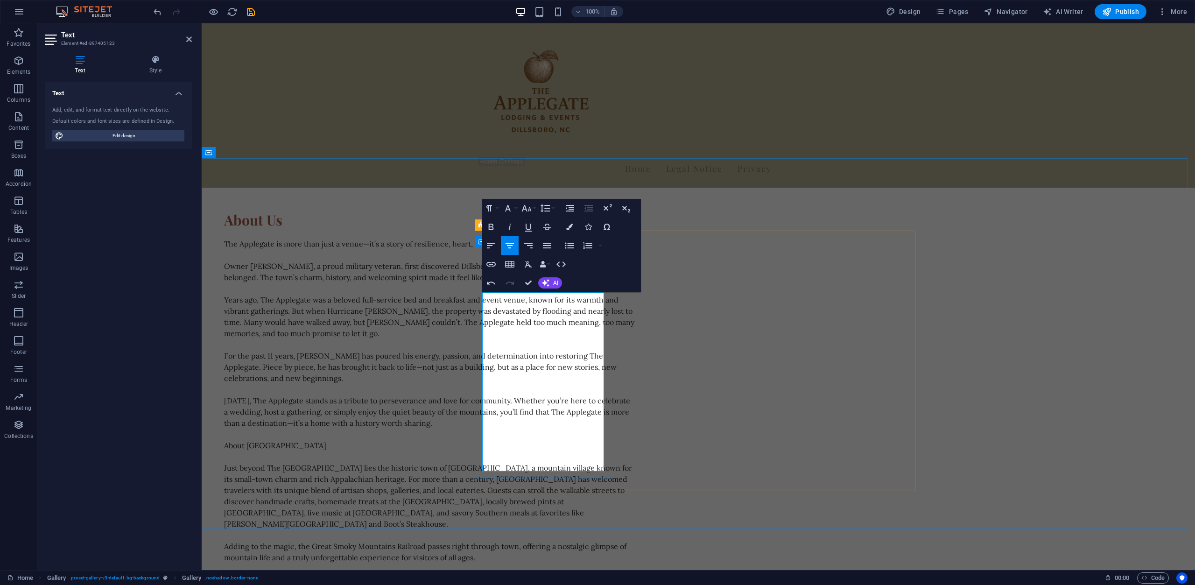
drag, startPoint x: 507, startPoint y: 298, endPoint x: 580, endPoint y: 326, distance: 78.2
click at [571, 225] on icon "button" at bounding box center [569, 227] width 7 height 7
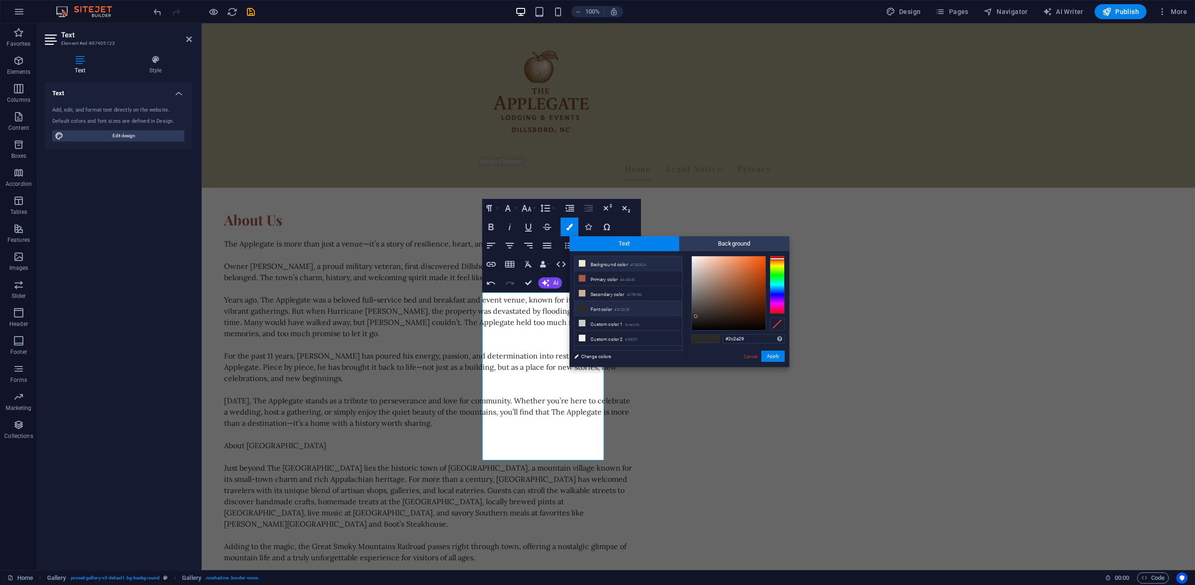
click at [595, 268] on li "Background color #F0EAD6" at bounding box center [628, 263] width 107 height 15
type input "#f0ead6"
click at [772, 353] on button "Apply" at bounding box center [772, 356] width 23 height 11
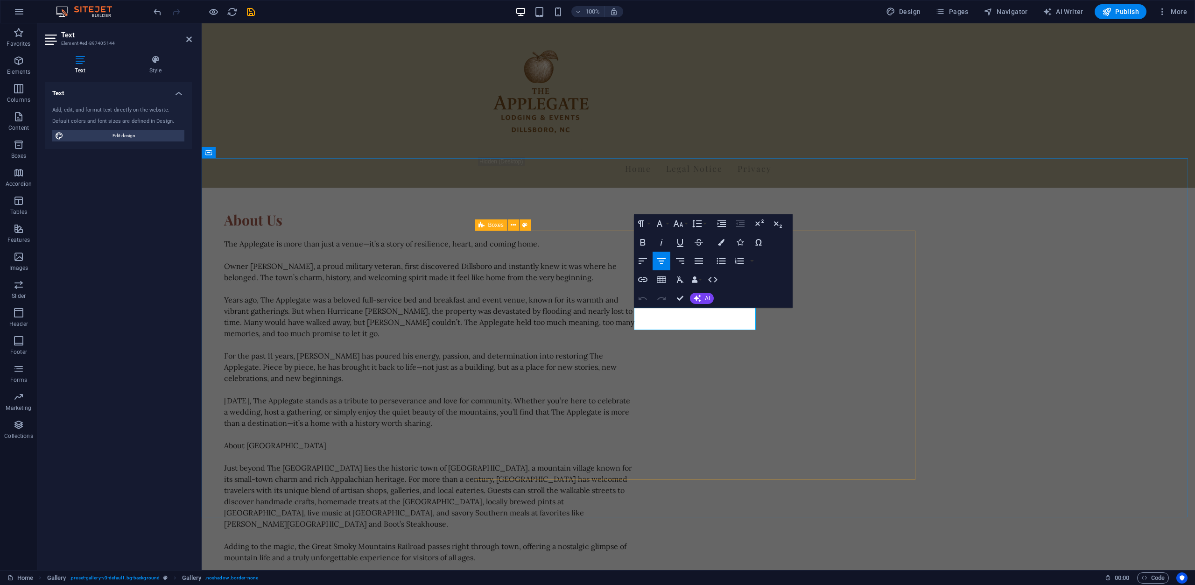
drag, startPoint x: 738, startPoint y: 324, endPoint x: 618, endPoint y: 311, distance: 121.2
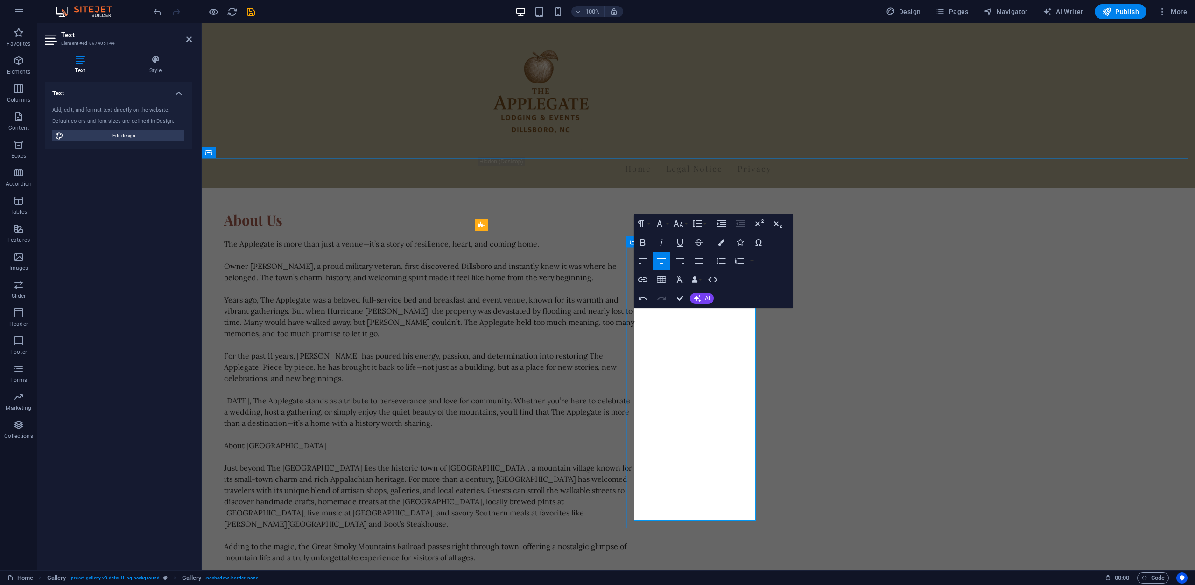
copy p "Catering -"
drag, startPoint x: 642, startPoint y: 311, endPoint x: 683, endPoint y: 310, distance: 41.1
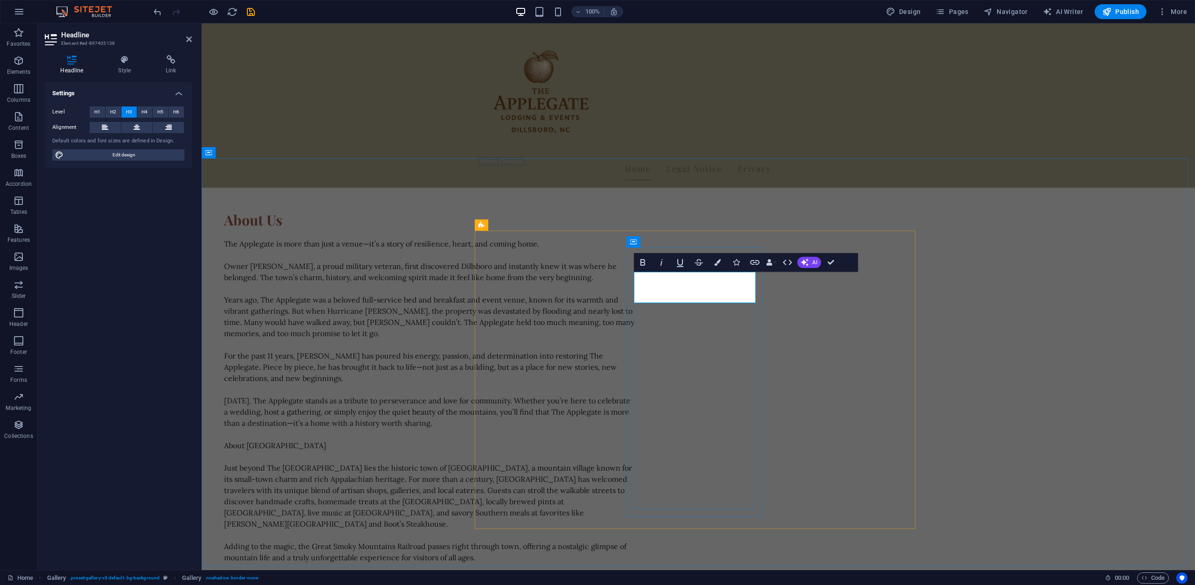
drag, startPoint x: 716, startPoint y: 296, endPoint x: 639, endPoint y: 278, distance: 79.6
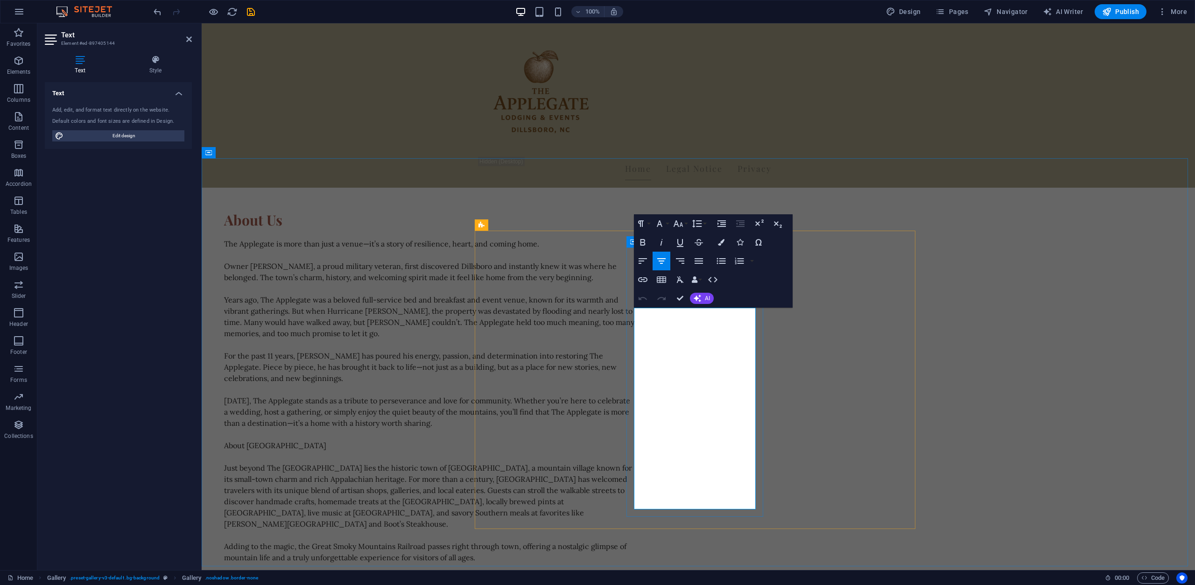
click at [721, 240] on icon "button" at bounding box center [721, 242] width 7 height 7
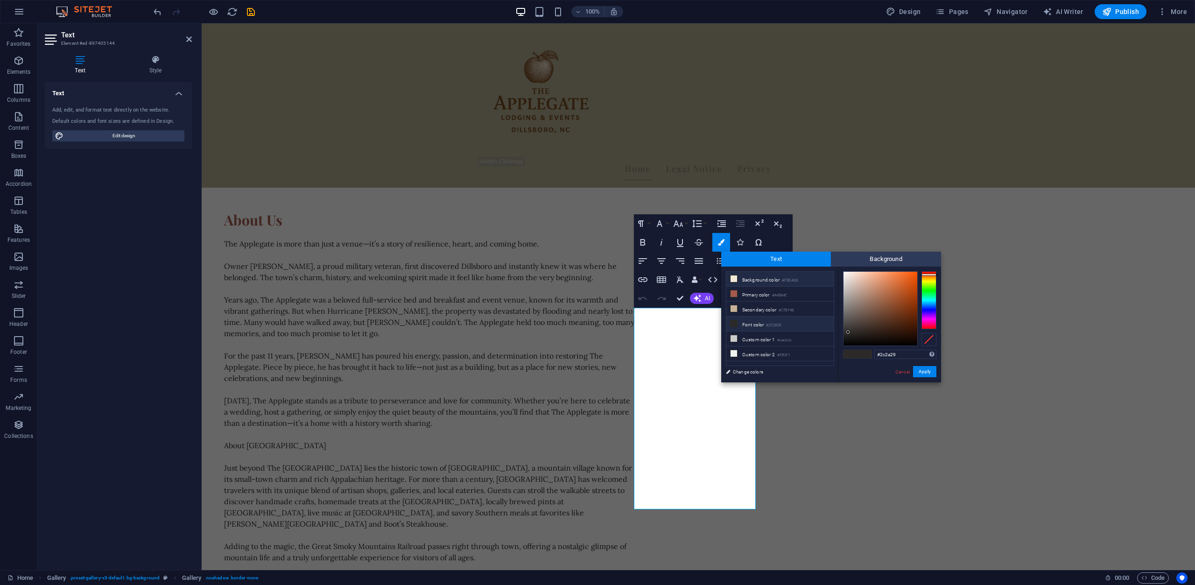
click at [747, 278] on li "Background color #F0EAD6" at bounding box center [779, 279] width 107 height 15
type input "#f0ead6"
drag, startPoint x: 932, startPoint y: 373, endPoint x: 730, endPoint y: 350, distance: 203.5
click at [932, 373] on button "Apply" at bounding box center [924, 371] width 23 height 11
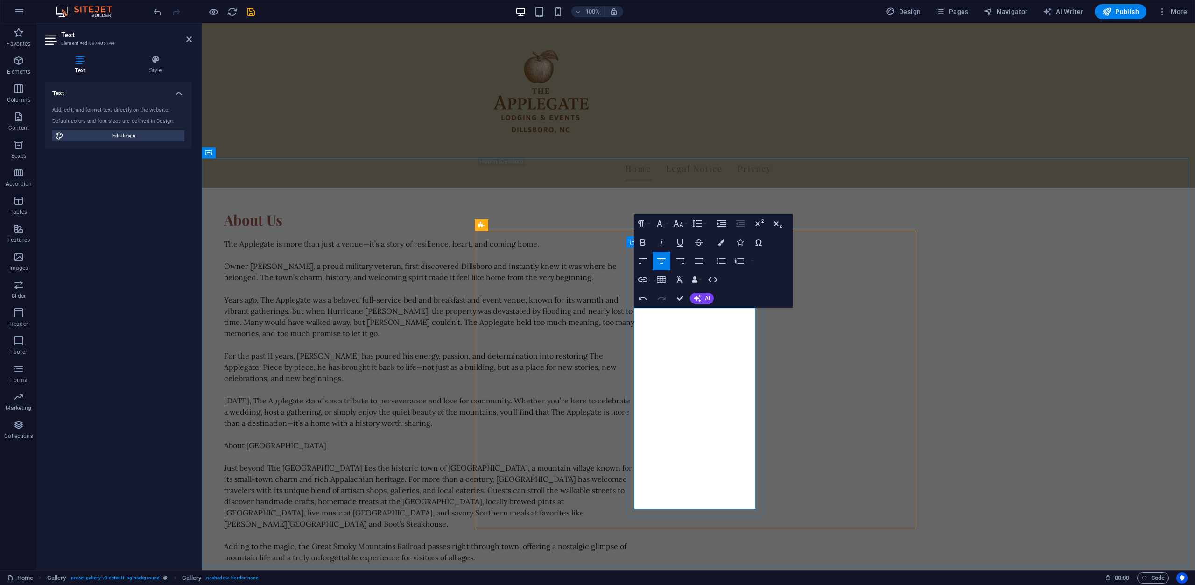
click at [719, 240] on icon "button" at bounding box center [721, 242] width 7 height 7
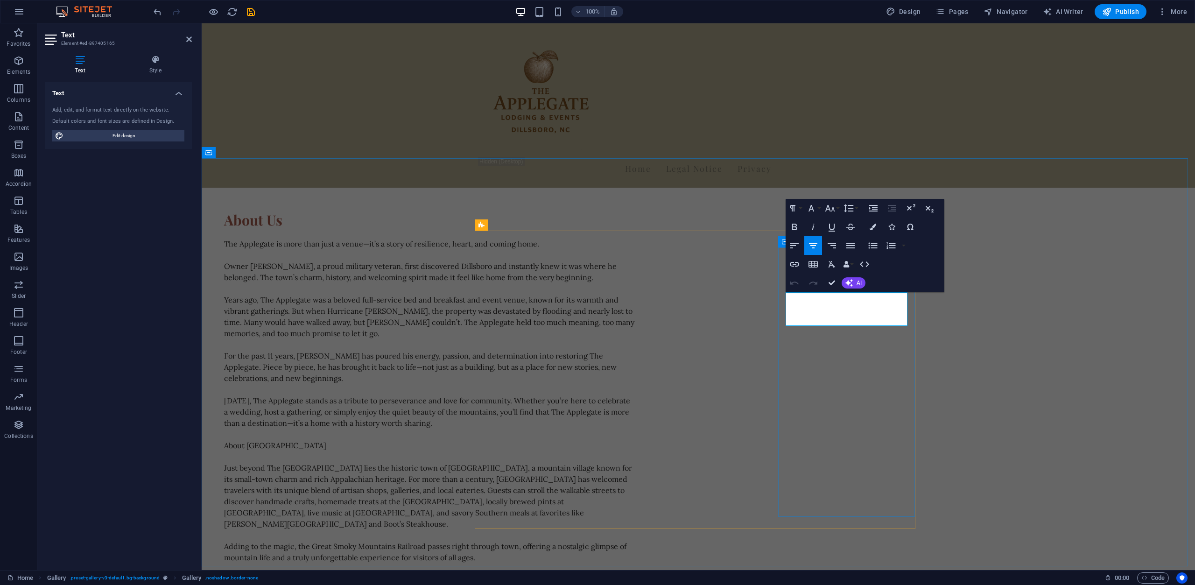
drag, startPoint x: 874, startPoint y: 322, endPoint x: 796, endPoint y: 297, distance: 81.7
drag, startPoint x: 877, startPoint y: 323, endPoint x: 871, endPoint y: 329, distance: 8.6
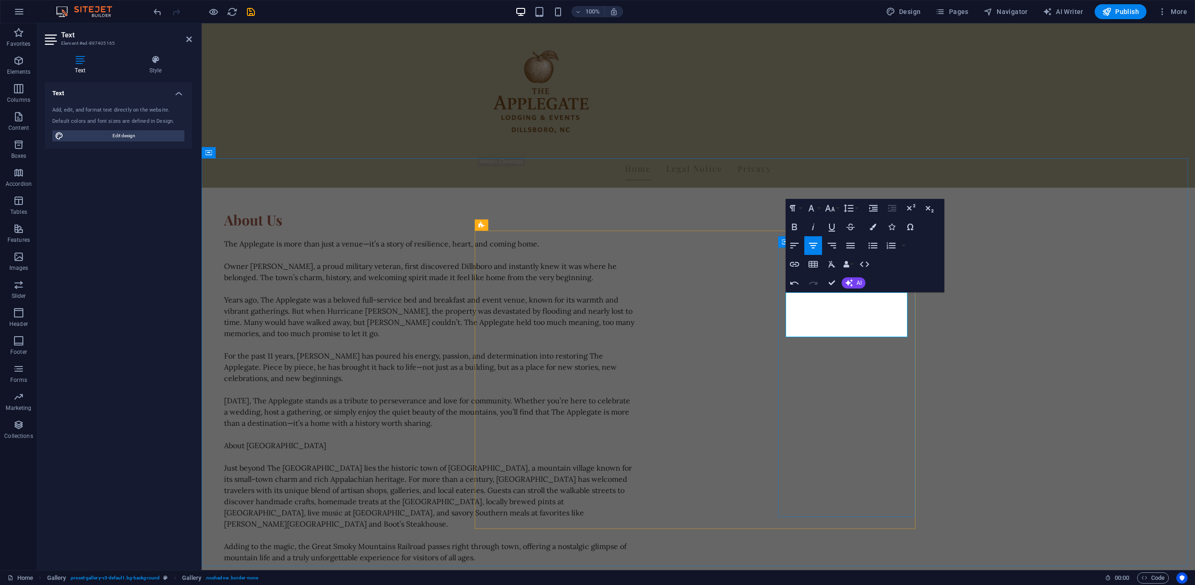
drag, startPoint x: 874, startPoint y: 333, endPoint x: 790, endPoint y: 298, distance: 90.2
click at [873, 224] on icon "button" at bounding box center [873, 227] width 7 height 7
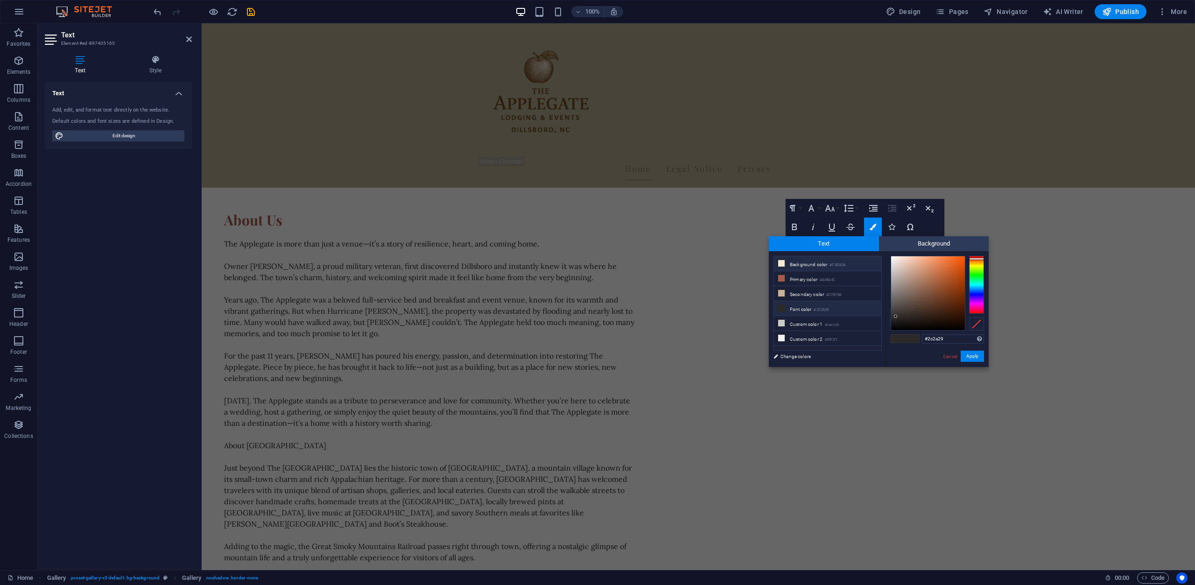
click at [809, 262] on li "Background color #F0EAD6" at bounding box center [827, 263] width 107 height 15
type input "#f0ead6"
drag, startPoint x: 976, startPoint y: 359, endPoint x: 768, endPoint y: 332, distance: 210.0
click at [976, 360] on button "Apply" at bounding box center [972, 356] width 23 height 11
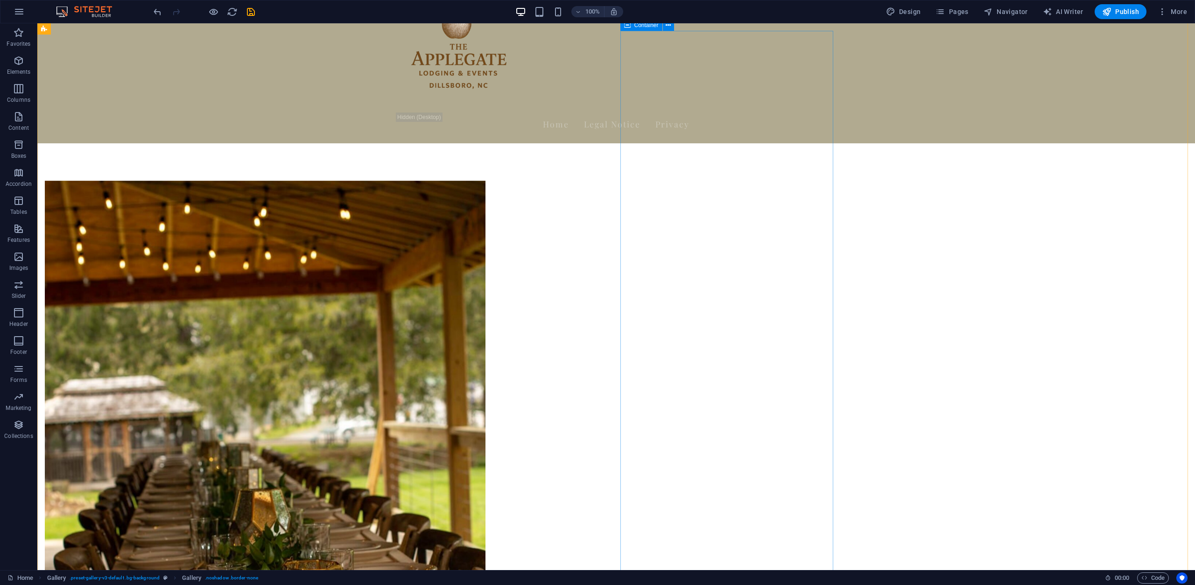
scroll to position [0, 0]
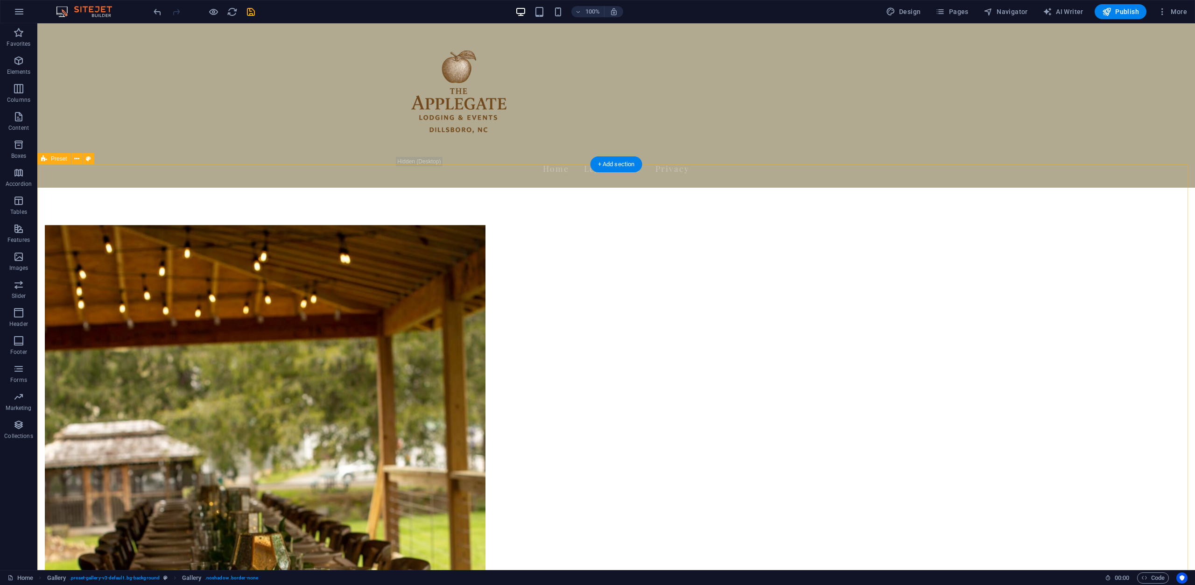
click at [793, 157] on nav "Home Legal Notice Privacy" at bounding box center [616, 168] width 441 height 23
click at [613, 157] on nav "Home Legal Notice Privacy" at bounding box center [616, 168] width 441 height 23
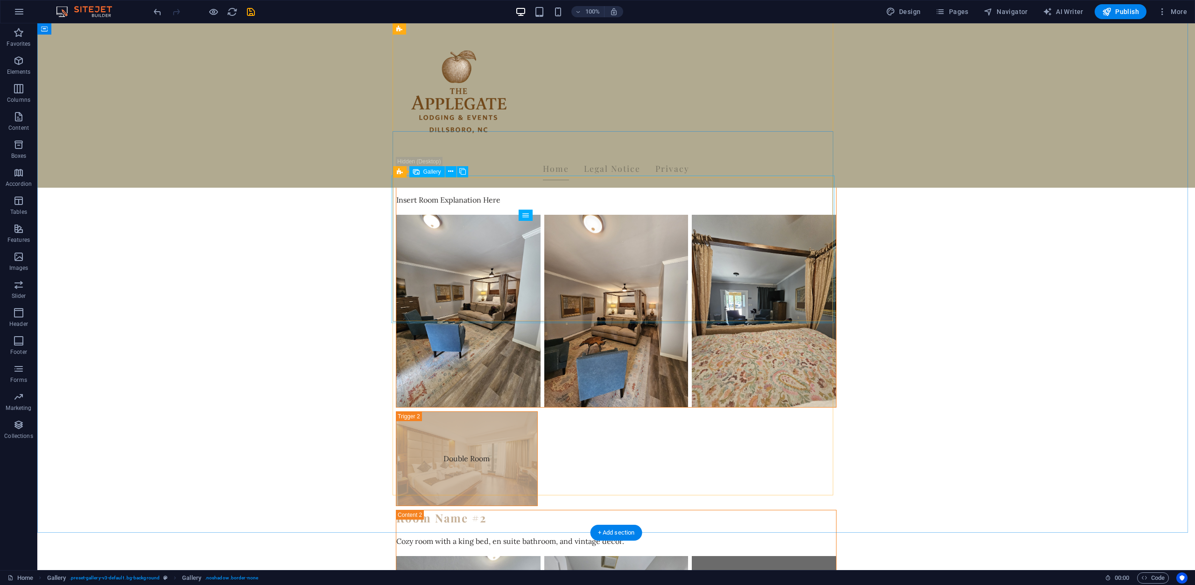
scroll to position [2449, 0]
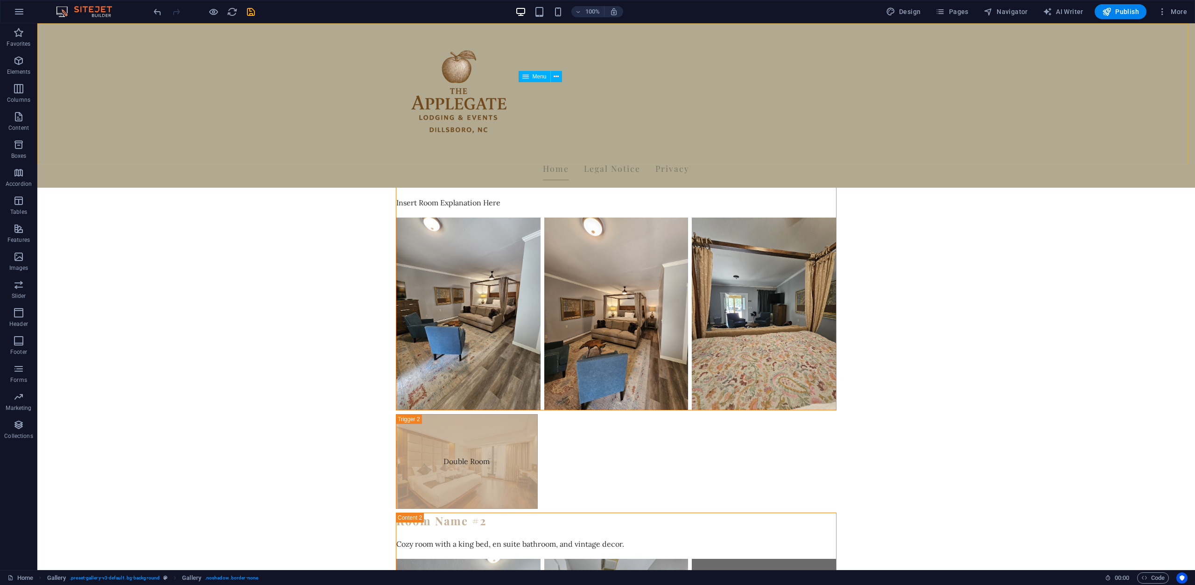
click at [550, 157] on nav "Home Legal Notice Privacy" at bounding box center [616, 168] width 441 height 23
click at [544, 157] on nav "Home Legal Notice Privacy" at bounding box center [616, 168] width 441 height 23
click at [255, 10] on icon "save" at bounding box center [251, 12] width 11 height 11
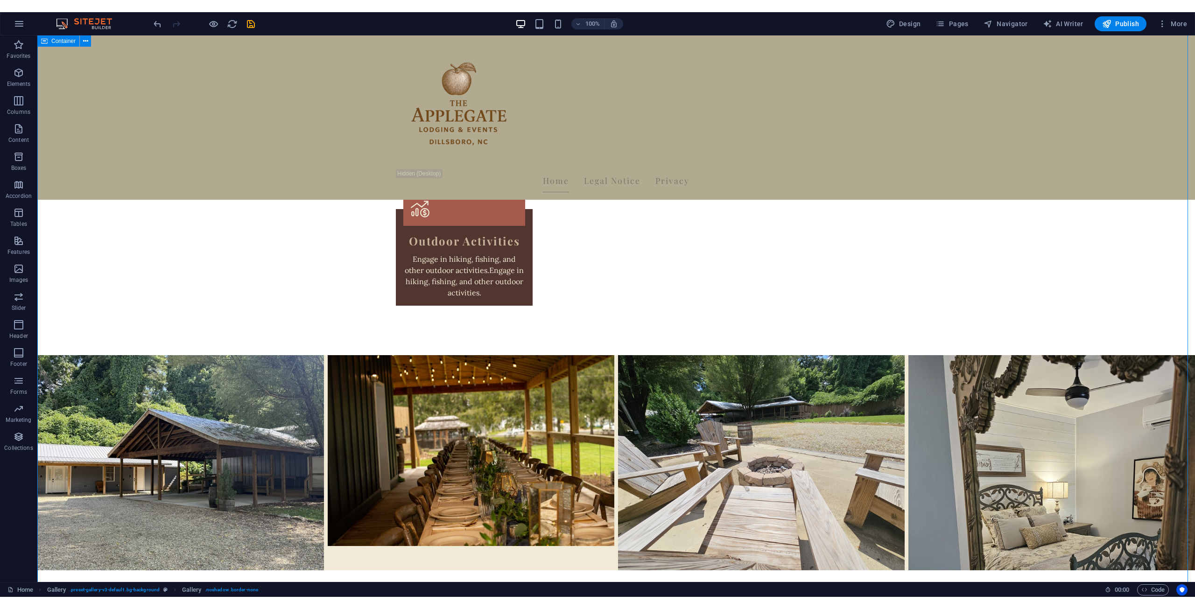
scroll to position [1888, 0]
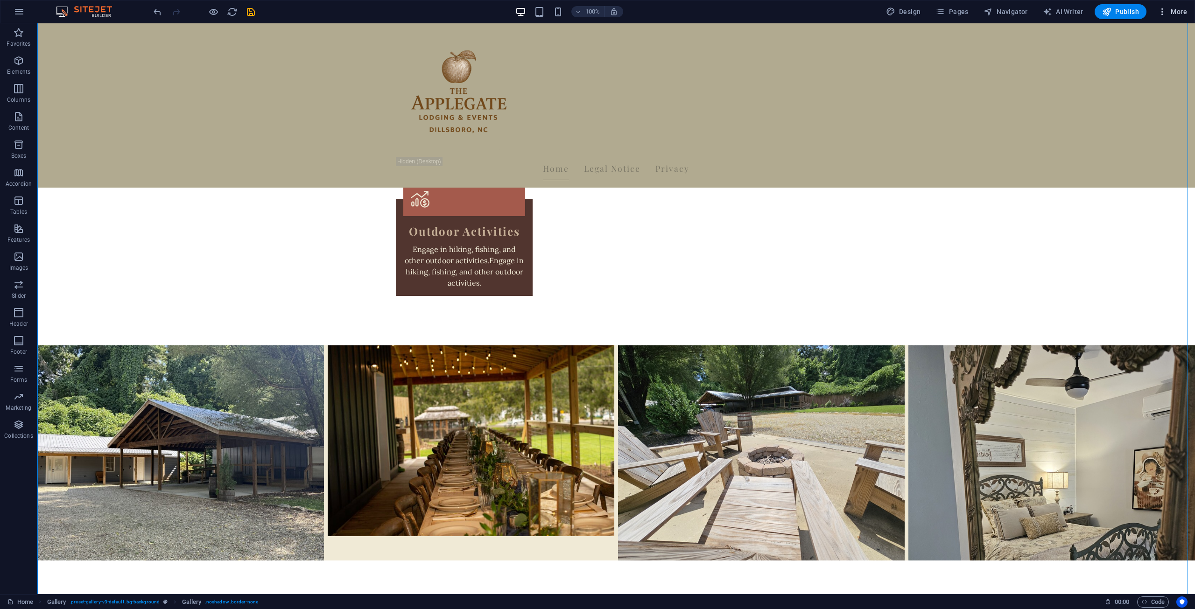
click at [1165, 9] on icon "button" at bounding box center [1162, 11] width 9 height 9
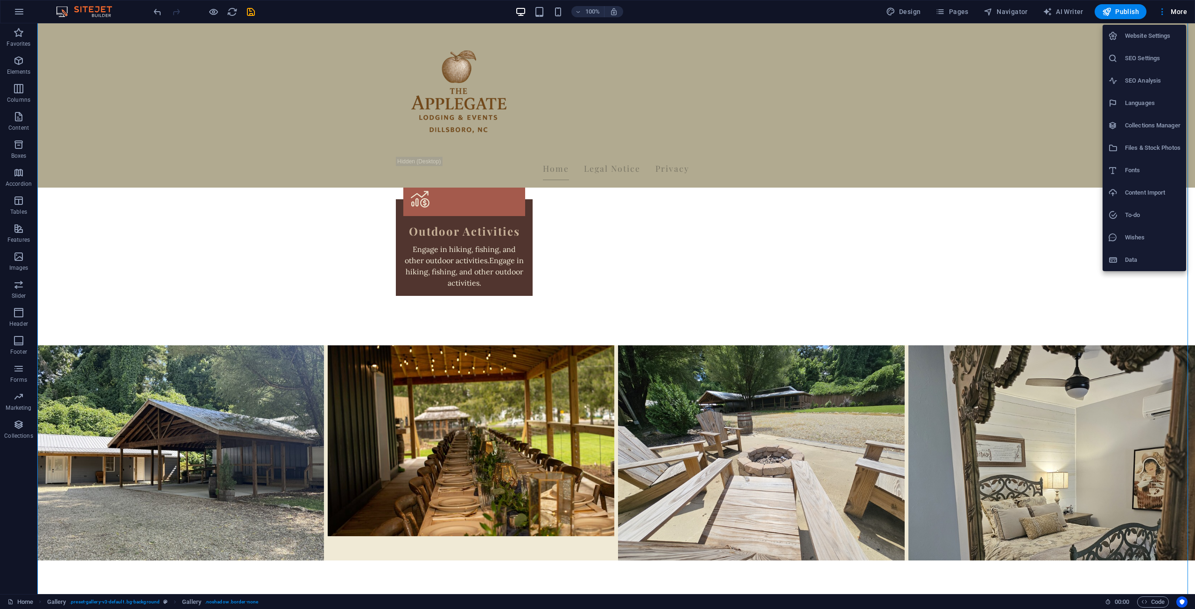
drag, startPoint x: 966, startPoint y: 287, endPoint x: 954, endPoint y: 290, distance: 13.0
click at [965, 286] on div at bounding box center [597, 304] width 1195 height 609
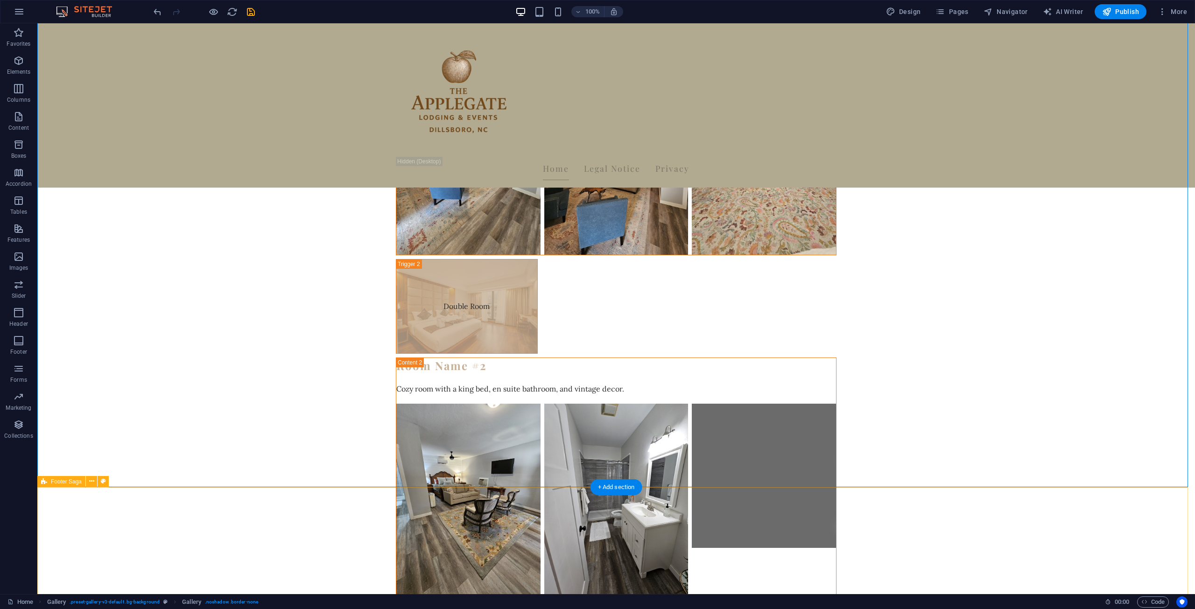
scroll to position [2611, 0]
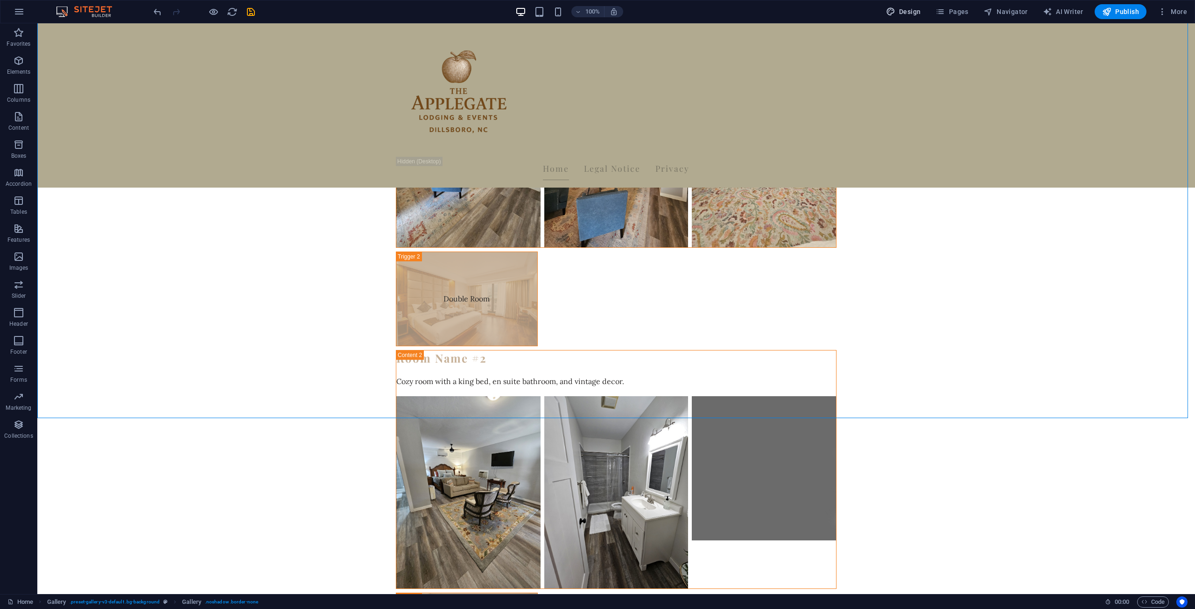
click at [904, 4] on button "Design" at bounding box center [903, 11] width 42 height 15
click at [248, 8] on icon "save" at bounding box center [251, 12] width 11 height 11
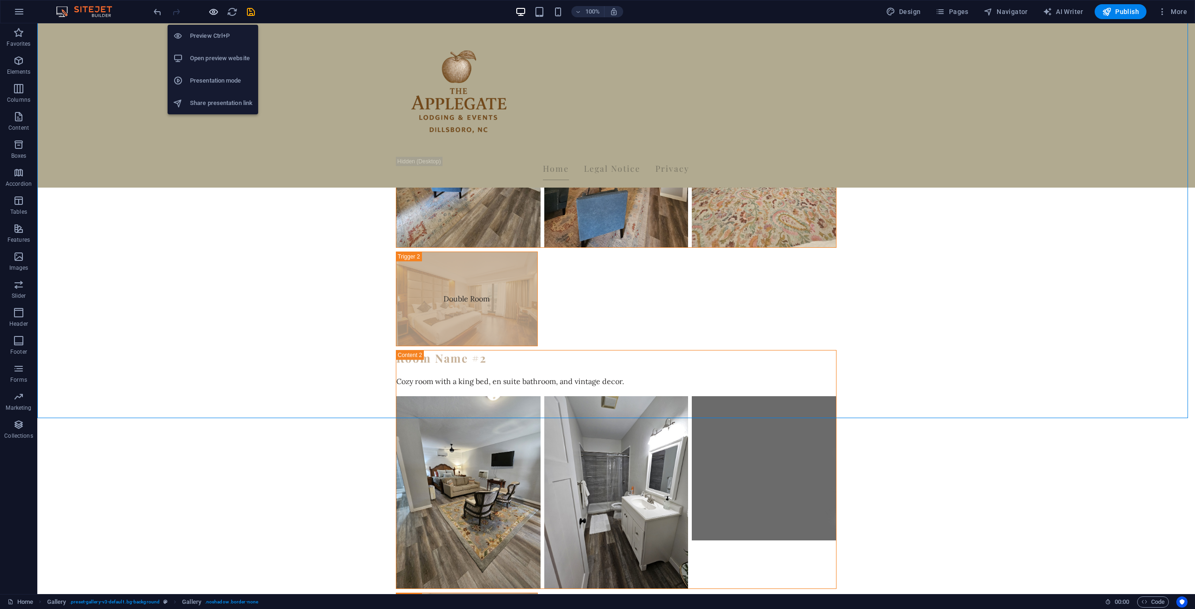
click at [216, 11] on icon "button" at bounding box center [213, 12] width 11 height 11
click at [209, 105] on h6 "Share presentation link" at bounding box center [221, 103] width 63 height 11
